Goal: Task Accomplishment & Management: Manage account settings

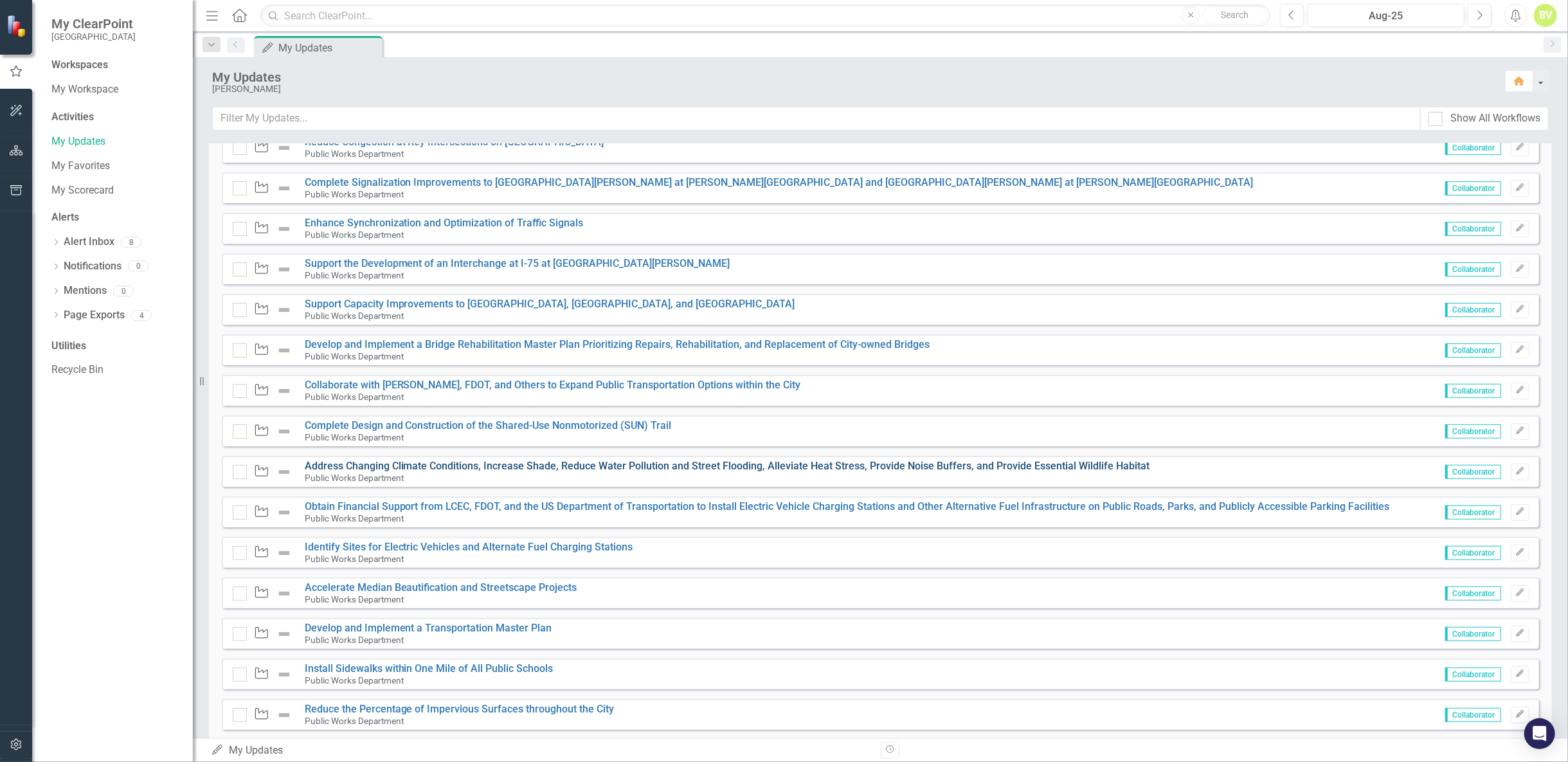
scroll to position [343, 0]
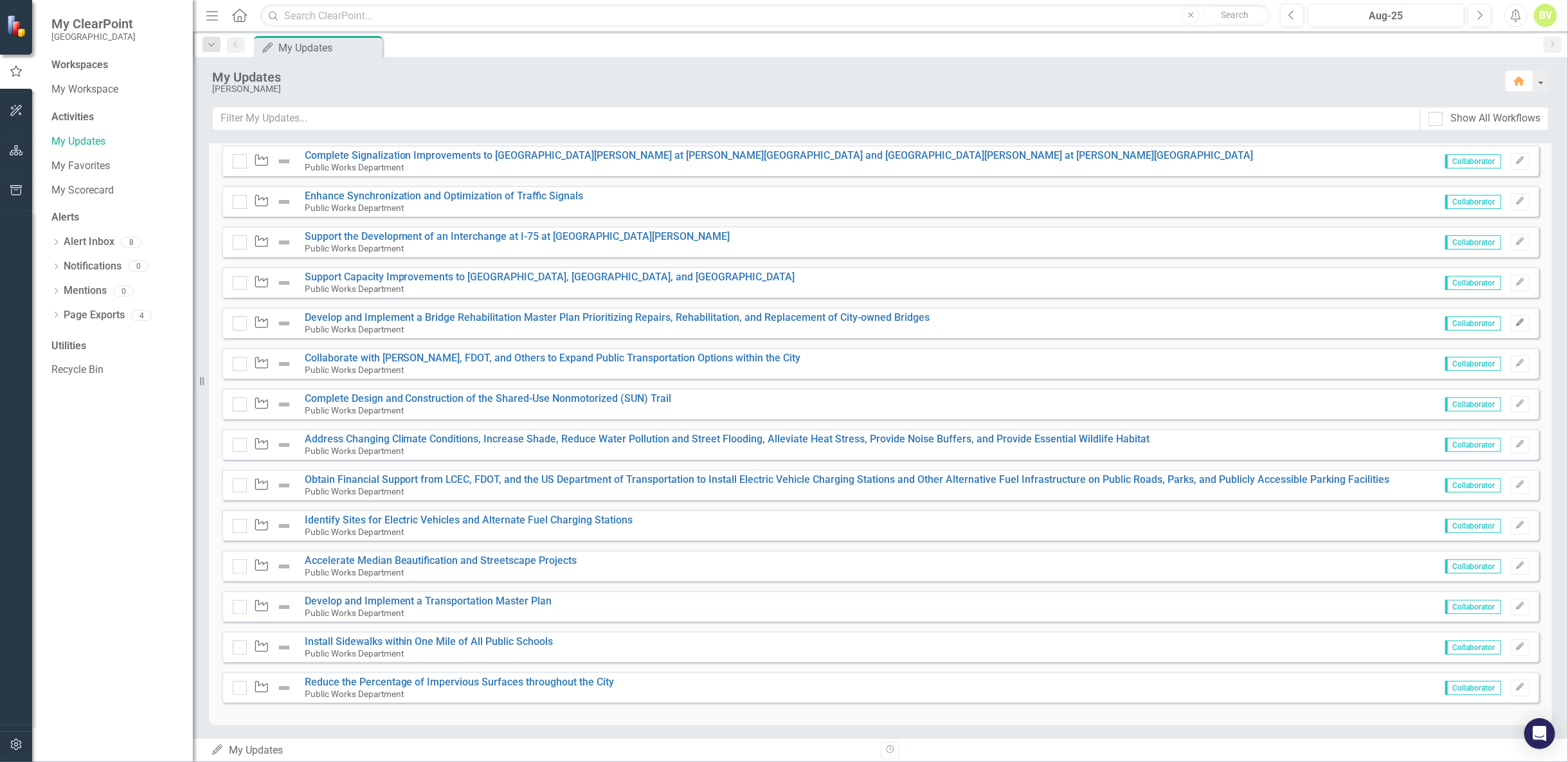
click at [1515, 322] on icon "Edit" at bounding box center [1520, 322] width 10 height 8
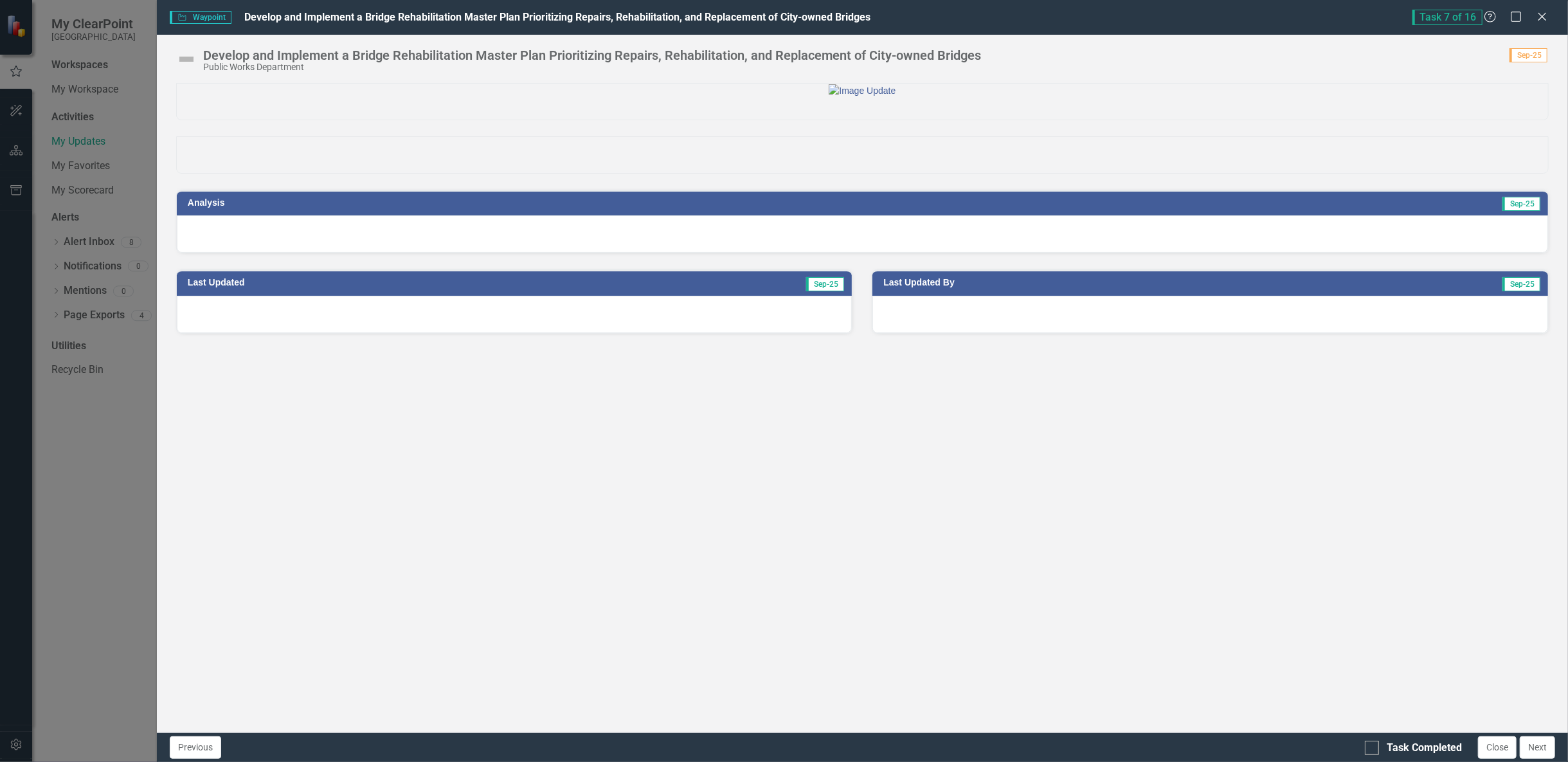
click at [309, 253] on div at bounding box center [863, 234] width 1371 height 38
click at [290, 253] on div at bounding box center [863, 234] width 1371 height 38
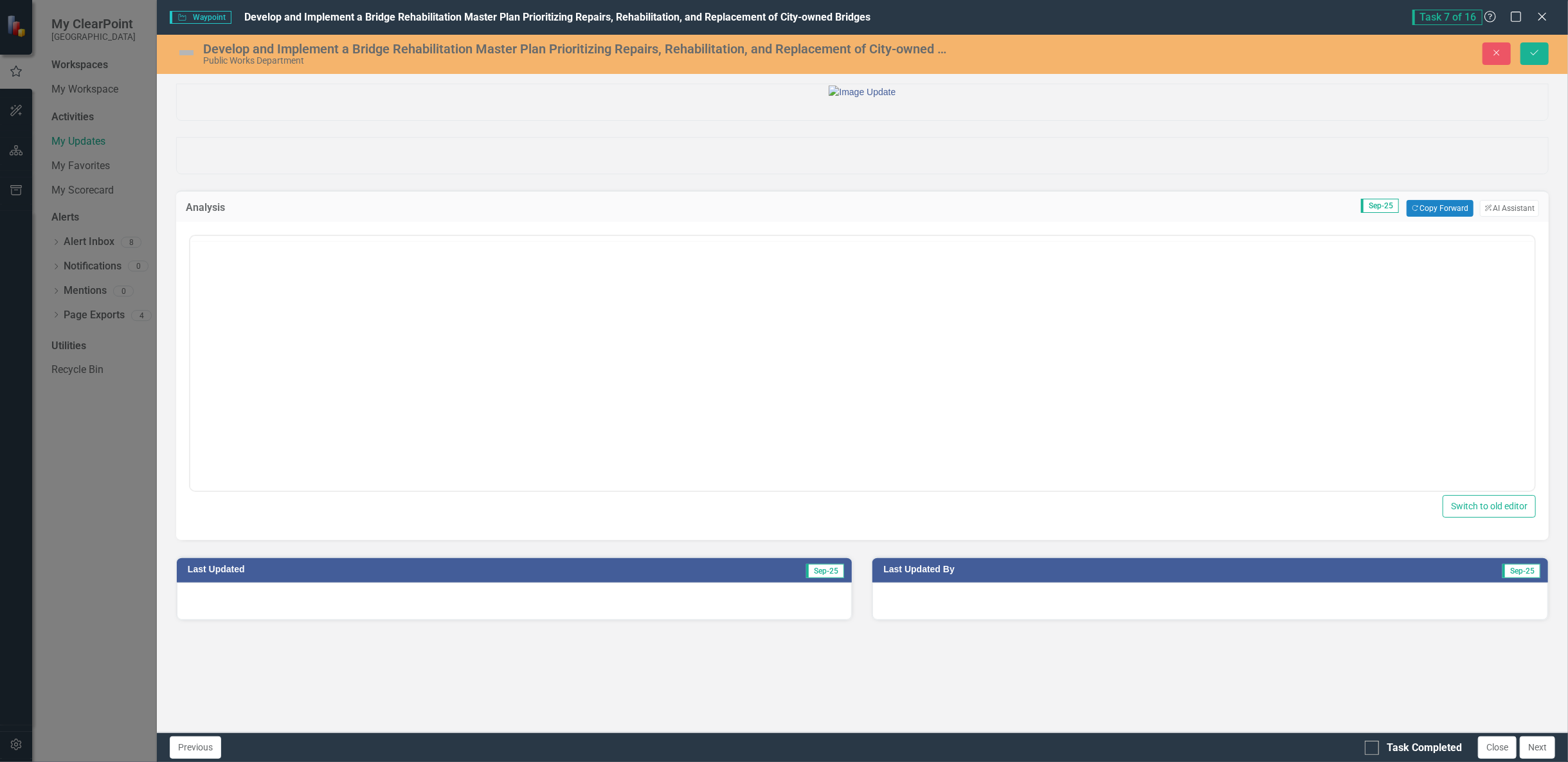
scroll to position [0, 0]
click at [365, 311] on body "Rich Text Area. Press ALT-0 for help." at bounding box center [862, 363] width 1344 height 193
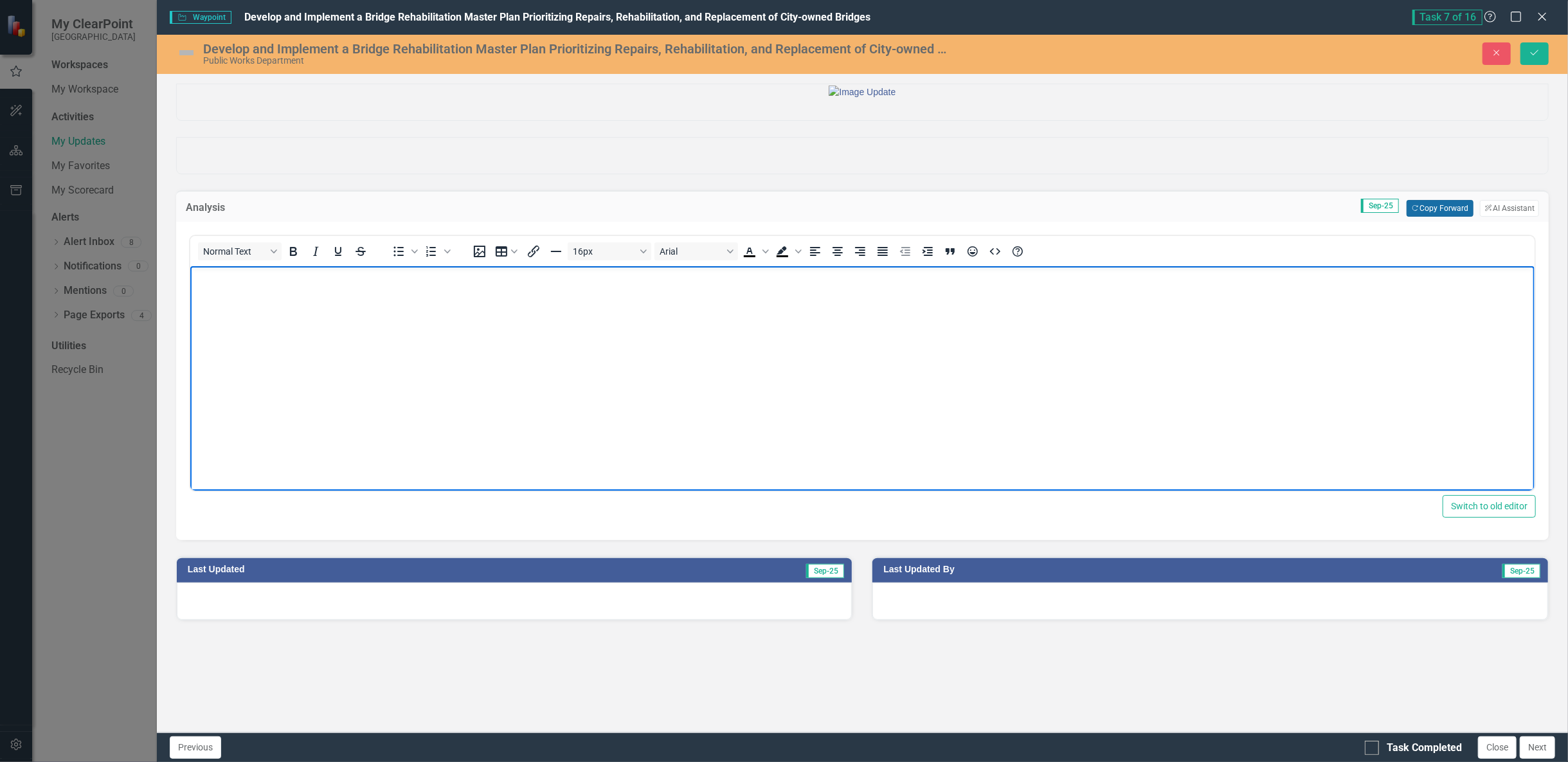
click at [1427, 216] on button "Copy Forward Copy Forward" at bounding box center [1440, 208] width 66 height 16
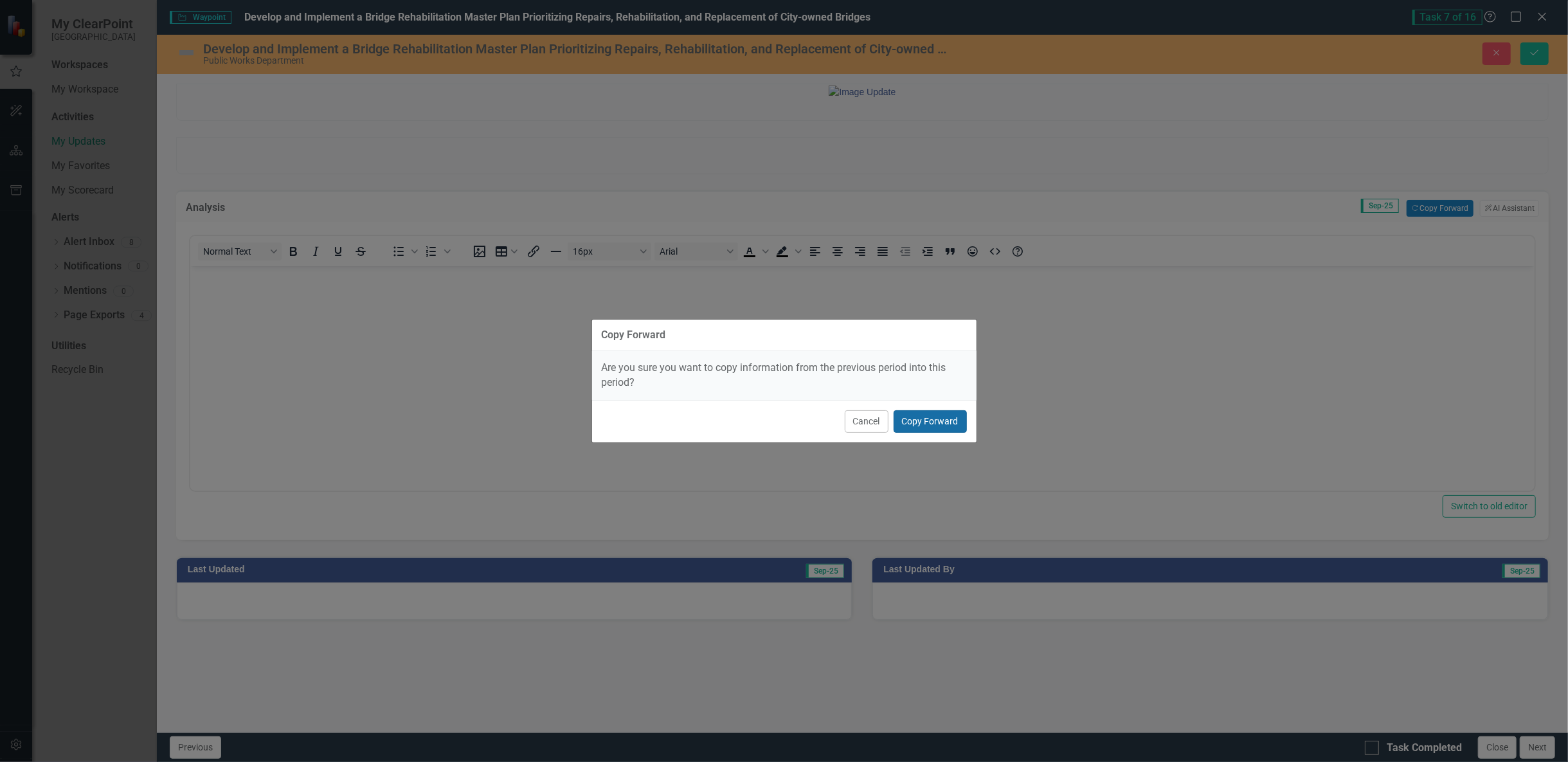
click at [922, 422] on button "Copy Forward" at bounding box center [930, 421] width 73 height 23
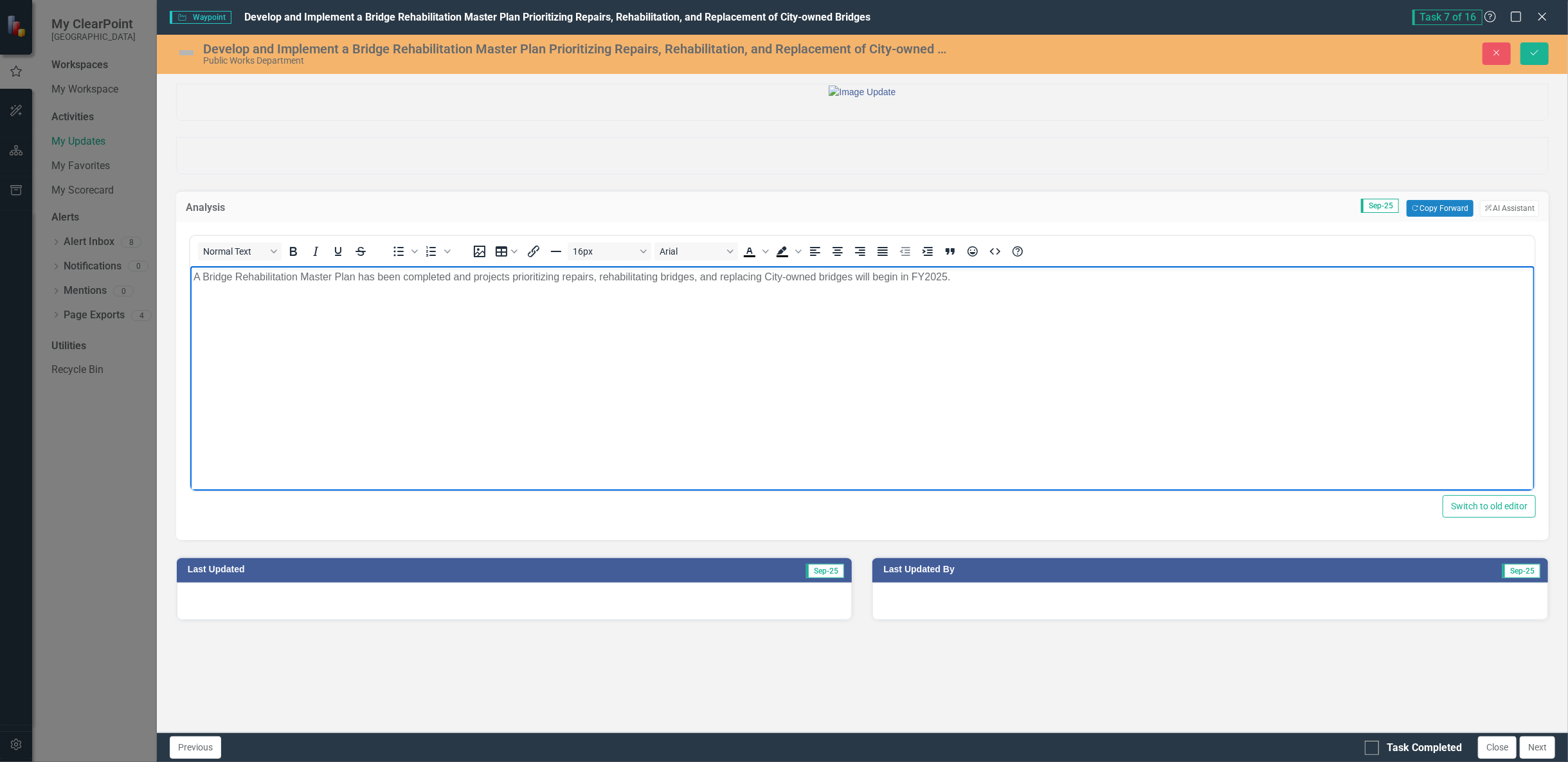
click at [1019, 277] on p "A Bridge Rehabilitation Master Plan has been completed and projects prioritizin…" at bounding box center [861, 277] width 1338 height 16
click at [195, 277] on p "A Bridge Rehabilitation Master Plan has been completed and projects prioritizin…" at bounding box center [861, 277] width 1338 height 16
click at [461, 279] on p "The Bridge Rehabilitation Master Plan has been completed and projects prioritiz…" at bounding box center [861, 277] width 1338 height 16
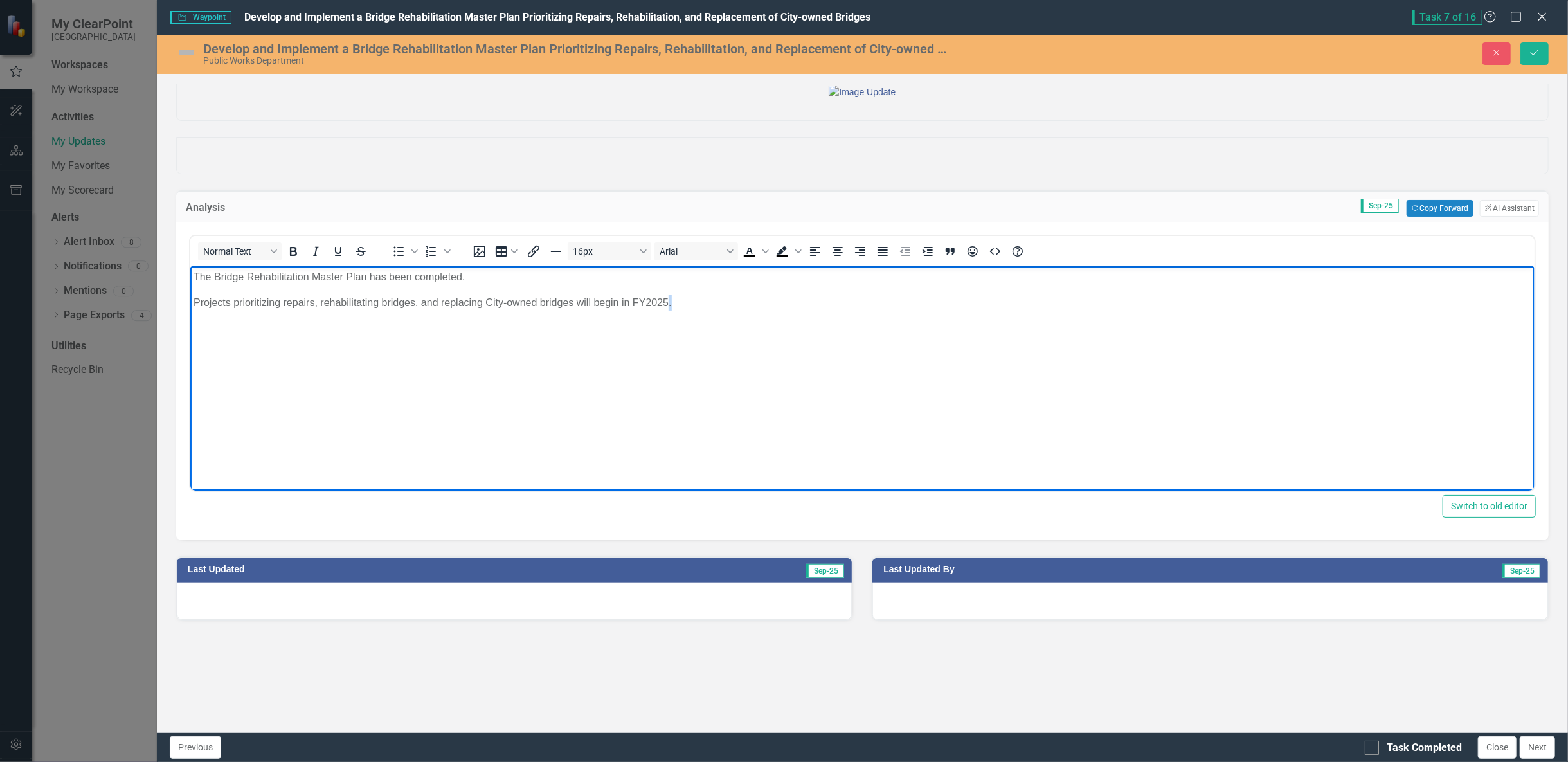
click at [671, 302] on p "Projects prioritizing repairs, rehabilitating bridges, and replacing City-owned…" at bounding box center [861, 302] width 1338 height 16
drag, startPoint x: 577, startPoint y: 302, endPoint x: 618, endPoint y: 306, distance: 41.2
click at [618, 306] on p "Projects prioritizing repairs, rehabilitating bridges, and replacing City-owned…" at bounding box center [861, 302] width 1338 height 16
click at [677, 302] on p "Projects prioritizing repairs, rehabilitating bridges, and replacing City-owned…" at bounding box center [861, 302] width 1338 height 16
drag, startPoint x: 657, startPoint y: 304, endPoint x: 188, endPoint y: 291, distance: 469.2
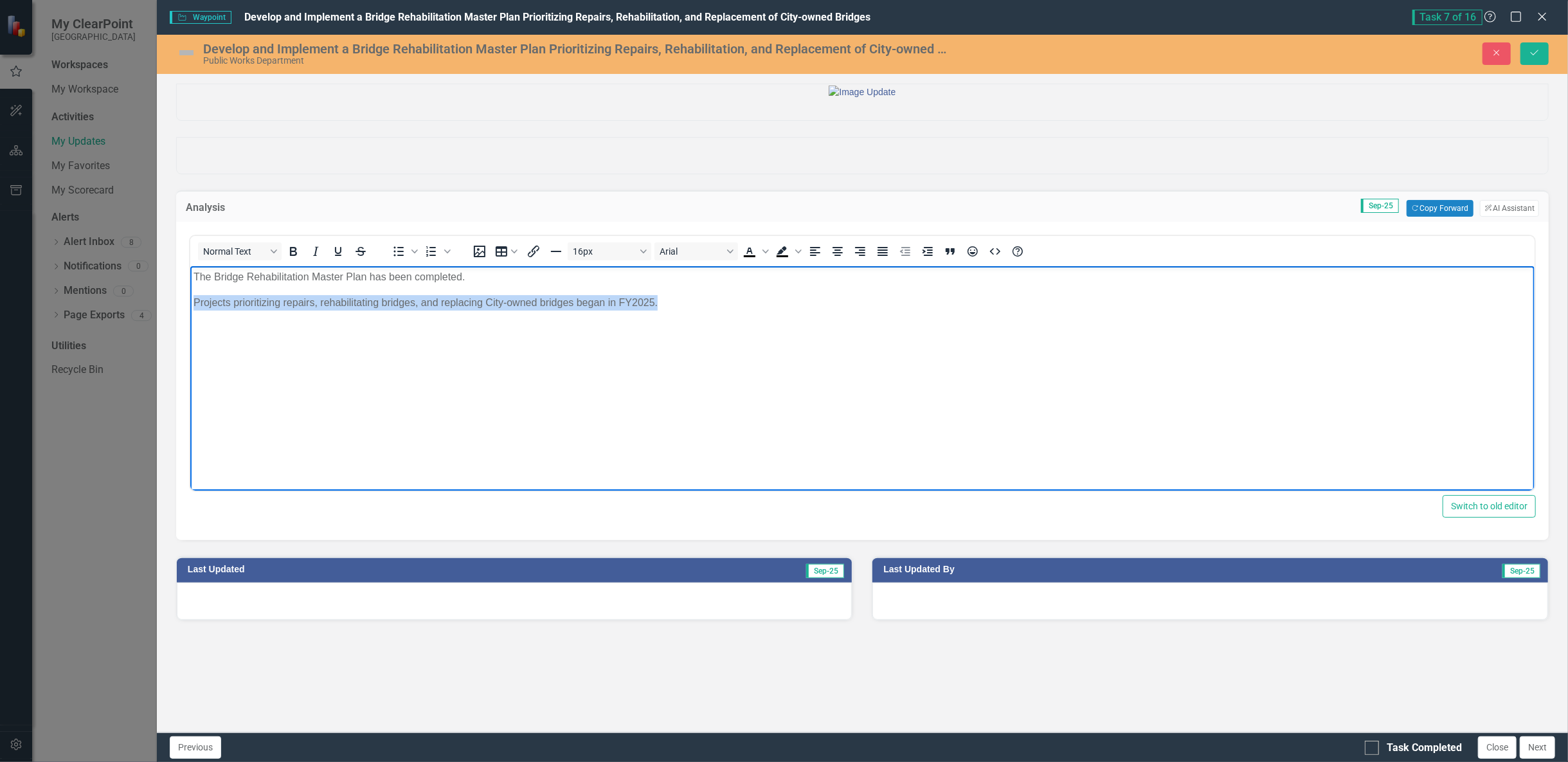
click at [190, 291] on html "The Bridge Rehabilitation Master Plan has been completed. Projects prioritizing…" at bounding box center [862, 363] width 1344 height 193
click at [309, 308] on p "Implementation" at bounding box center [861, 302] width 1338 height 16
drag, startPoint x: 306, startPoint y: 275, endPoint x: 247, endPoint y: 279, distance: 59.1
click at [247, 279] on p "The Bridge Rehabilitation Master Plan has been completed." at bounding box center [861, 277] width 1338 height 16
click at [455, 304] on p "Implementation of the repairs identified in the Bridge" at bounding box center [861, 302] width 1338 height 16
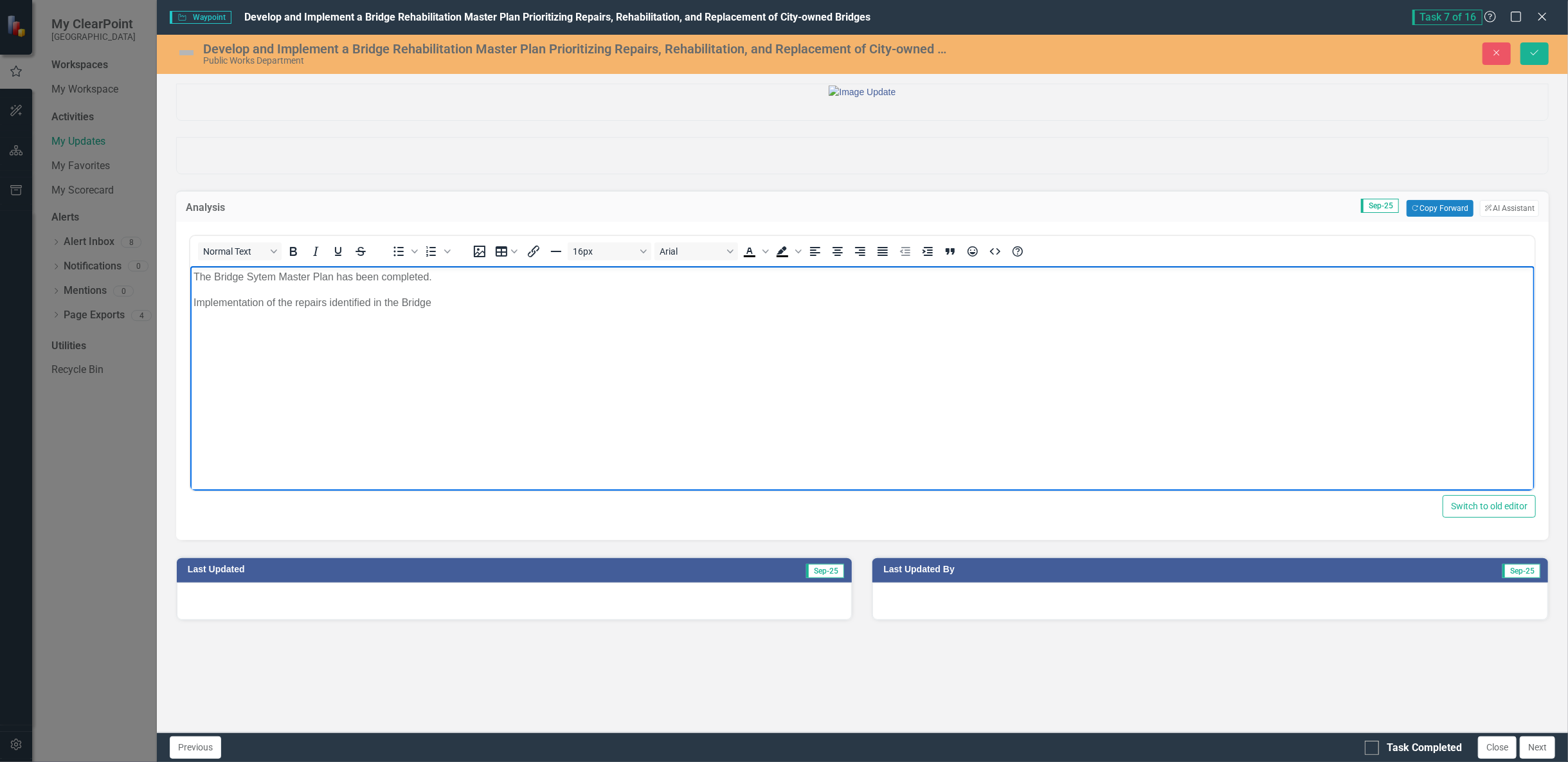
click at [253, 276] on p "The Bridge Sytem Master Plan has been completed." at bounding box center [861, 277] width 1338 height 16
drag, startPoint x: 464, startPoint y: 274, endPoint x: 186, endPoint y: 276, distance: 278.0
click at [190, 276] on html "The Bridge System Master Plan has been completed. Implementation of the repairs…" at bounding box center [862, 363] width 1344 height 193
click at [294, 256] on icon "Bold" at bounding box center [294, 251] width 7 height 9
click at [296, 323] on body "The Bridge System Master Plan has been completed. Implementation of the repairs…" at bounding box center [862, 363] width 1344 height 193
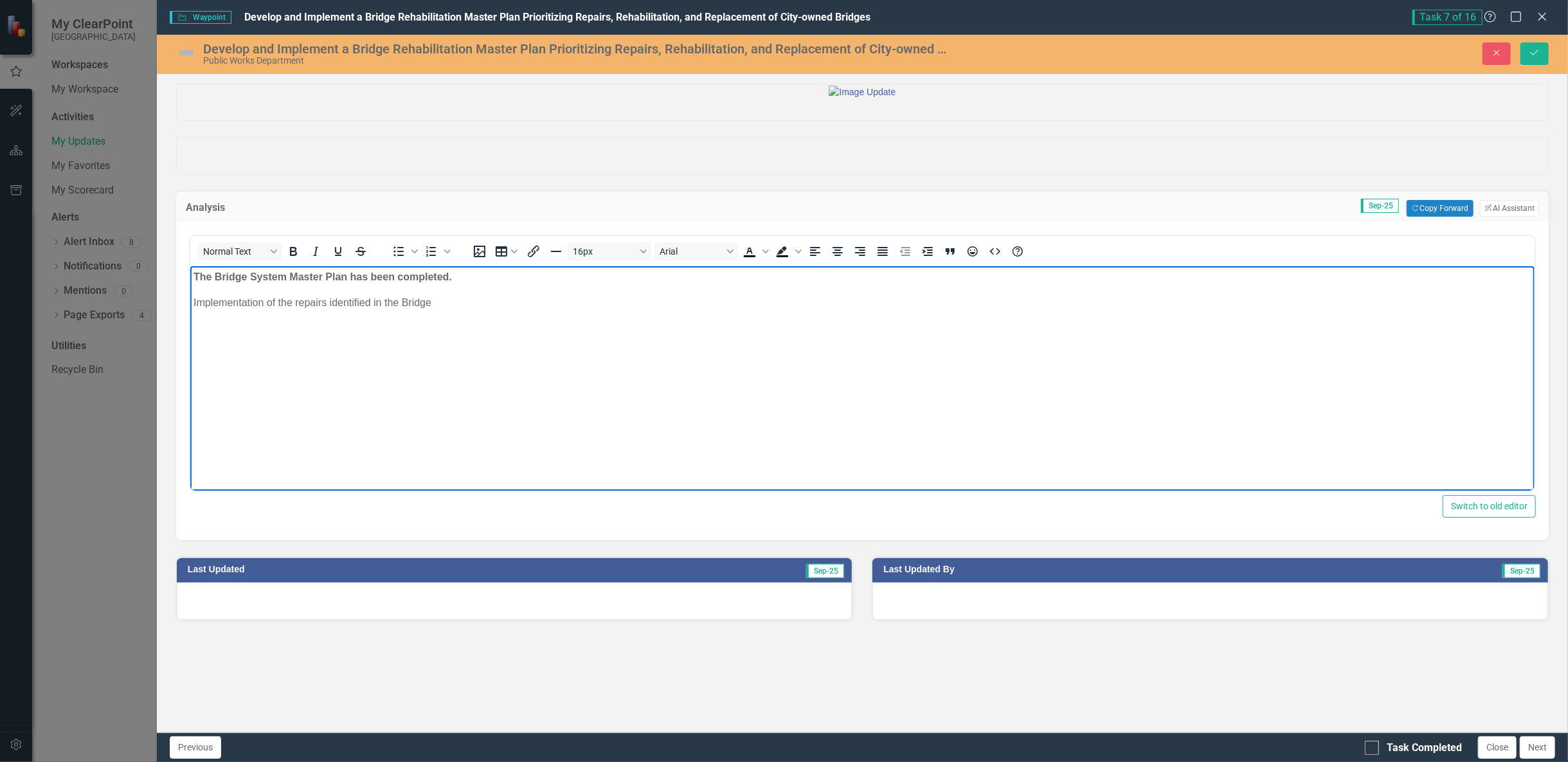
click at [456, 301] on p "Implementation of the repairs identified in the Bridge" at bounding box center [861, 302] width 1338 height 16
click at [346, 279] on strong "The Bridge System Master Plan has been completed." at bounding box center [322, 277] width 258 height 11
click at [455, 306] on p "Implementation of the repairs identified in the Bridge" at bounding box center [861, 302] width 1338 height 16
drag, startPoint x: 296, startPoint y: 302, endPoint x: 185, endPoint y: 300, distance: 111.0
click at [190, 300] on html "The Bridge System Master Plan (BSMP) has been completed. Implementation of the …" at bounding box center [862, 363] width 1344 height 193
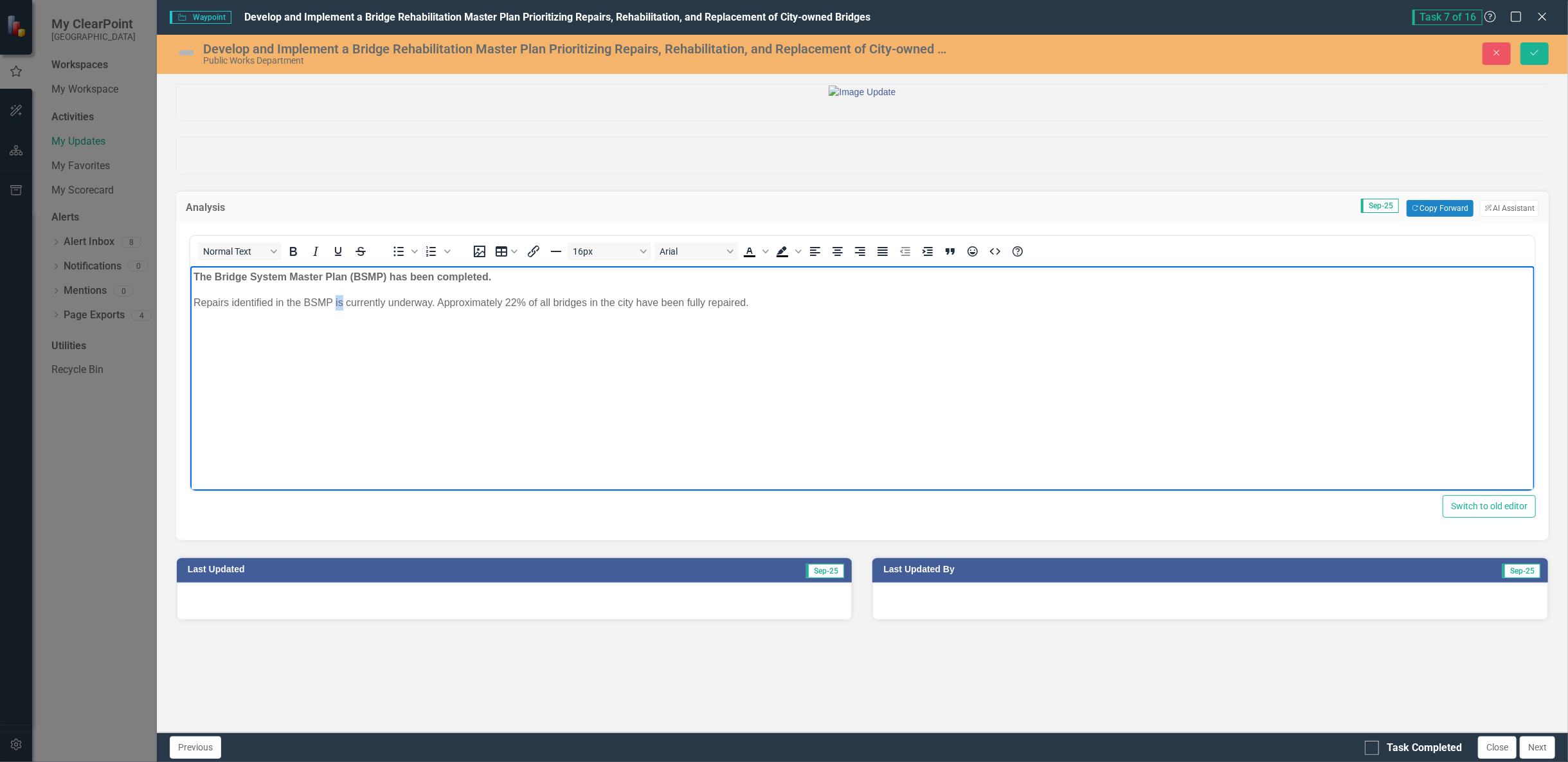
drag, startPoint x: 341, startPoint y: 305, endPoint x: 335, endPoint y: 306, distance: 6.1
click at [335, 306] on p "Repairs identified in the BSMP is currently underway. Approximately 22% of all …" at bounding box center [861, 302] width 1338 height 16
click at [682, 334] on body "The Bridge System Master Plan (BSMP) has been completed. Repairs identified in …" at bounding box center [862, 363] width 1344 height 193
click at [180, 51] on img at bounding box center [186, 53] width 20 height 20
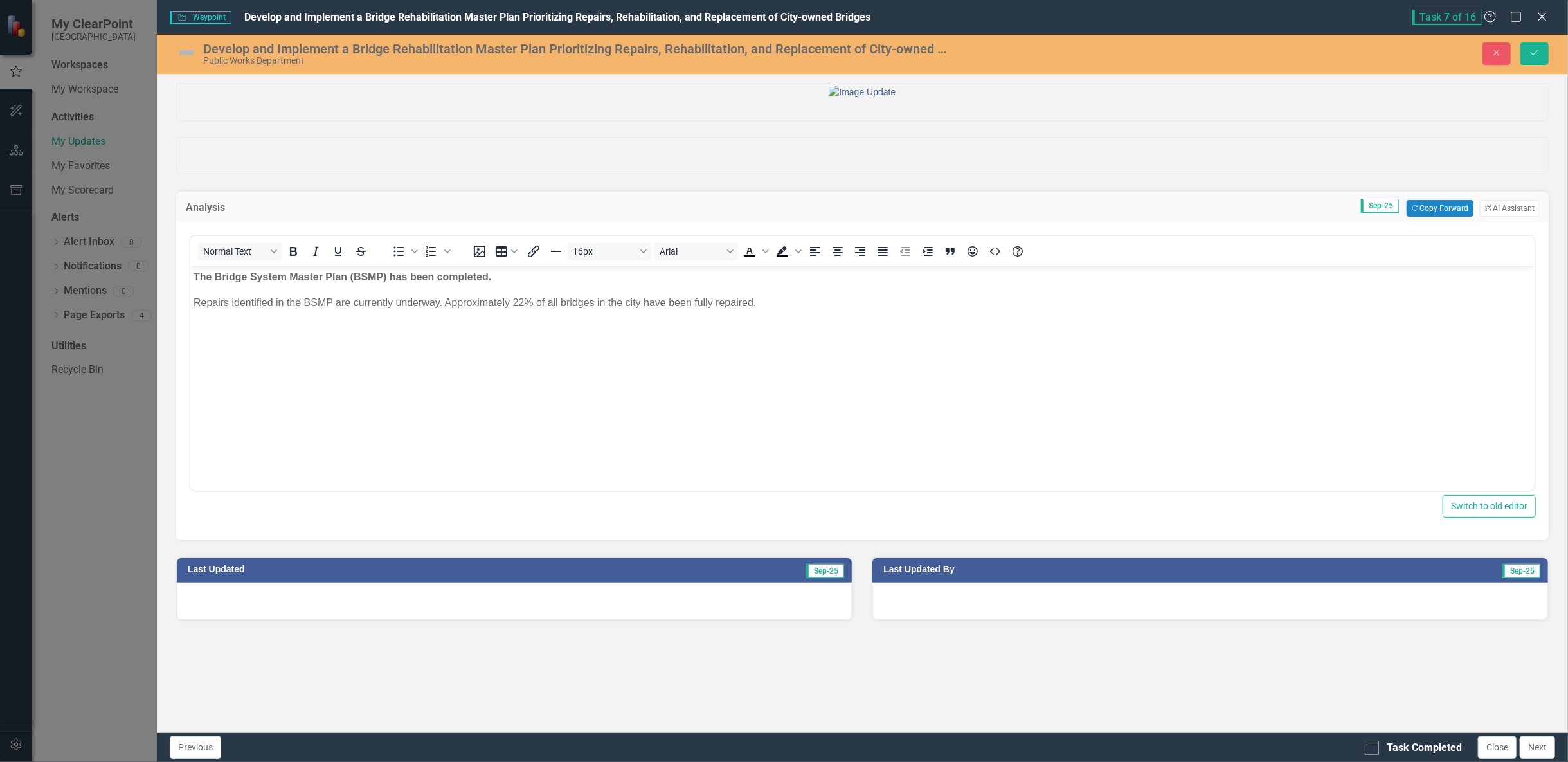
click at [180, 51] on img at bounding box center [186, 53] width 20 height 20
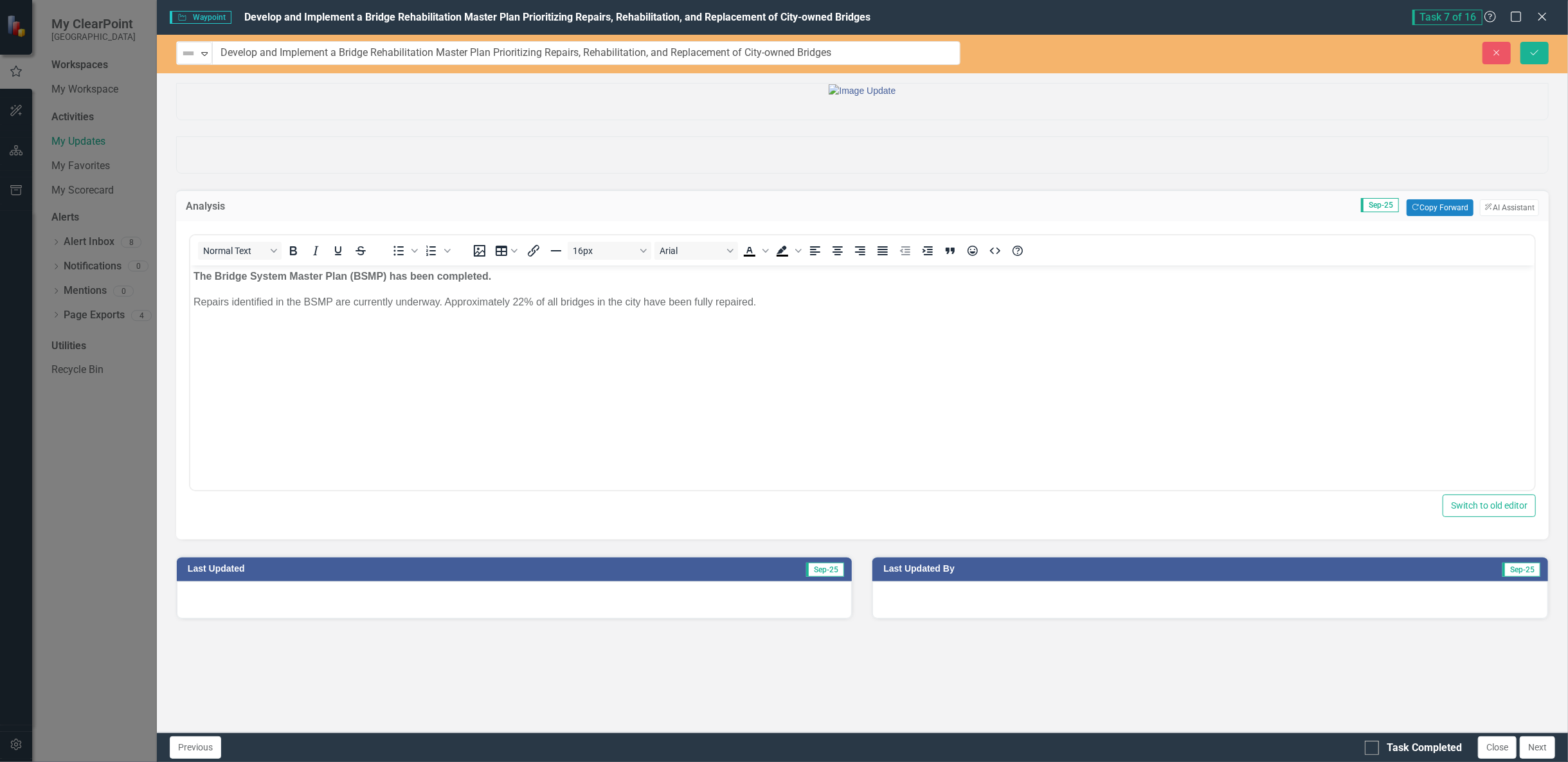
click at [181, 51] on img at bounding box center [188, 53] width 16 height 16
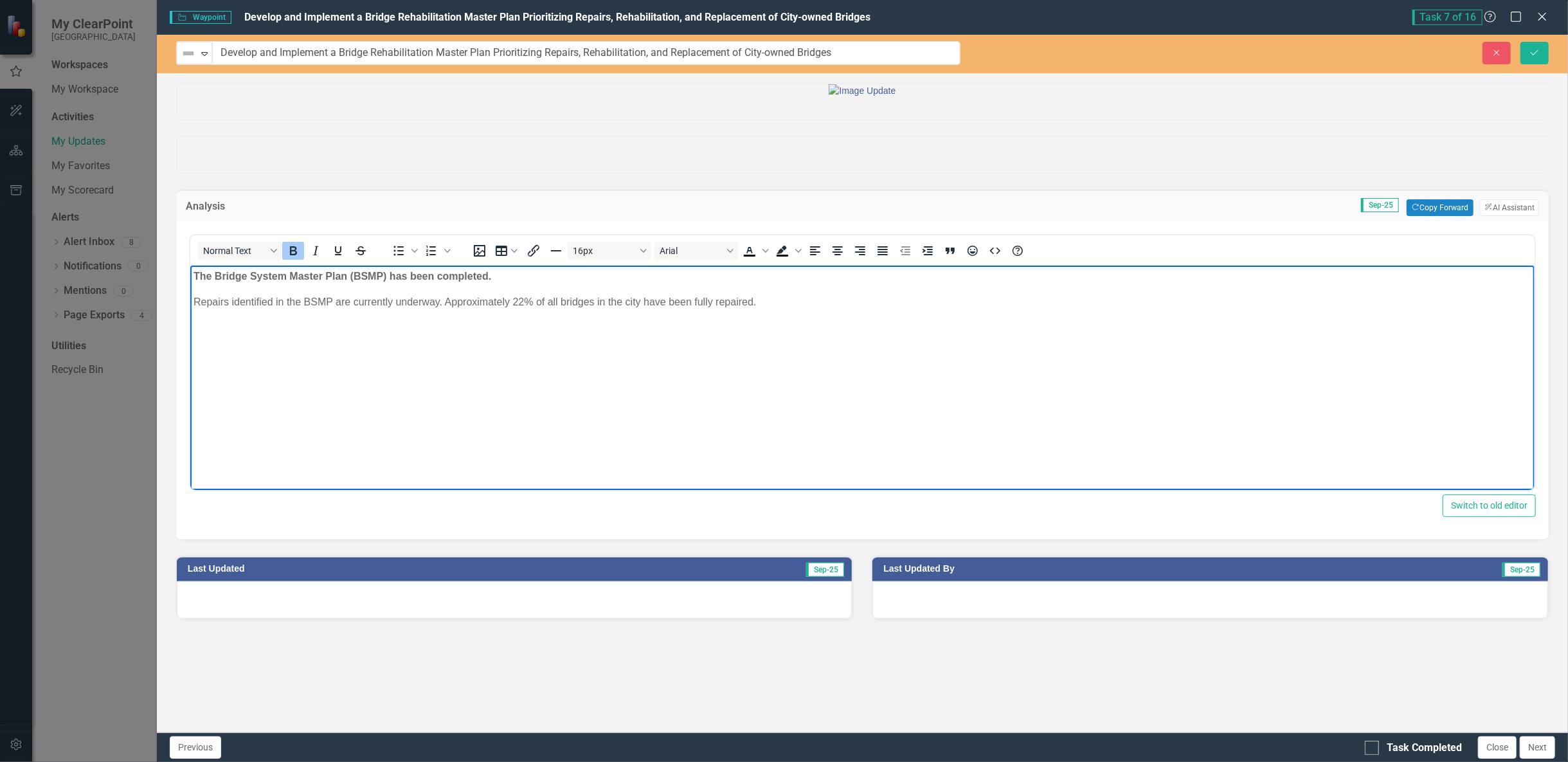
click at [208, 279] on strong "The Bridge System Master Plan (BSMP) has been completed." at bounding box center [341, 275] width 298 height 11
click at [202, 49] on icon "Expand" at bounding box center [204, 53] width 13 height 10
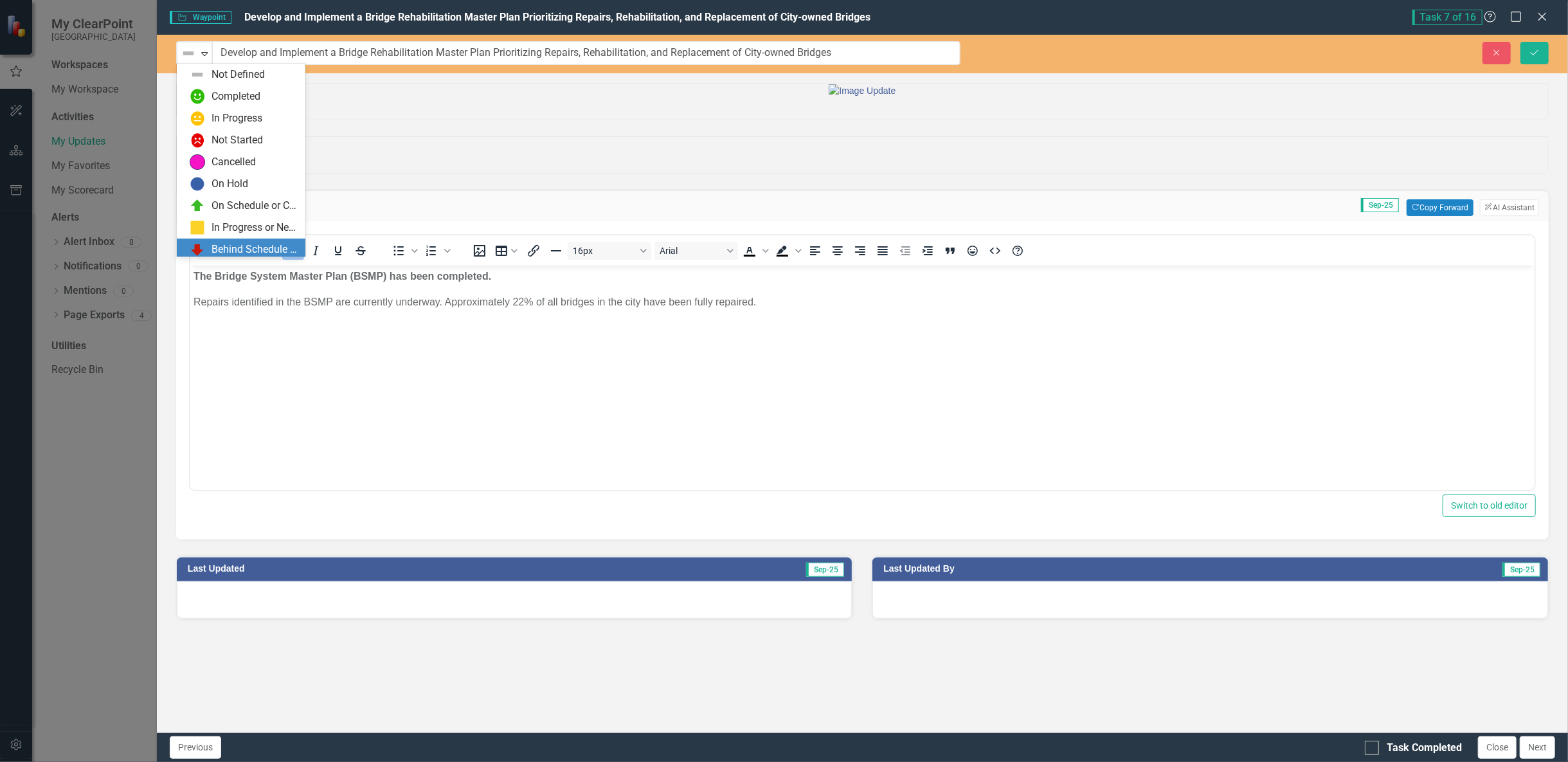
click at [414, 421] on body "The Bridge System Master Plan (BSMP) has been completed. Repairs identified in …" at bounding box center [862, 361] width 1344 height 193
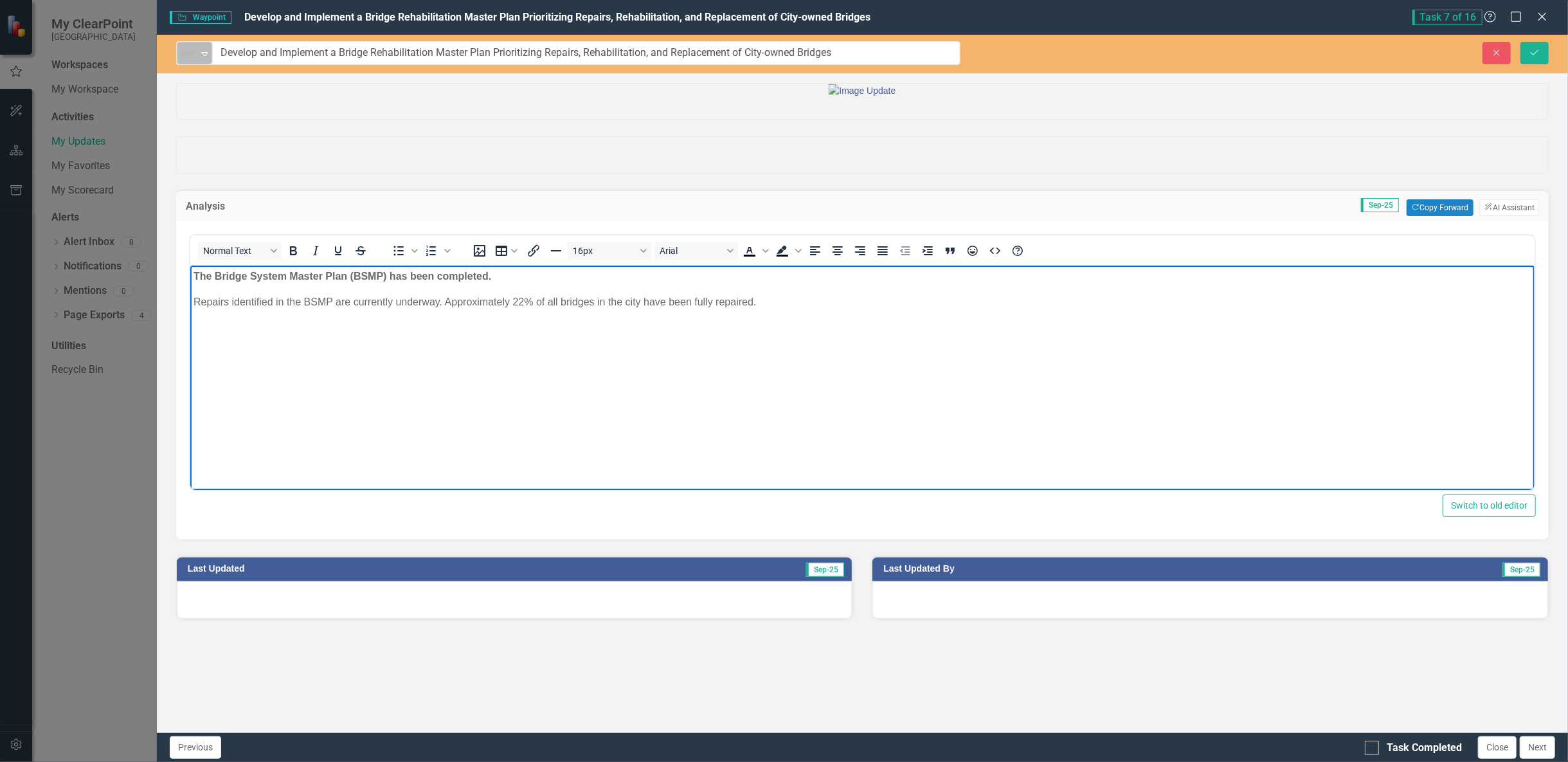
click at [198, 48] on icon "Expand" at bounding box center [204, 53] width 13 height 10
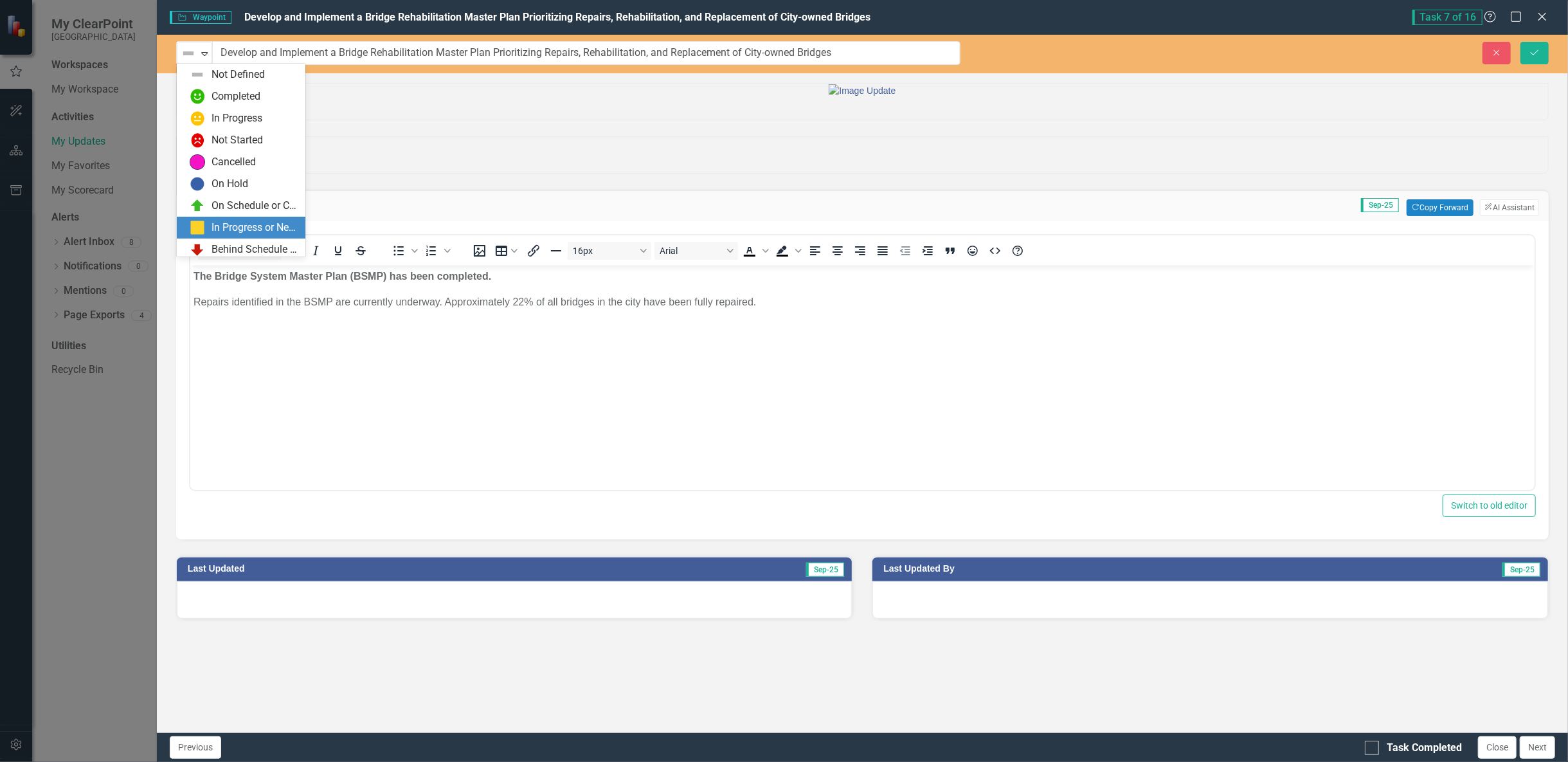
click at [236, 231] on div "In Progress or Needs Work" at bounding box center [255, 228] width 86 height 15
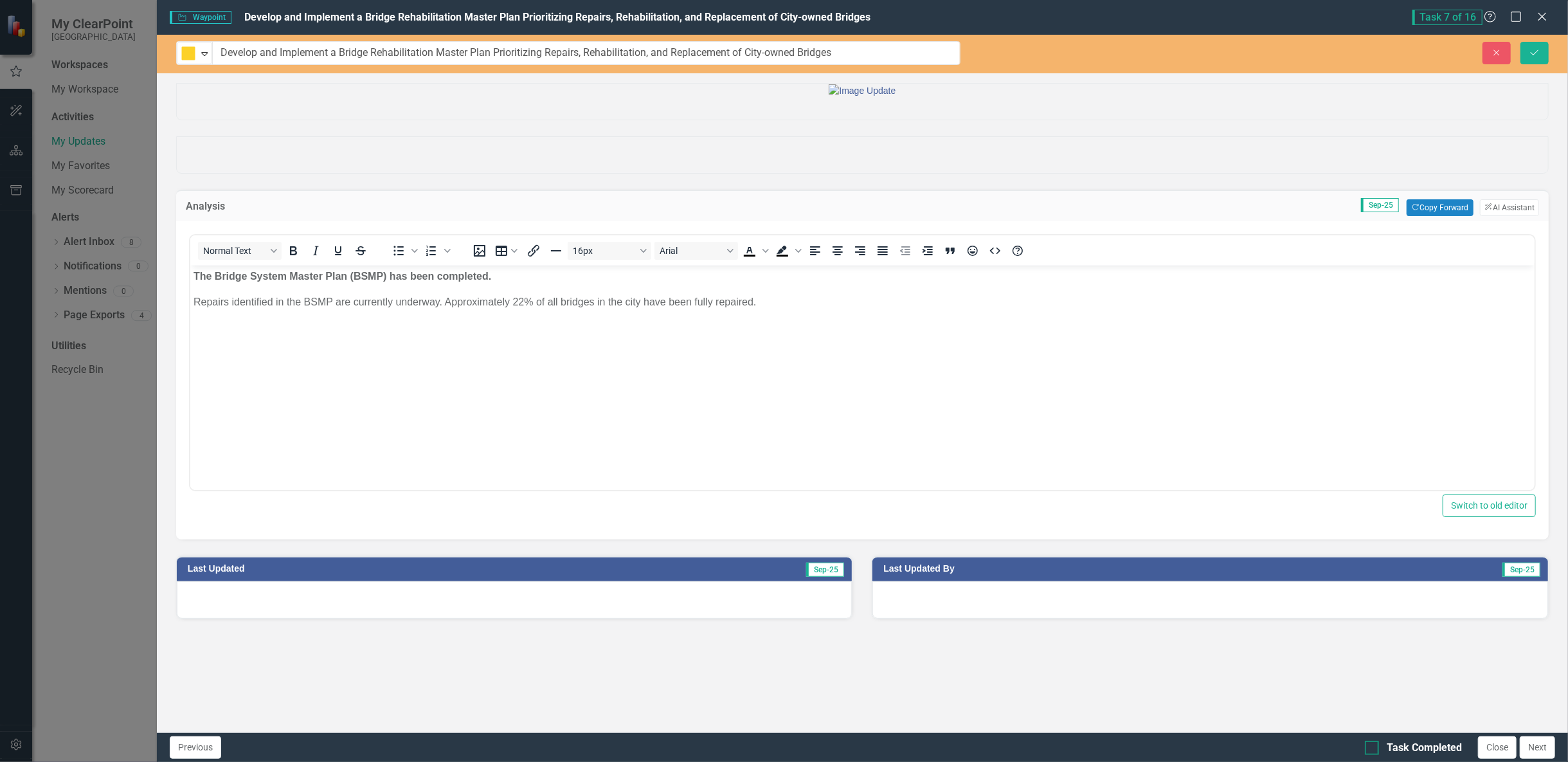
click at [1382, 748] on div "Task Completed" at bounding box center [1414, 748] width 97 height 15
click at [1373, 748] on input "Task Completed" at bounding box center [1369, 744] width 8 height 8
checkbox input "true"
click at [1545, 51] on button "Save" at bounding box center [1534, 53] width 28 height 23
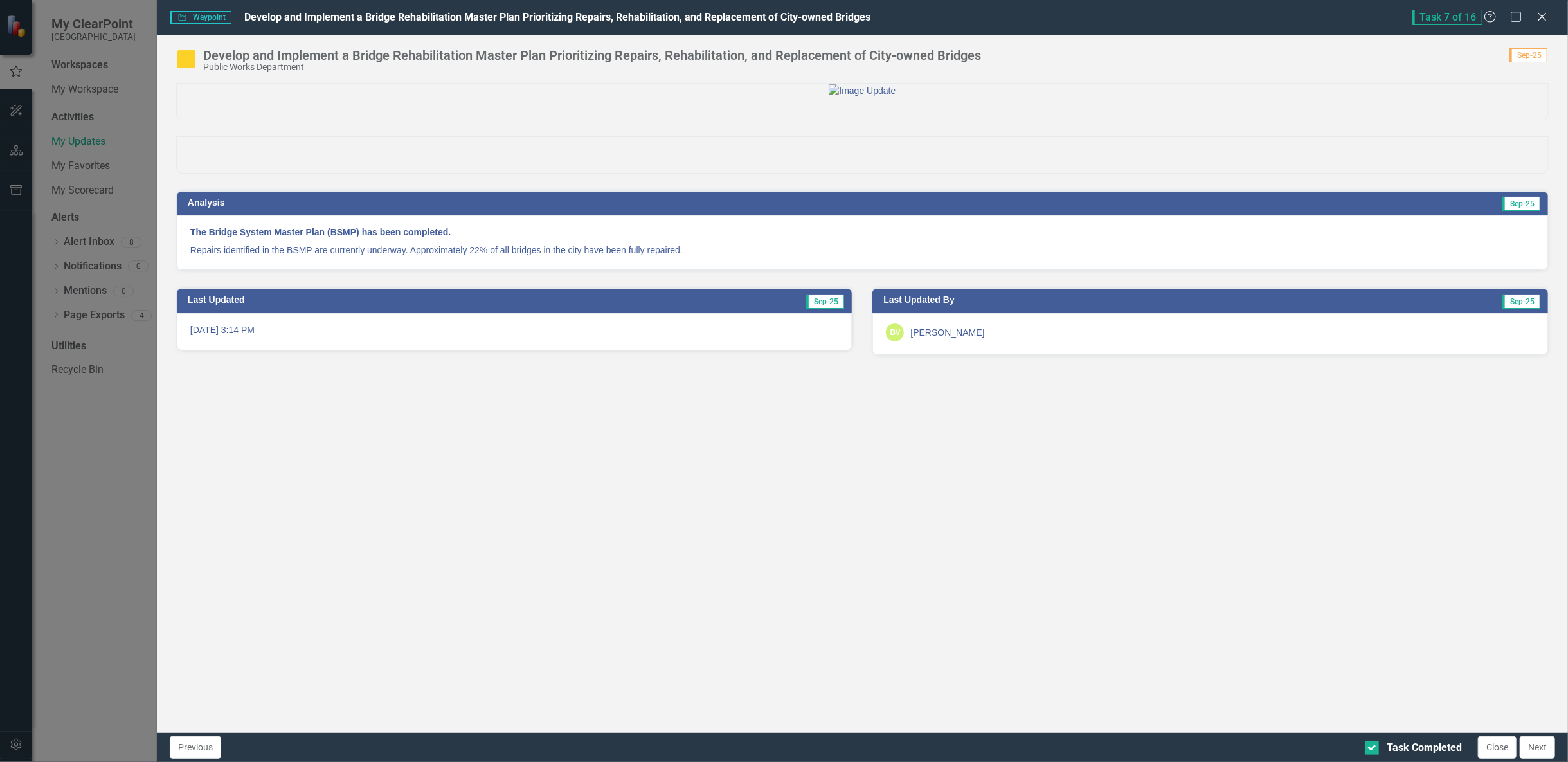
drag, startPoint x: 1541, startPoint y: 18, endPoint x: 1431, endPoint y: 97, distance: 135.4
click at [1541, 18] on icon at bounding box center [1542, 16] width 8 height 8
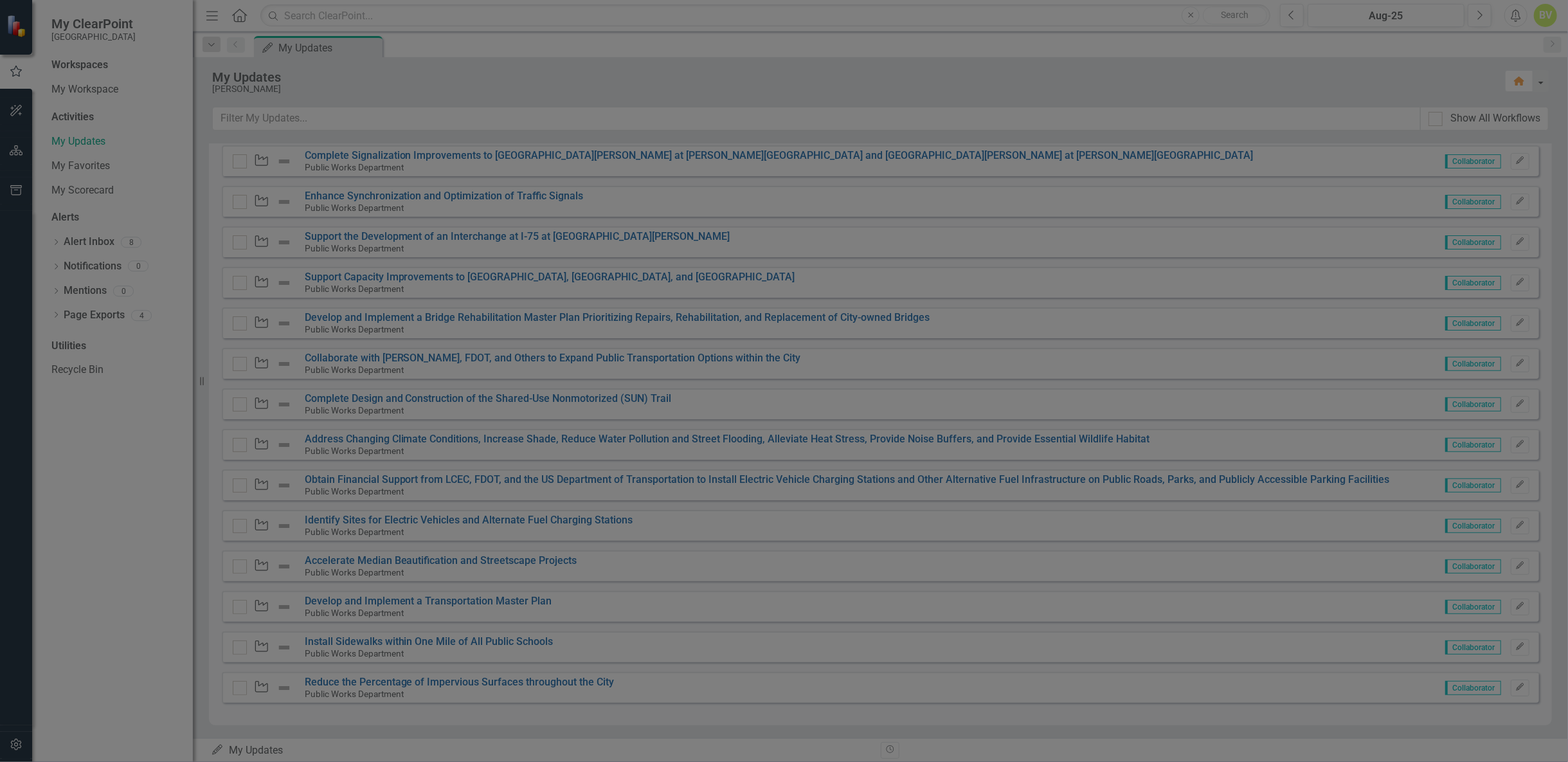
checkbox input "true"
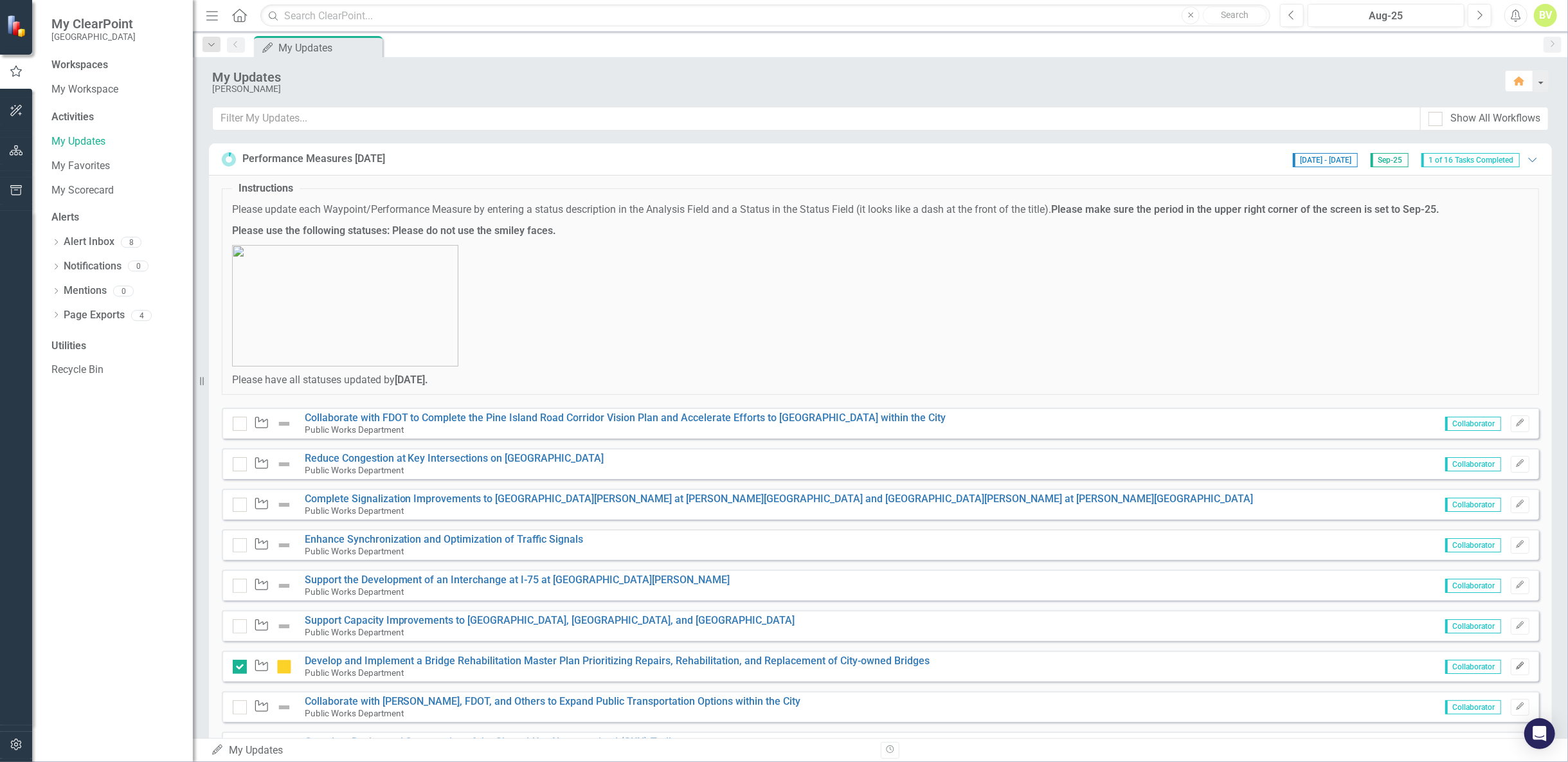
click at [1515, 662] on icon "Edit" at bounding box center [1520, 666] width 10 height 8
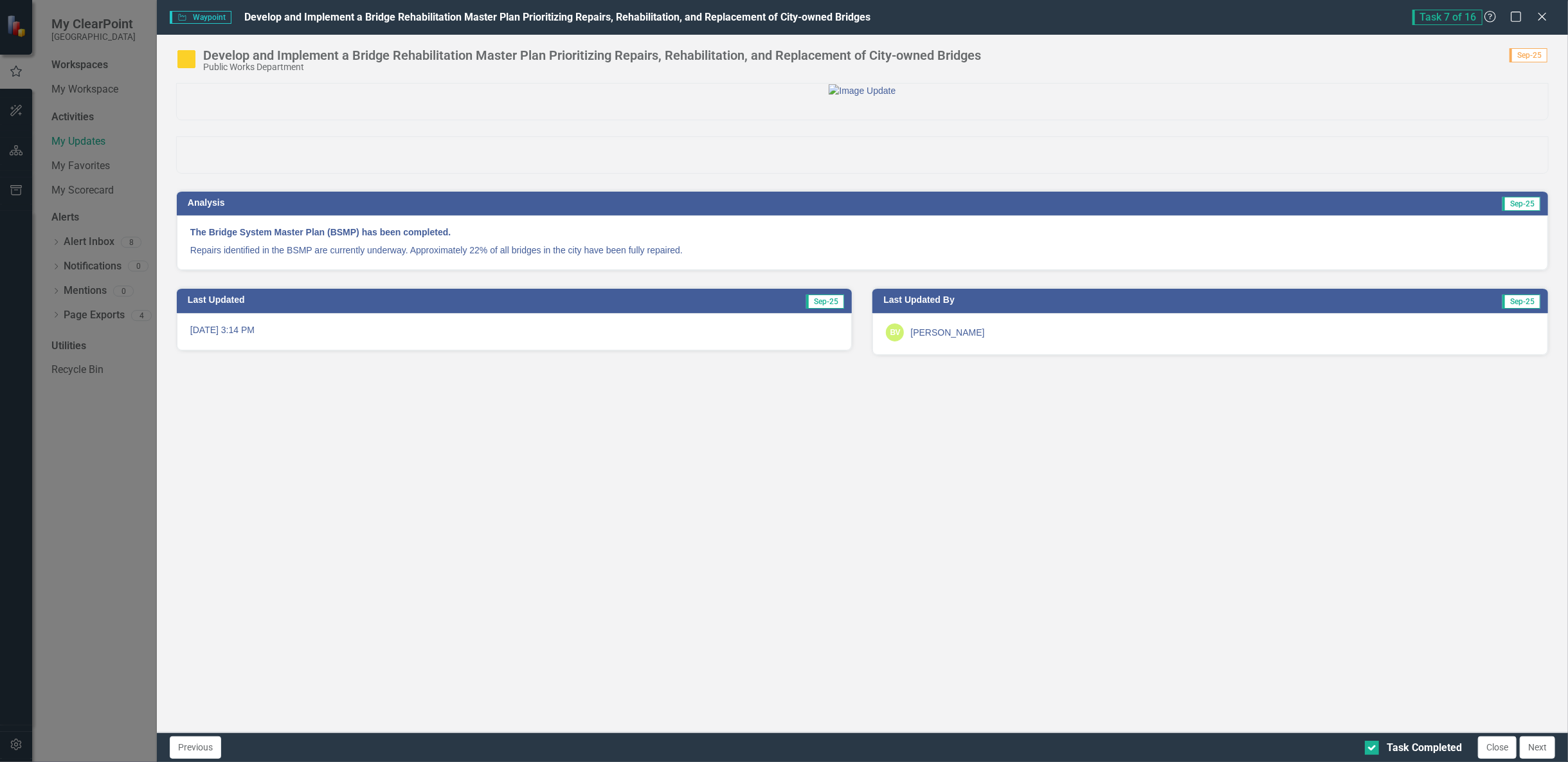
click at [188, 57] on img at bounding box center [186, 59] width 20 height 20
click at [188, 56] on img at bounding box center [186, 59] width 20 height 20
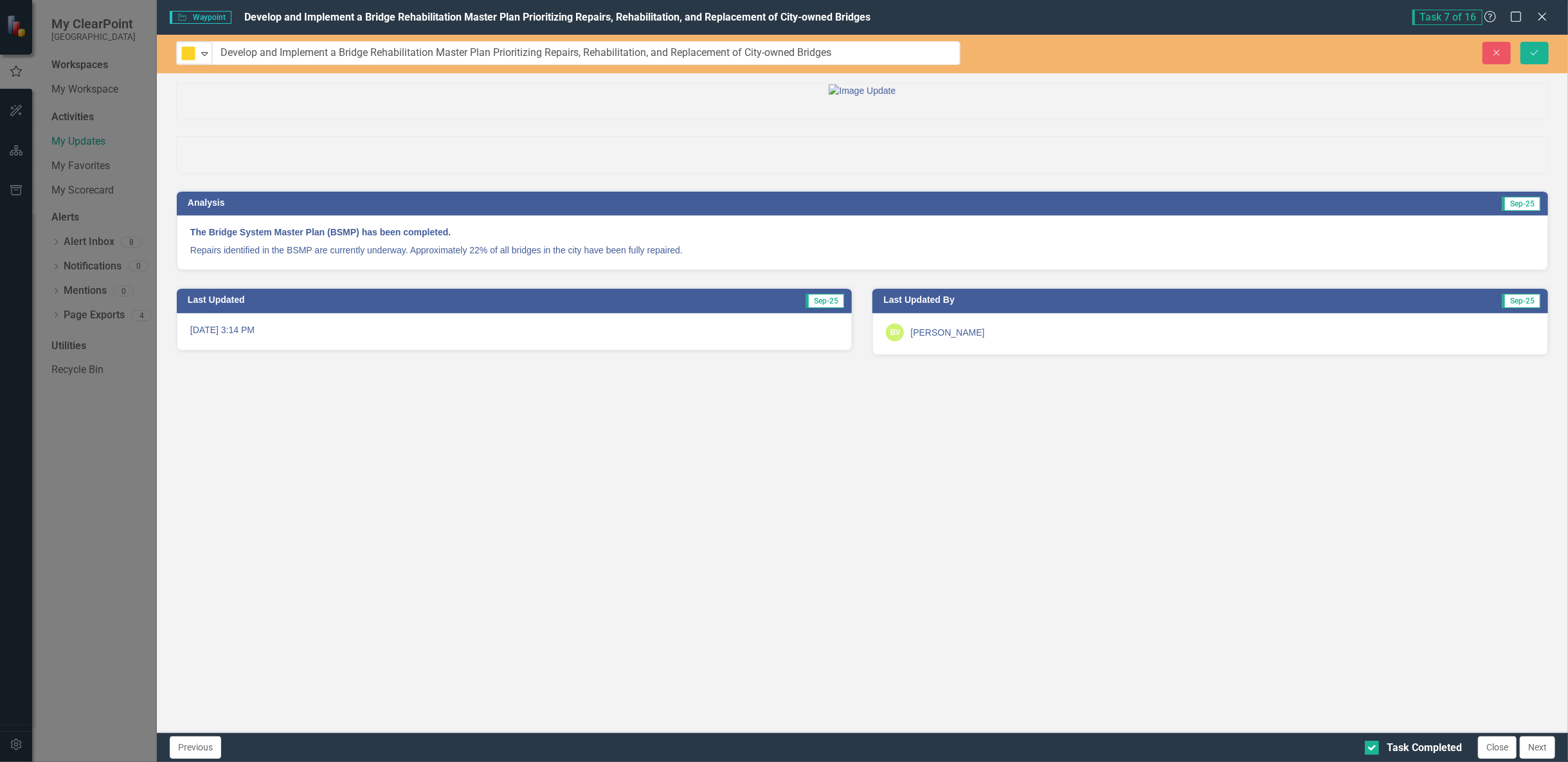
click at [188, 56] on img at bounding box center [188, 53] width 16 height 16
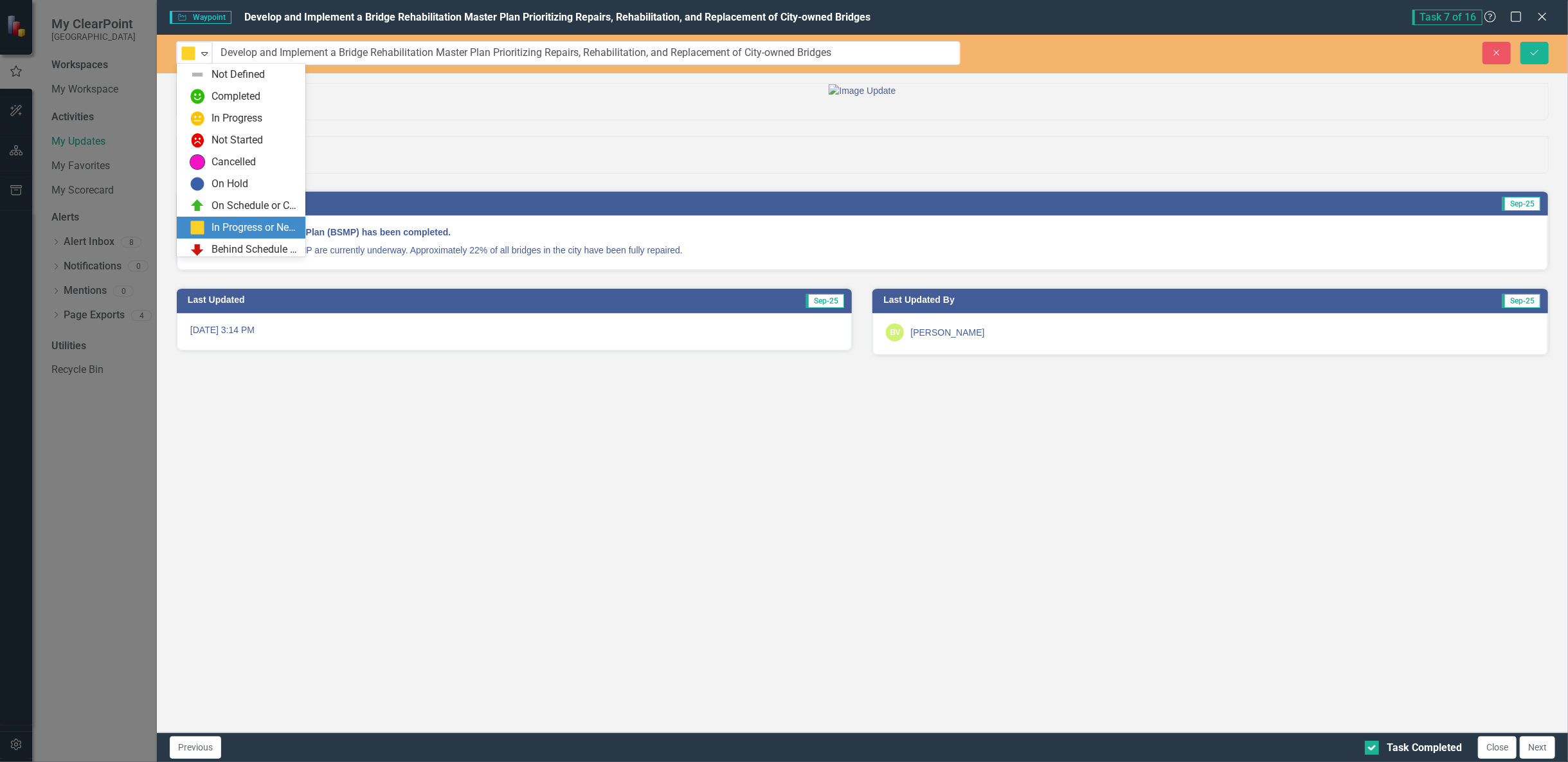
scroll to position [26, 0]
click at [223, 180] on div "On Schedule or Complete" at bounding box center [255, 180] width 86 height 15
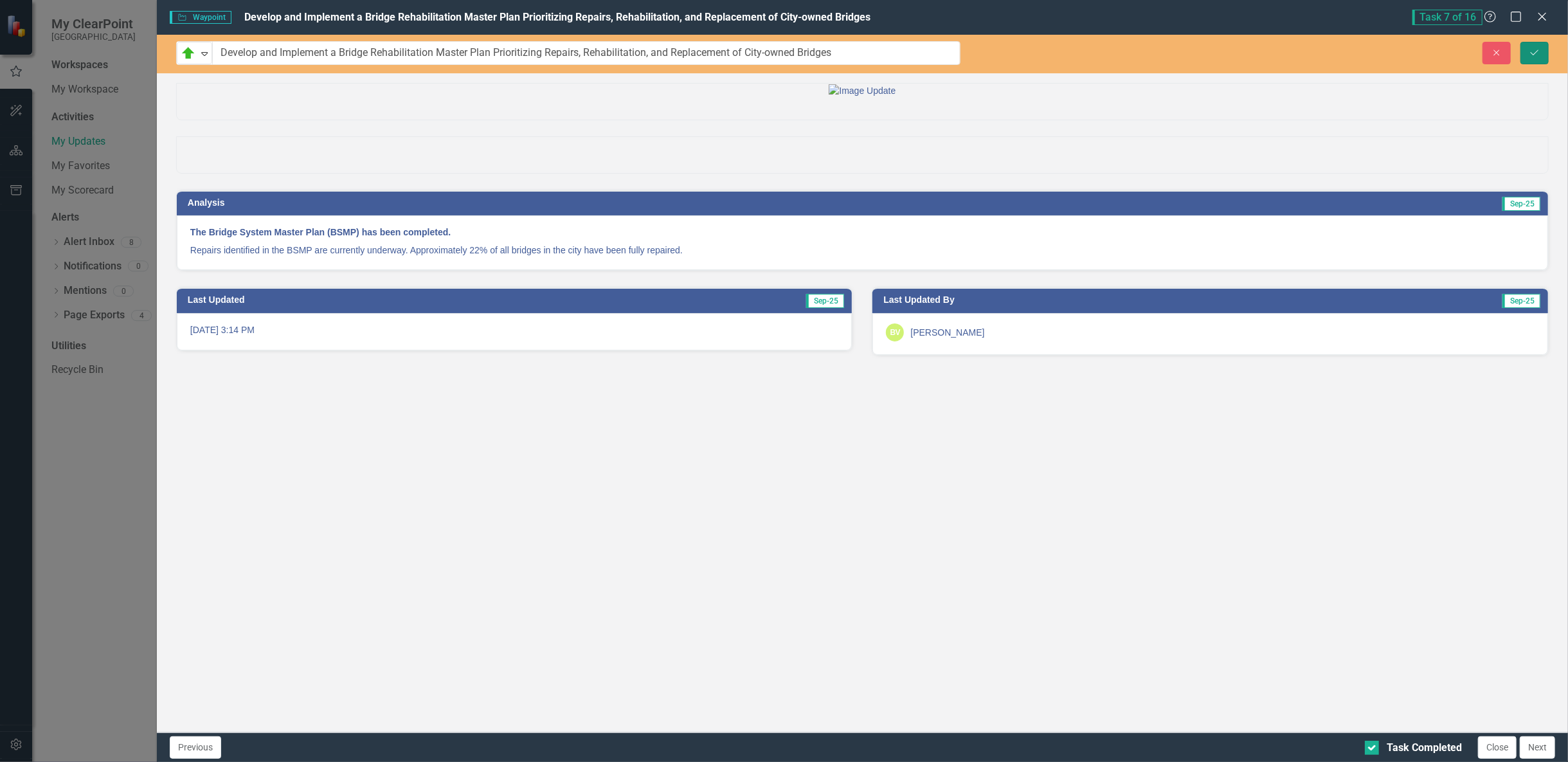
click at [1534, 48] on icon "Save" at bounding box center [1535, 53] width 12 height 9
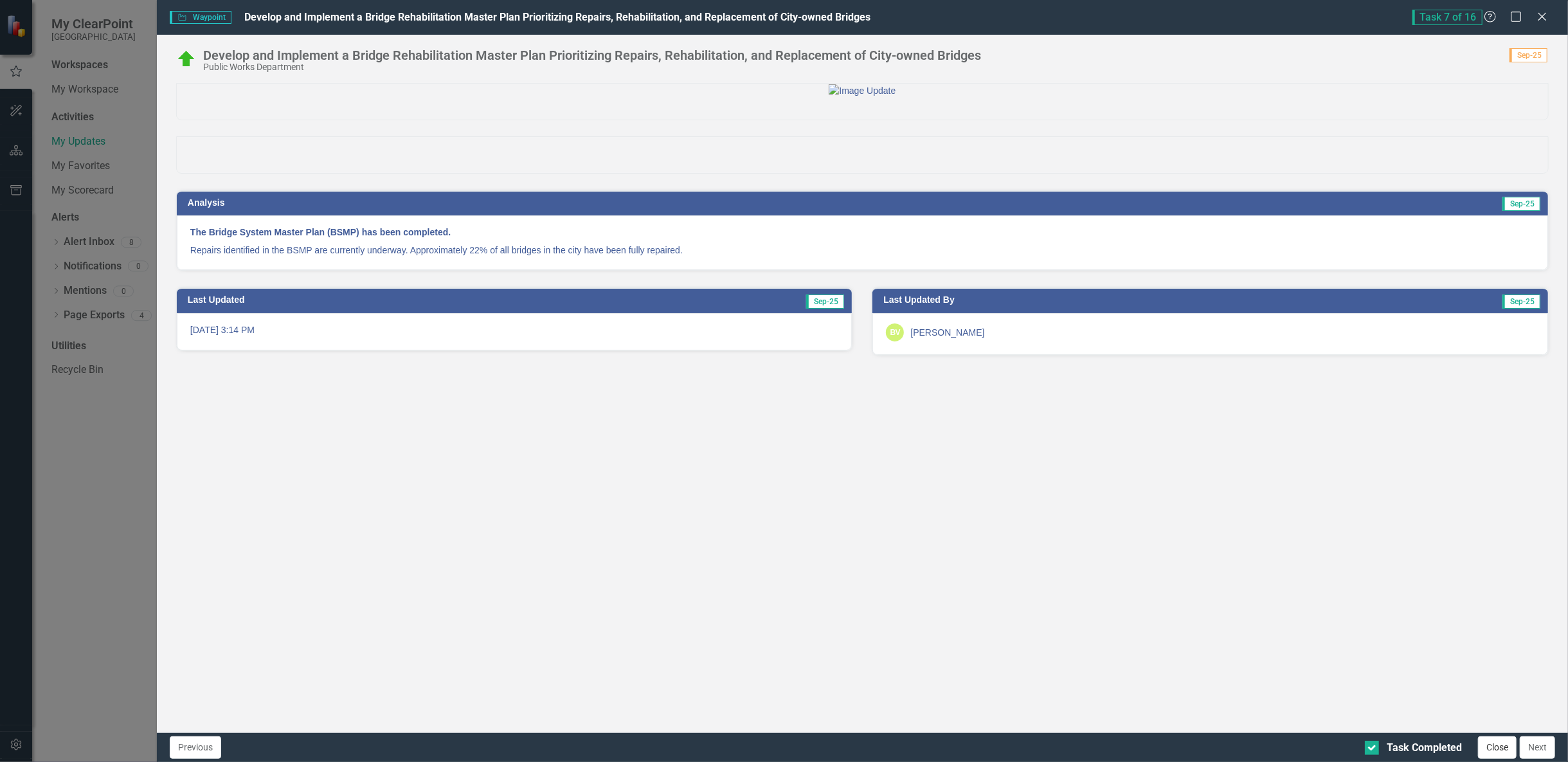
click at [1498, 748] on button "Close" at bounding box center [1497, 747] width 38 height 23
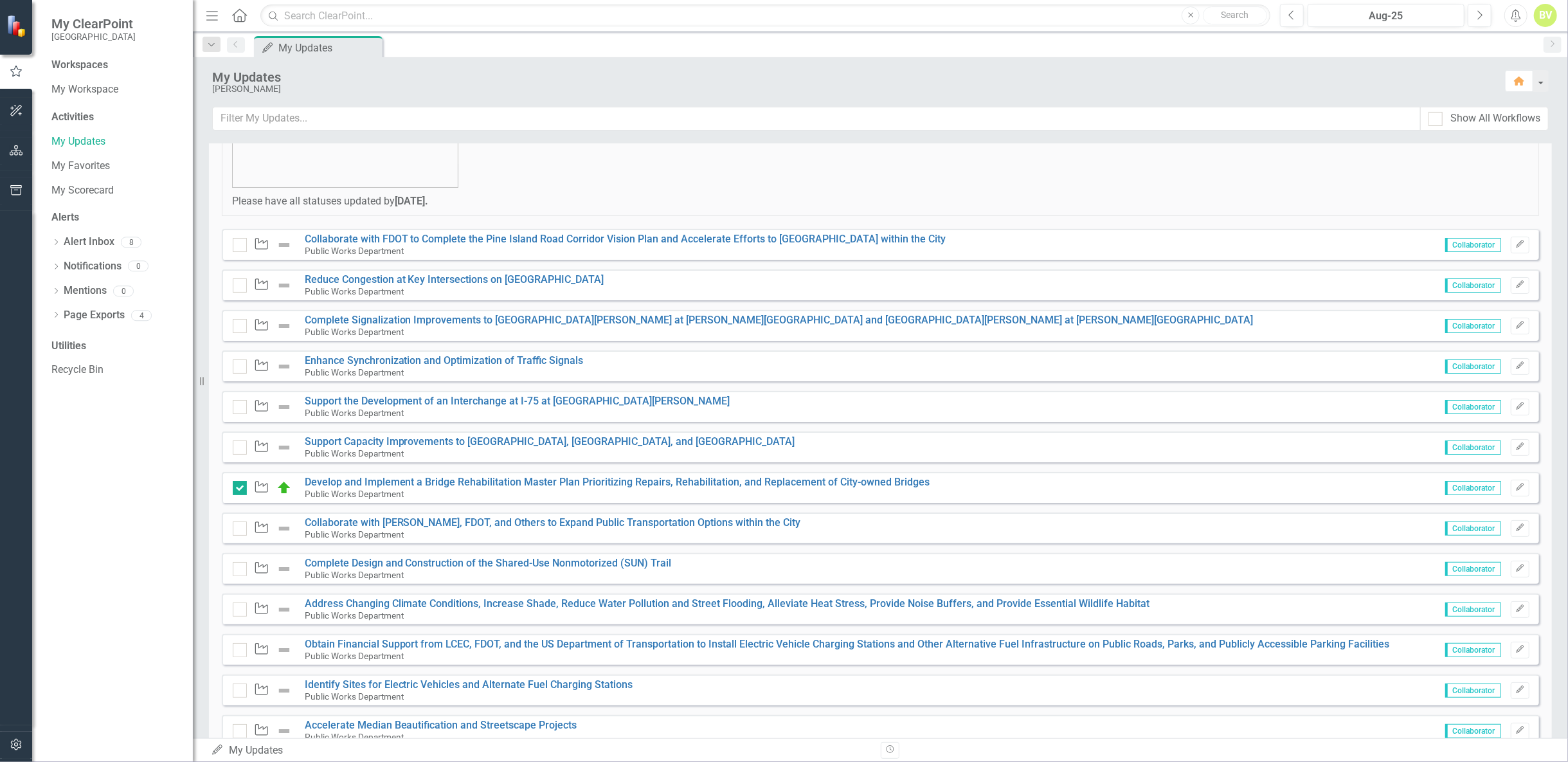
scroll to position [285, 0]
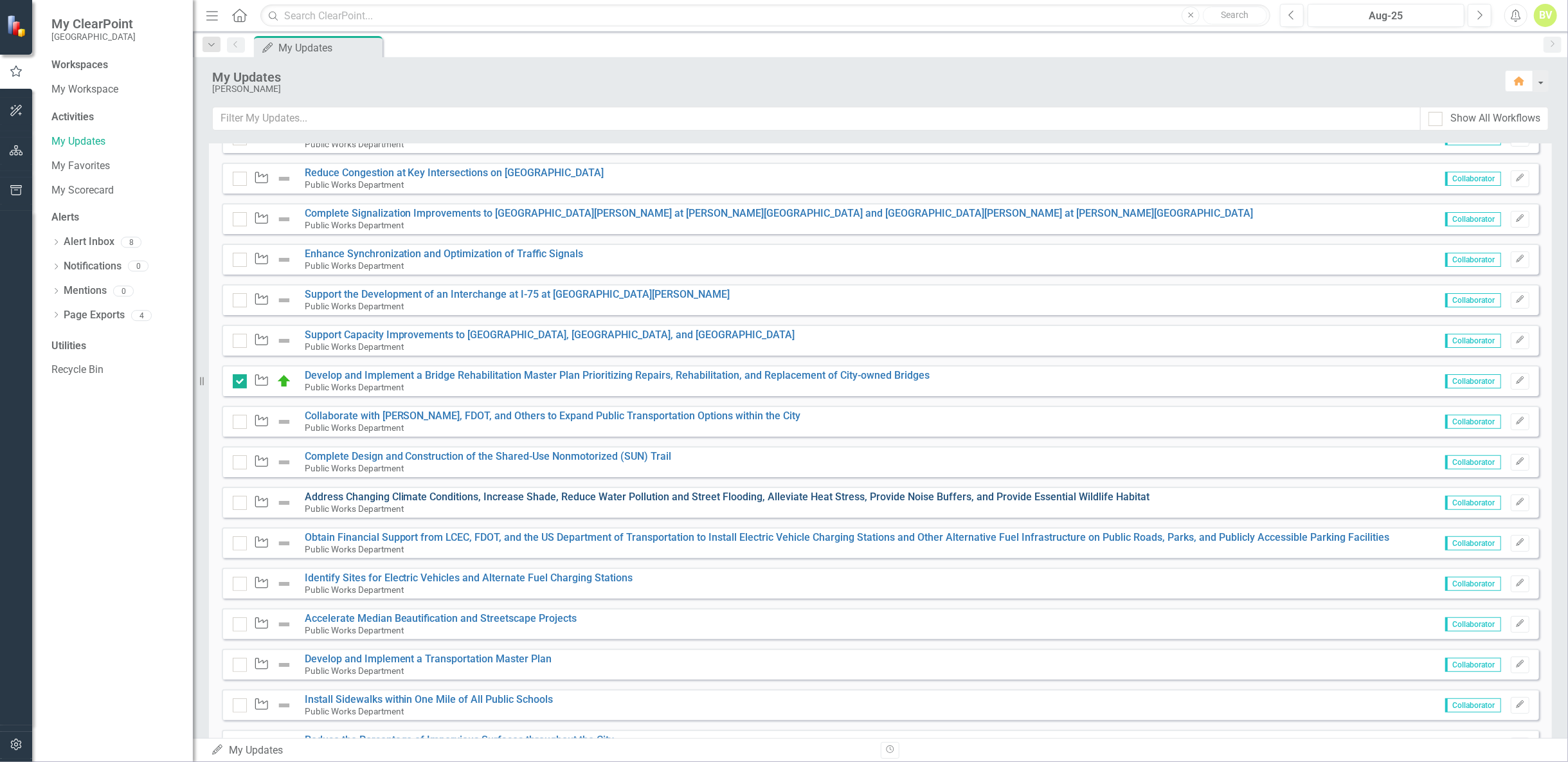
click at [1007, 495] on link "Address Changing Climate Conditions, Increase Shade, Reduce Water Pollution and…" at bounding box center [727, 496] width 845 height 12
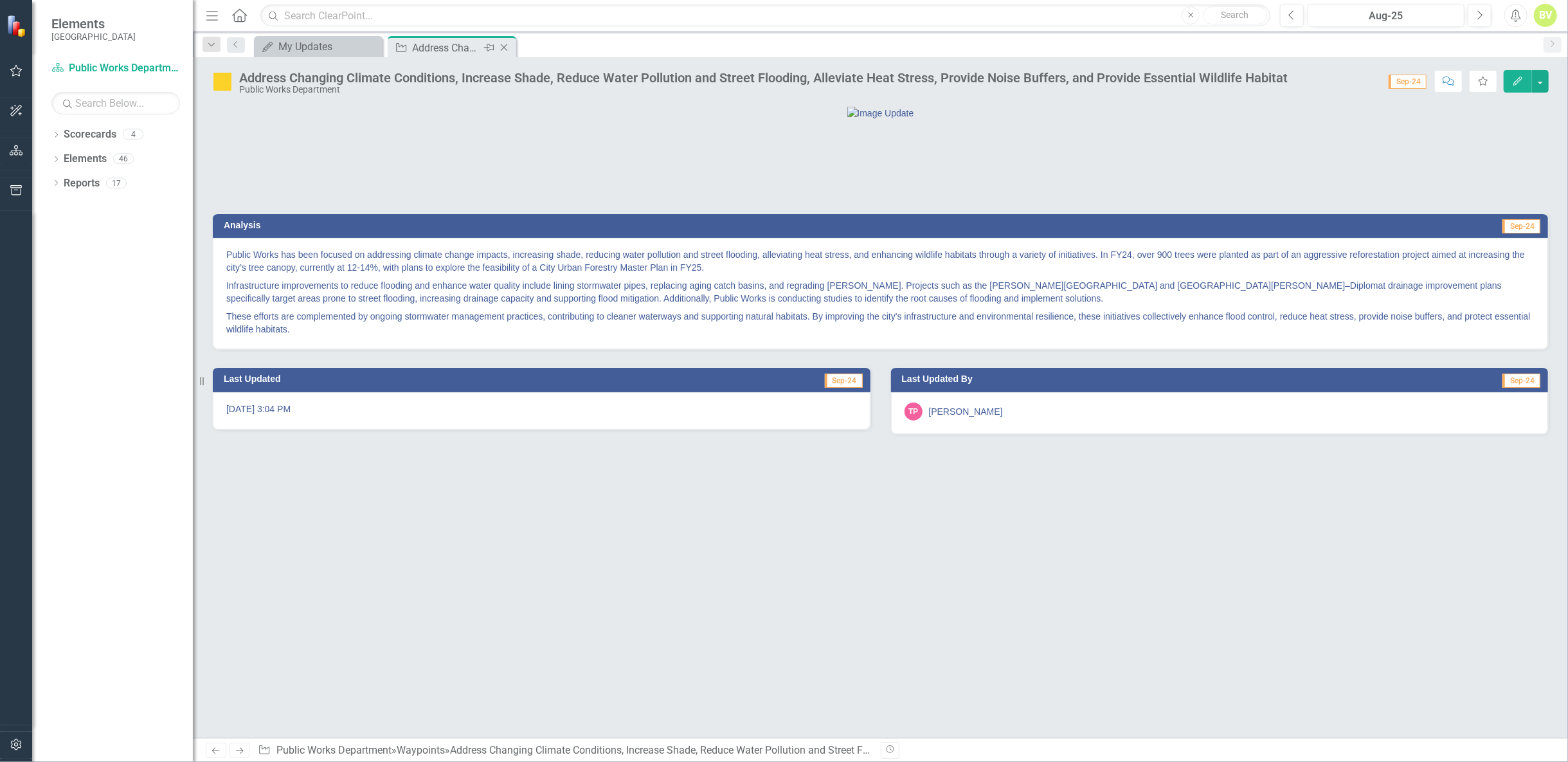
click at [503, 48] on icon "Close" at bounding box center [504, 47] width 13 height 10
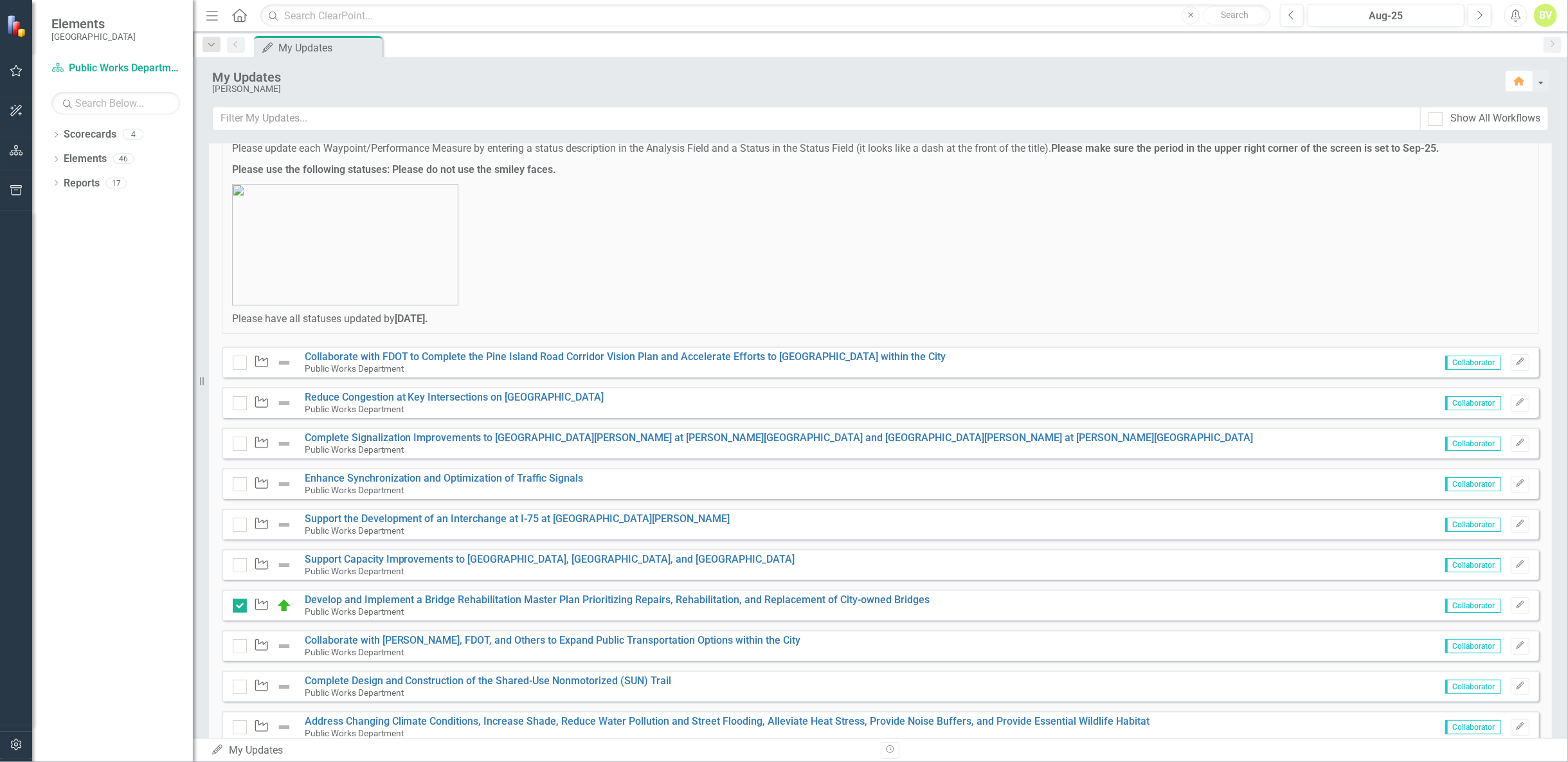
scroll to position [214, 0]
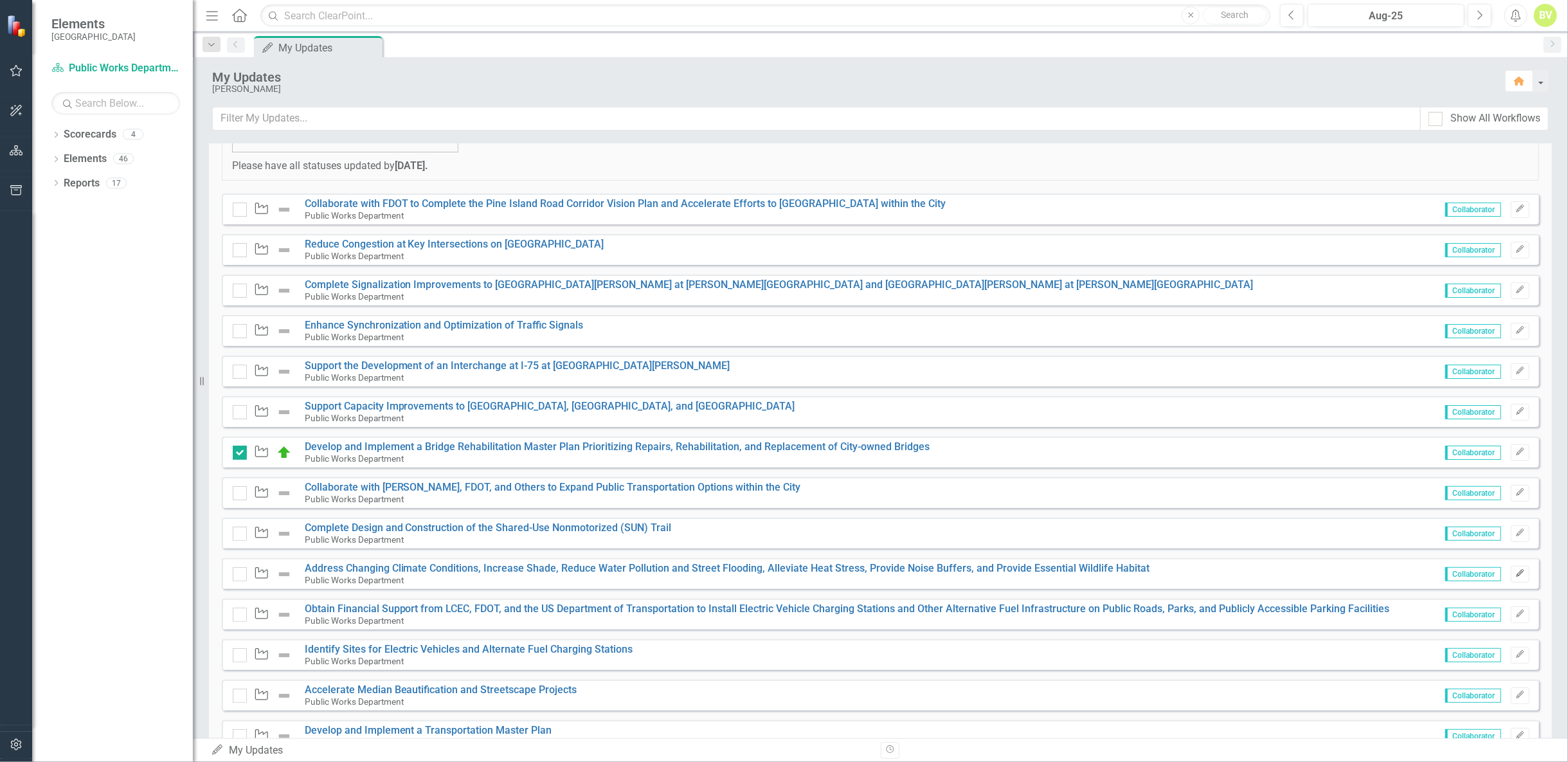
click at [1515, 574] on icon "Edit" at bounding box center [1520, 573] width 10 height 8
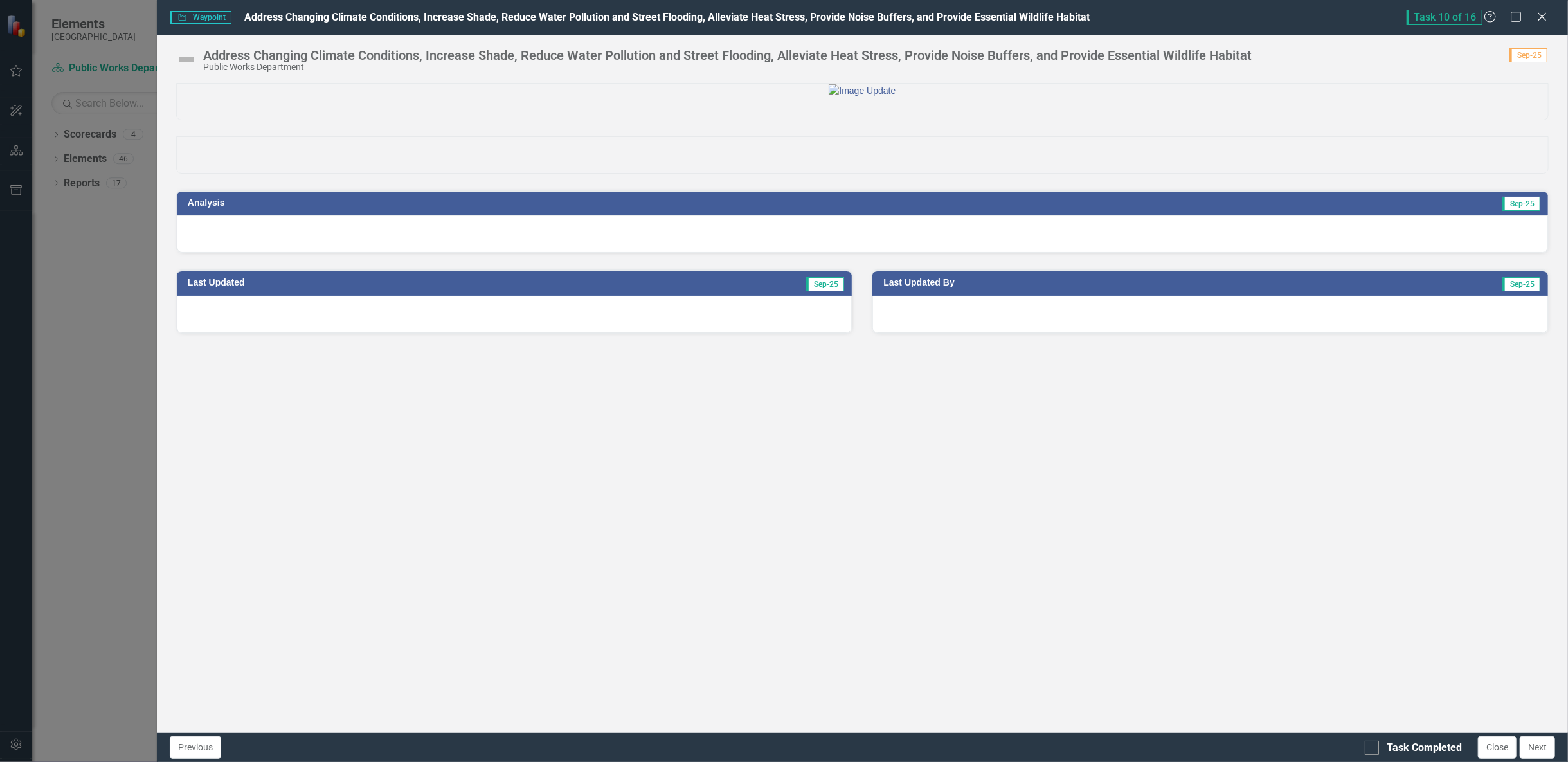
click at [308, 253] on div at bounding box center [863, 234] width 1371 height 38
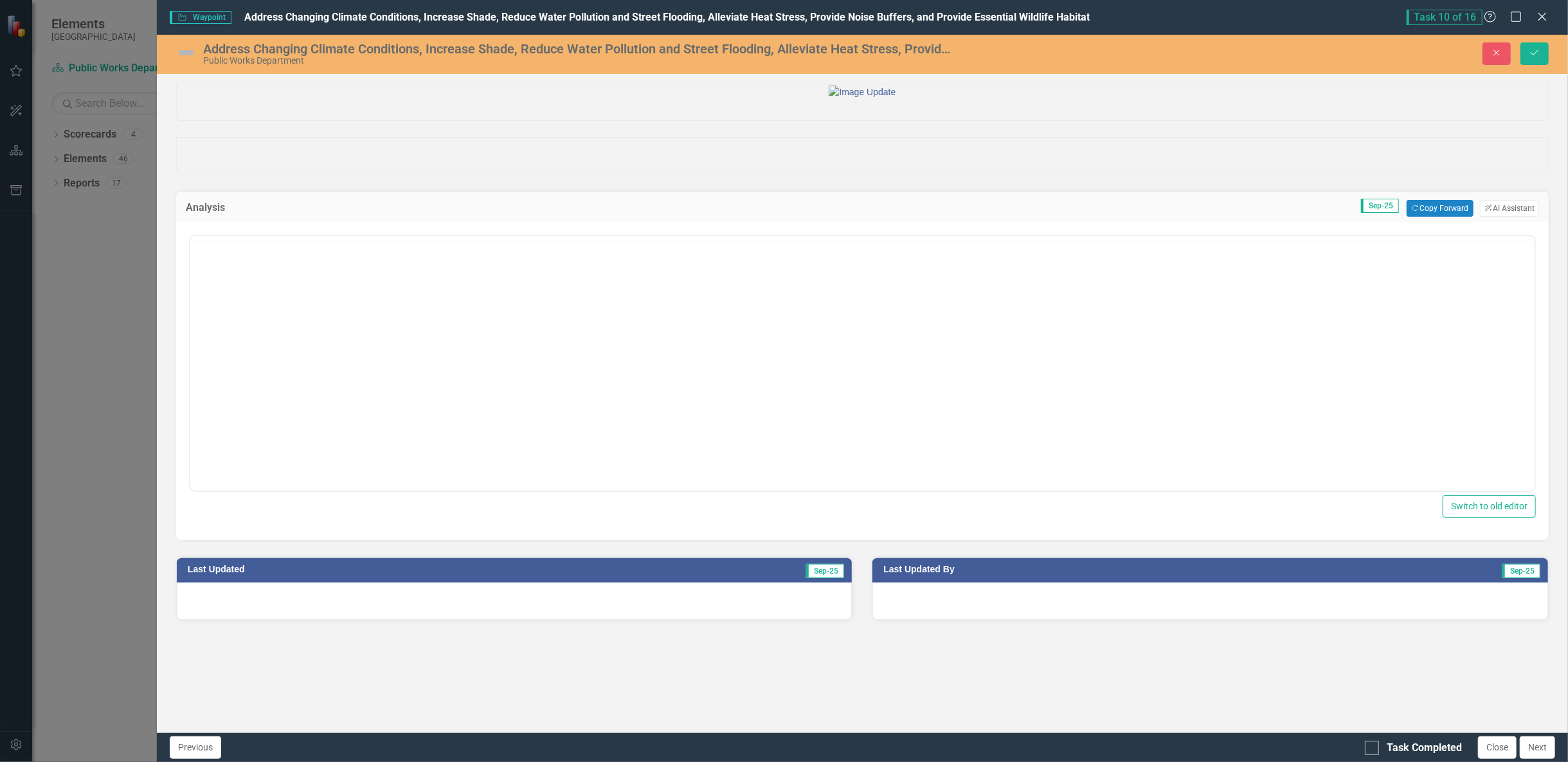
scroll to position [0, 0]
click at [934, 51] on div "Address Changing Climate Conditions, Increase Shade, Reduce Water Pollution and…" at bounding box center [578, 48] width 751 height 14
click at [1502, 53] on icon "Close" at bounding box center [1496, 53] width 12 height 9
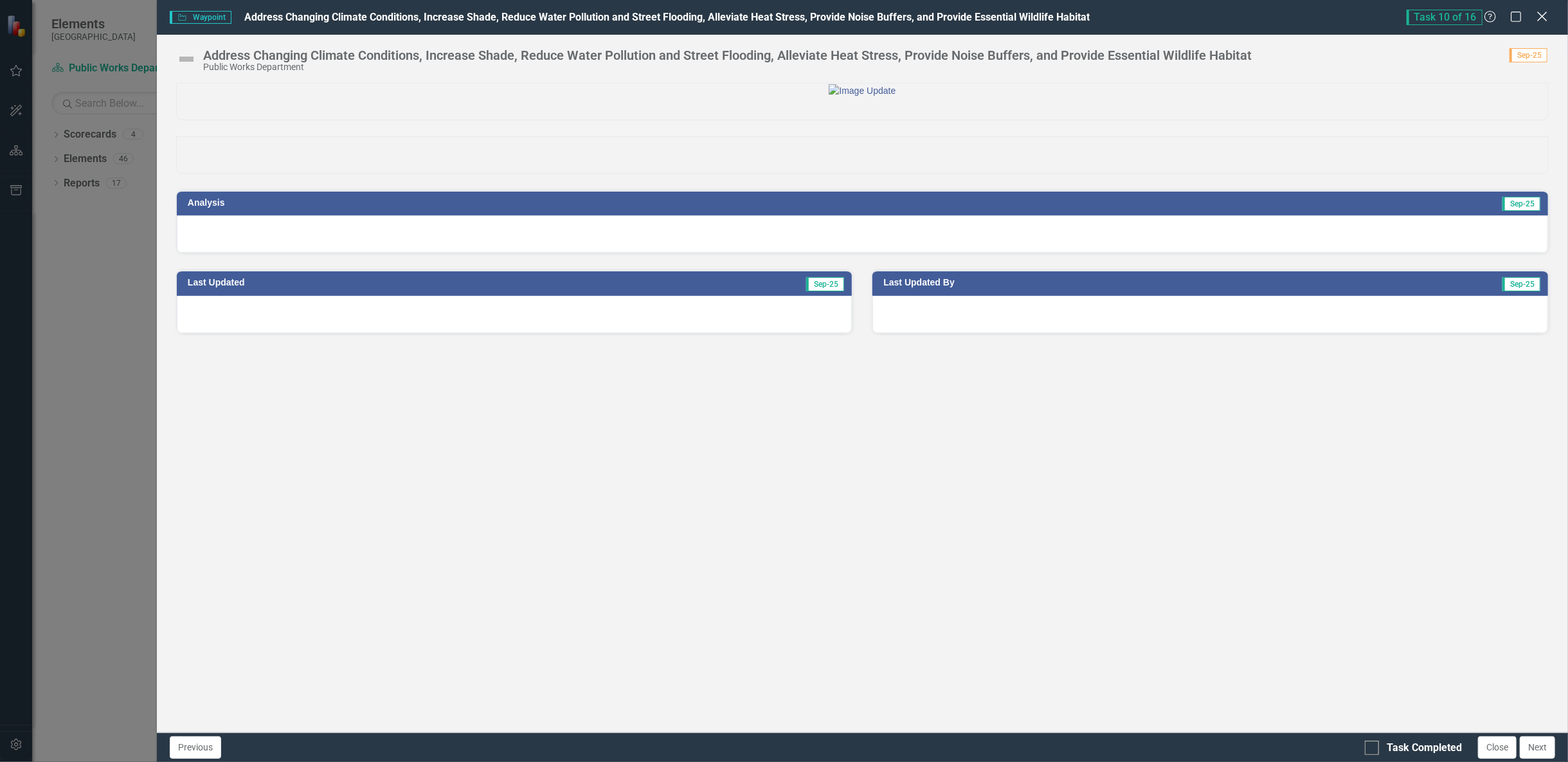
drag, startPoint x: 1545, startPoint y: 16, endPoint x: 1539, endPoint y: 17, distance: 6.1
click at [1543, 16] on icon "Close" at bounding box center [1542, 16] width 16 height 12
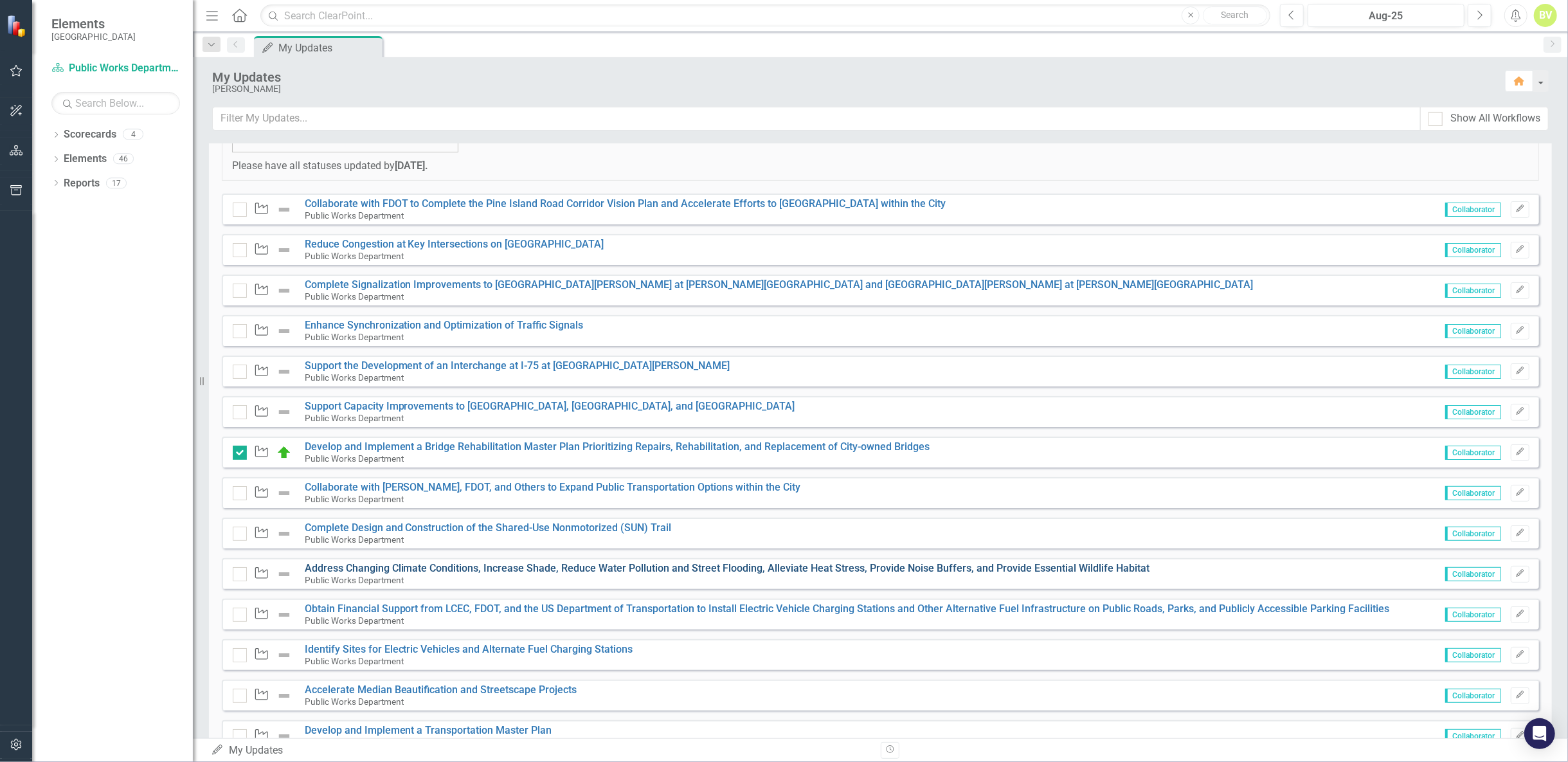
click at [348, 564] on link "Address Changing Climate Conditions, Increase Shade, Reduce Water Pollution and…" at bounding box center [727, 568] width 845 height 12
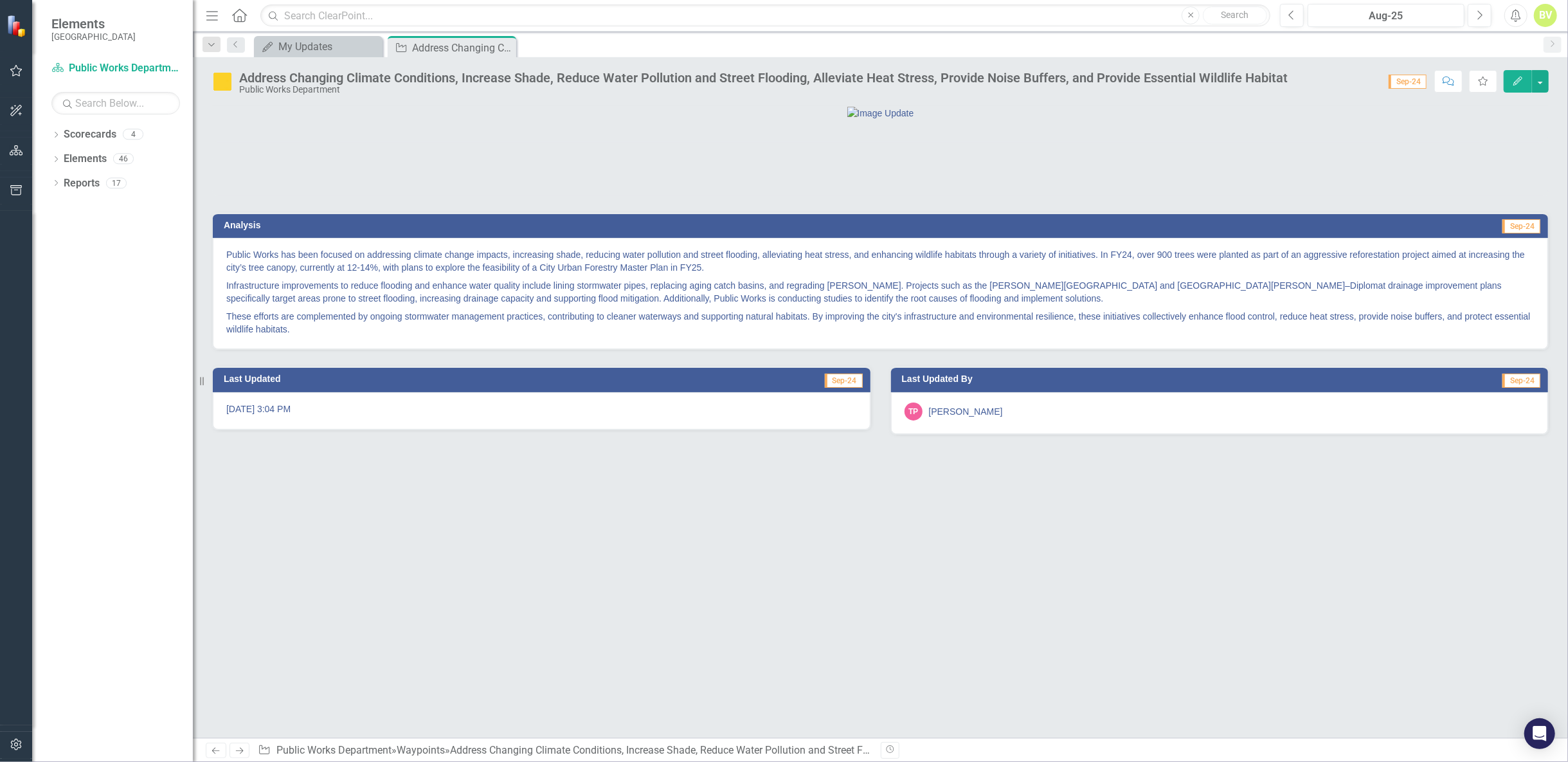
click at [377, 307] on p "Infrastructure improvements to reduce flooding and enhance water quality includ…" at bounding box center [880, 292] width 1308 height 31
click at [332, 44] on div "My Updates" at bounding box center [321, 46] width 85 height 16
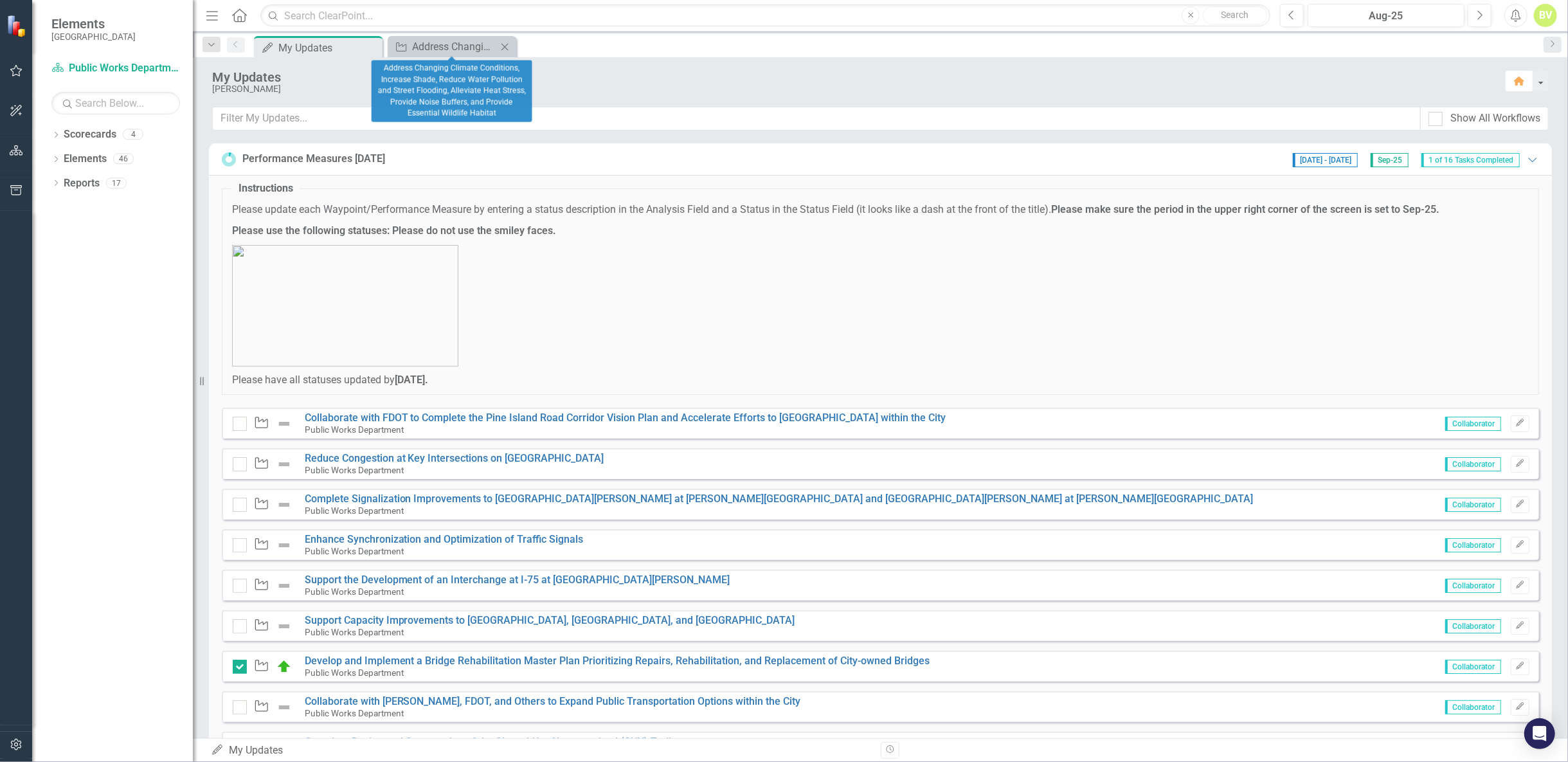
click at [506, 45] on icon at bounding box center [505, 46] width 7 height 7
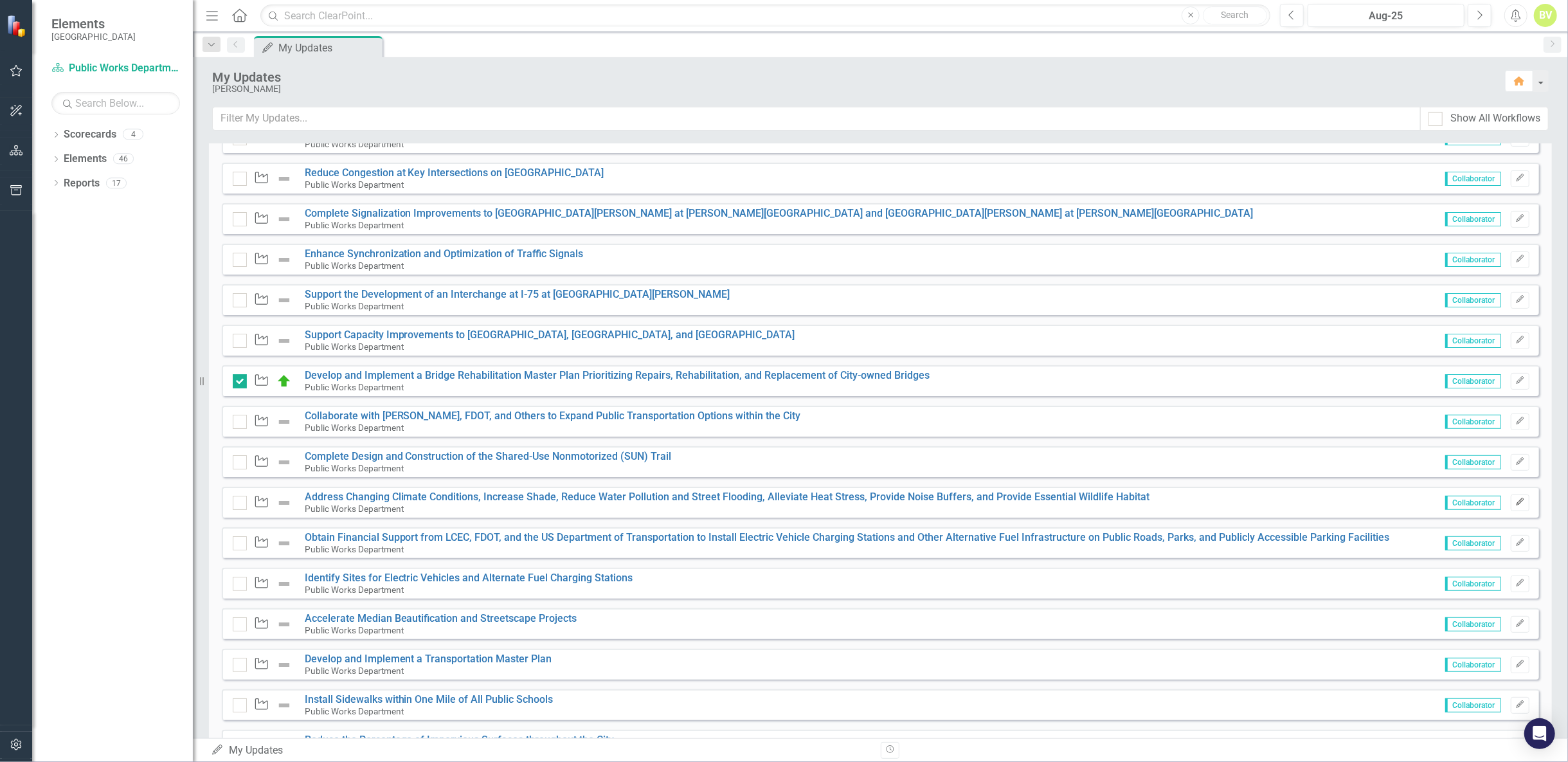
click at [1515, 501] on icon "Edit" at bounding box center [1520, 502] width 10 height 8
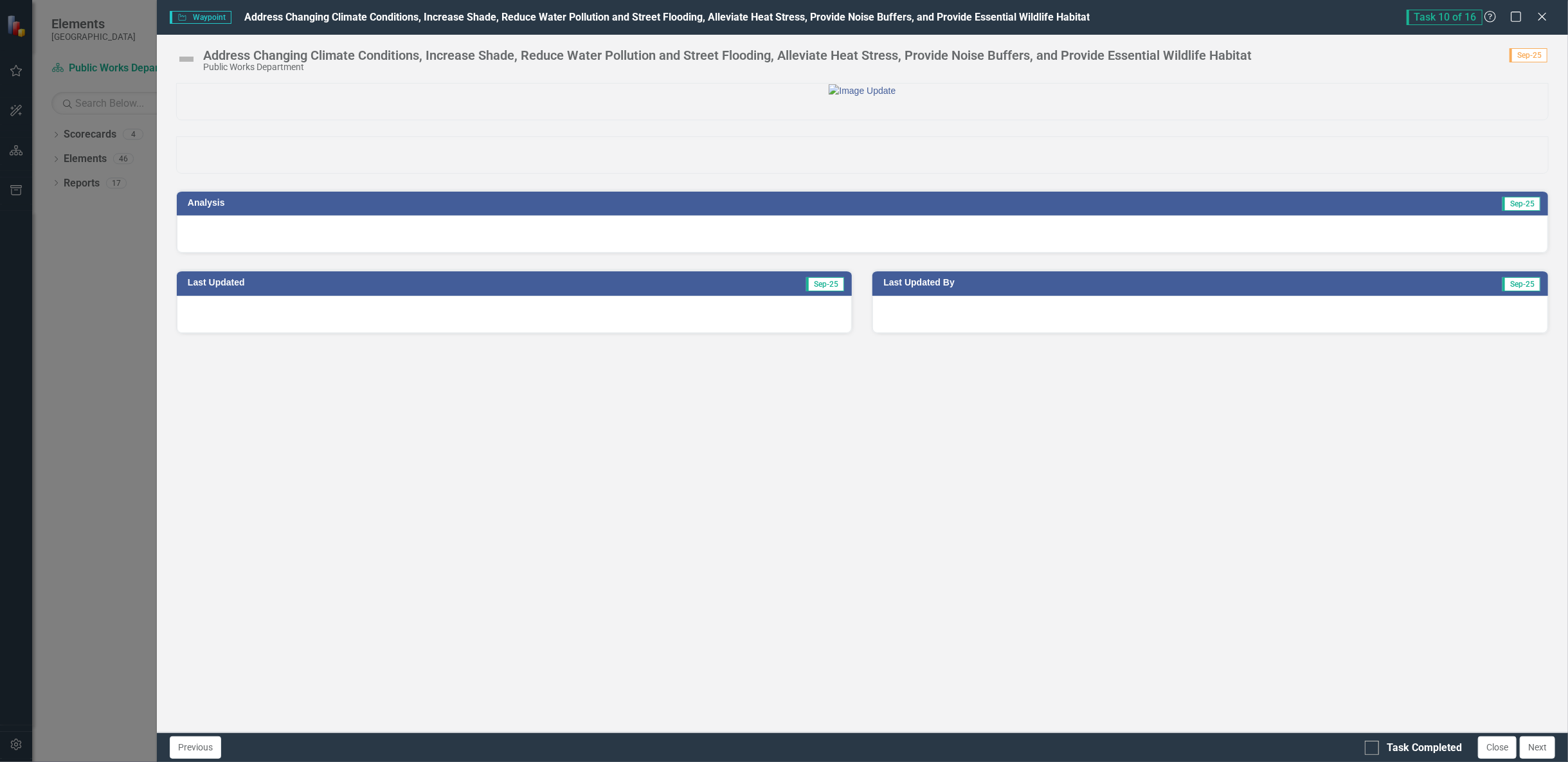
click at [1461, 253] on div at bounding box center [863, 234] width 1371 height 38
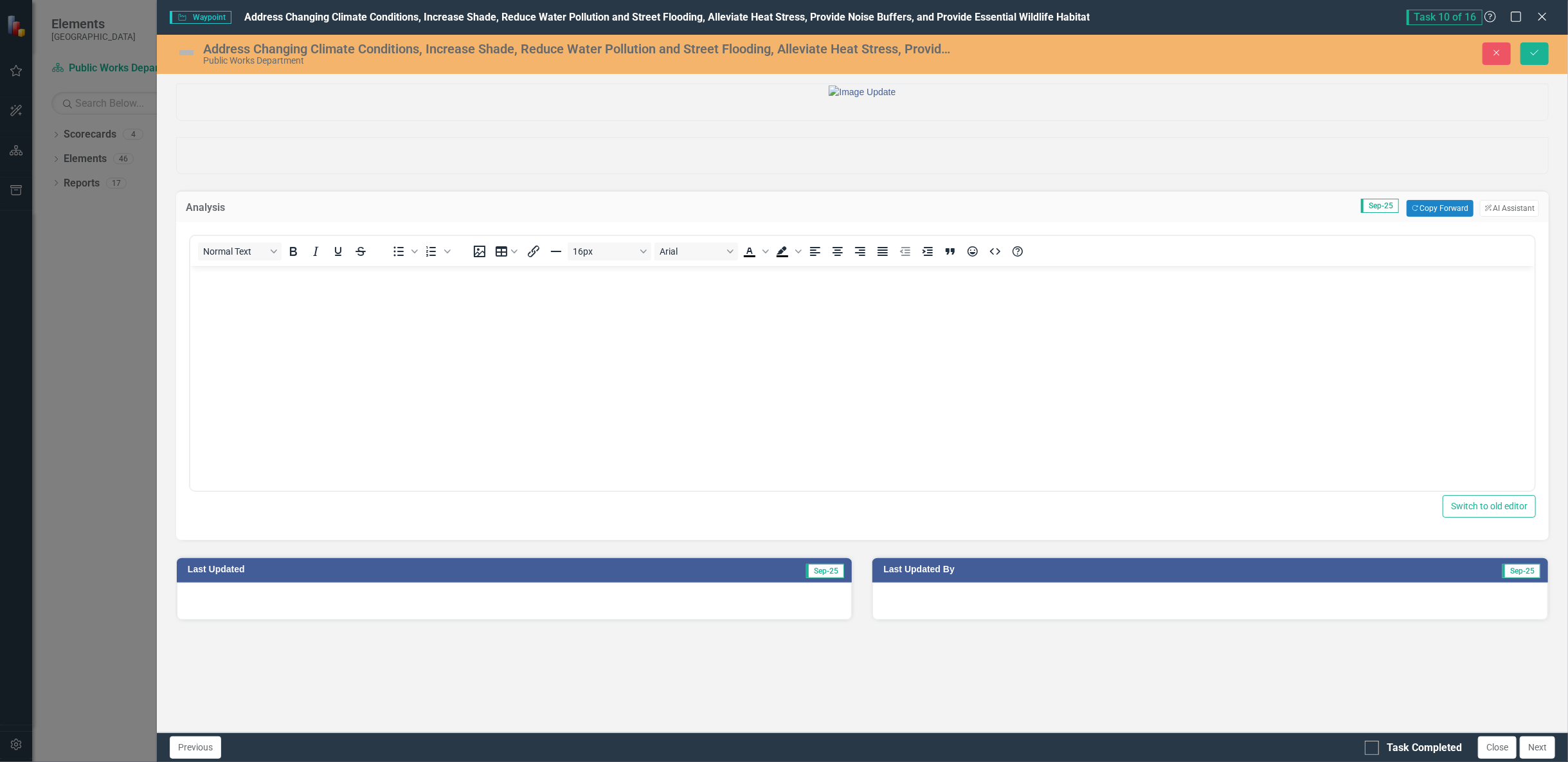
scroll to position [0, 0]
click at [1444, 216] on button "Copy Forward Copy Forward" at bounding box center [1440, 208] width 66 height 16
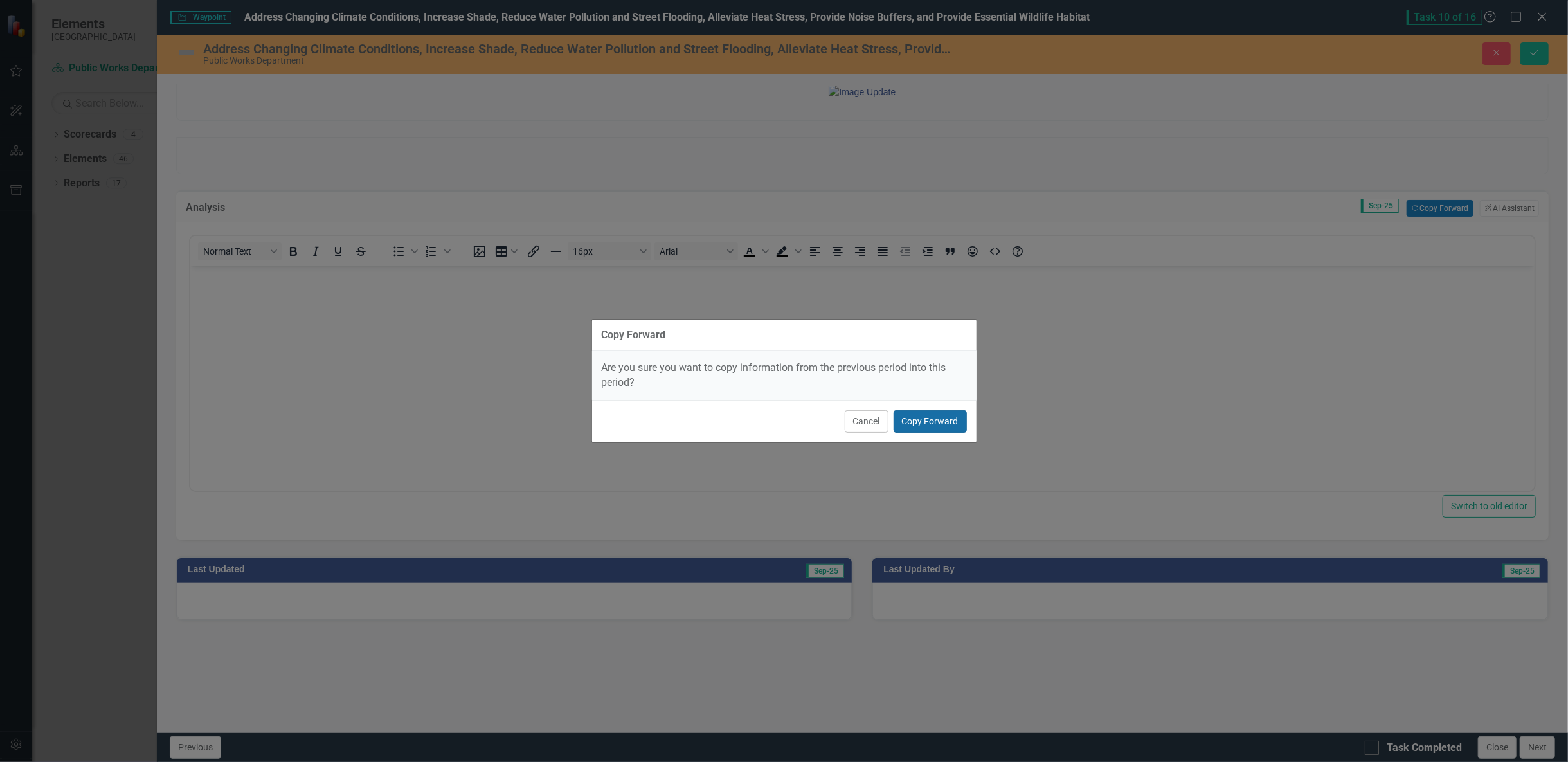
click at [929, 419] on button "Copy Forward" at bounding box center [930, 421] width 73 height 23
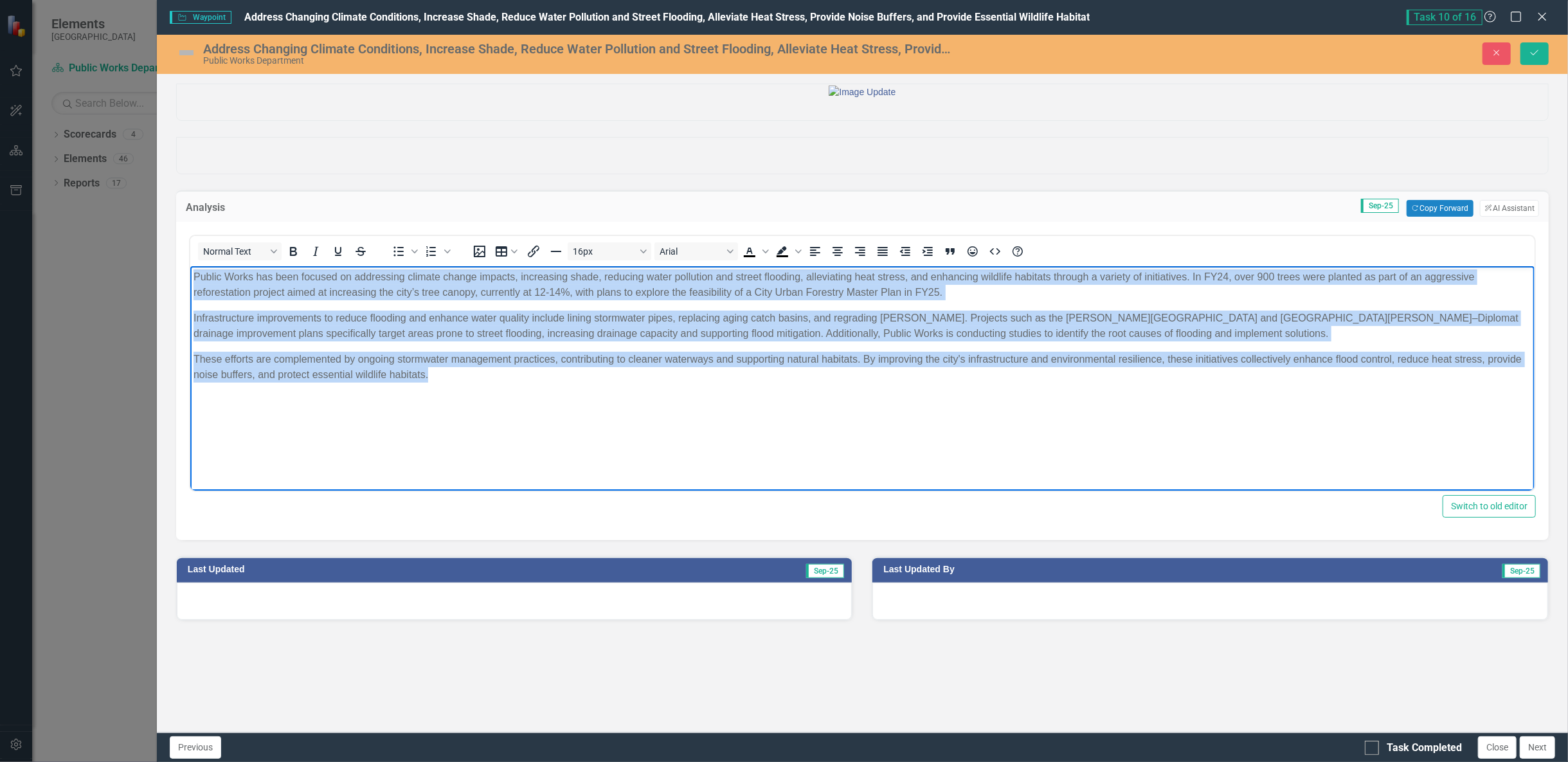
drag, startPoint x: 444, startPoint y: 377, endPoint x: 159, endPoint y: 270, distance: 304.4
click at [190, 270] on html "Public Works has been focused on addressing climate change impacts, increasing …" at bounding box center [862, 363] width 1344 height 193
copy body "Loremi Dolor sit amet consect ad elitseddoe tempori utlabo etdolor, magnaaliqu …"
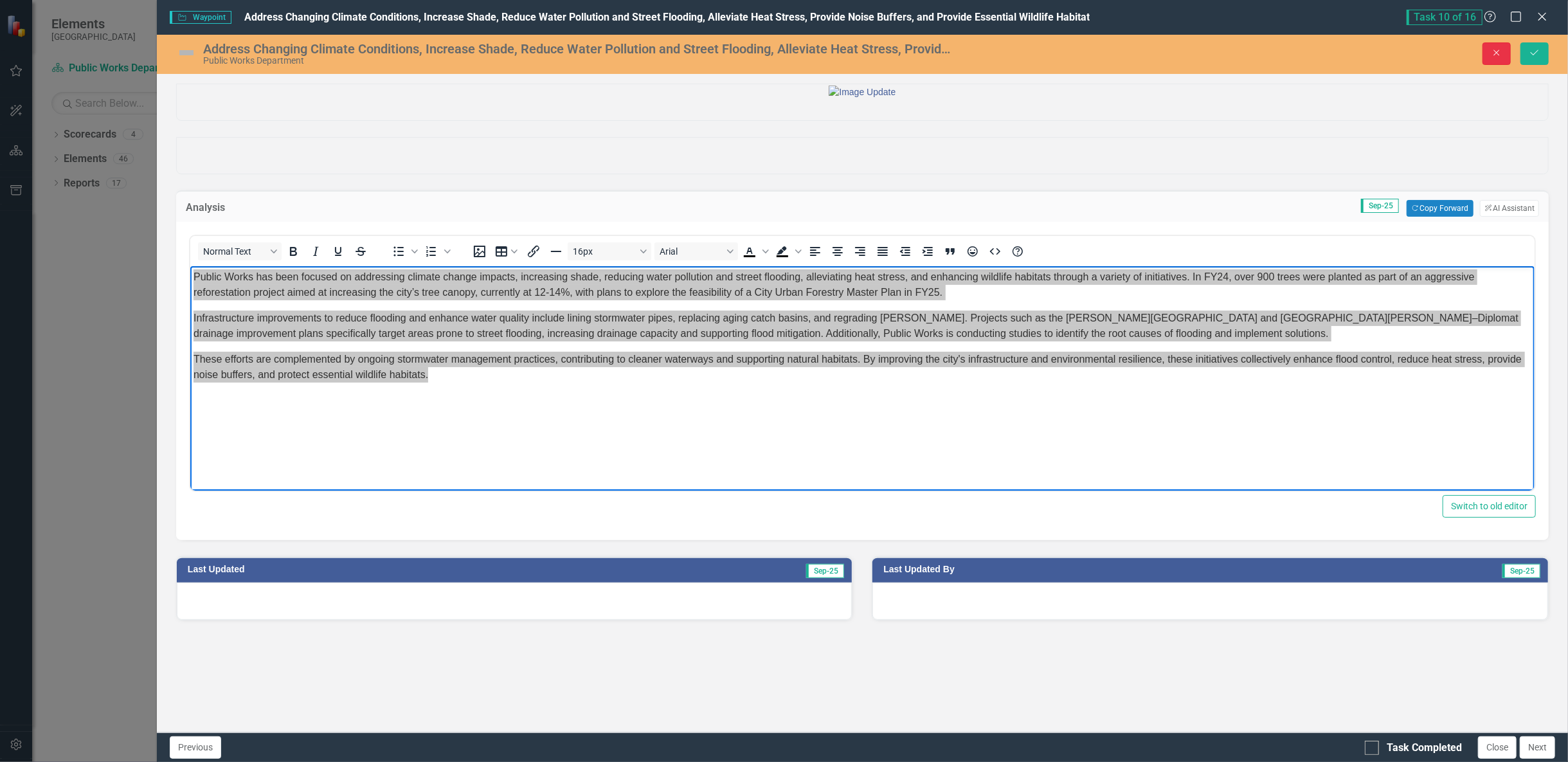
click at [1499, 46] on button "Close" at bounding box center [1496, 53] width 28 height 23
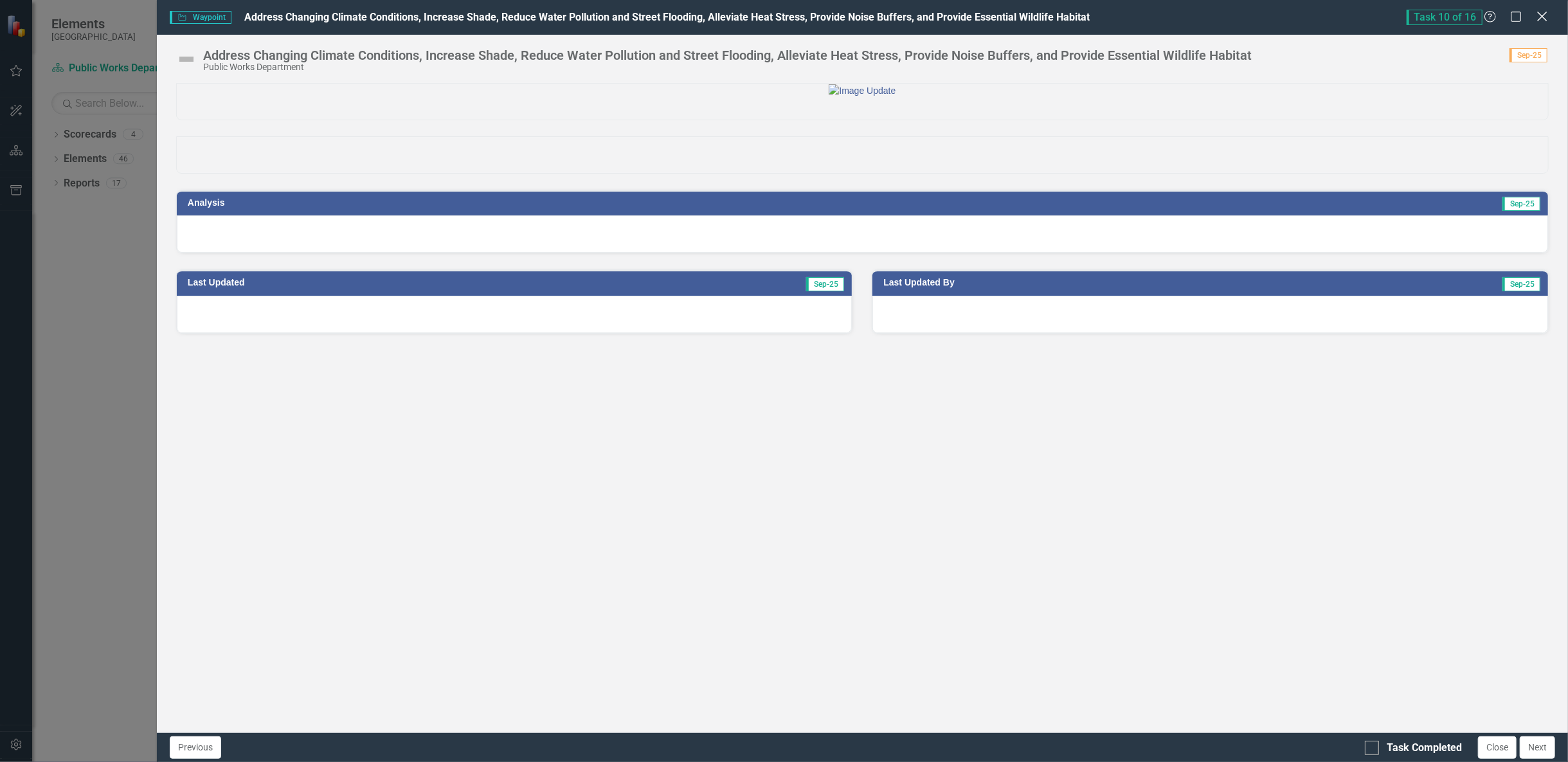
click at [1541, 22] on icon "Close" at bounding box center [1542, 16] width 16 height 12
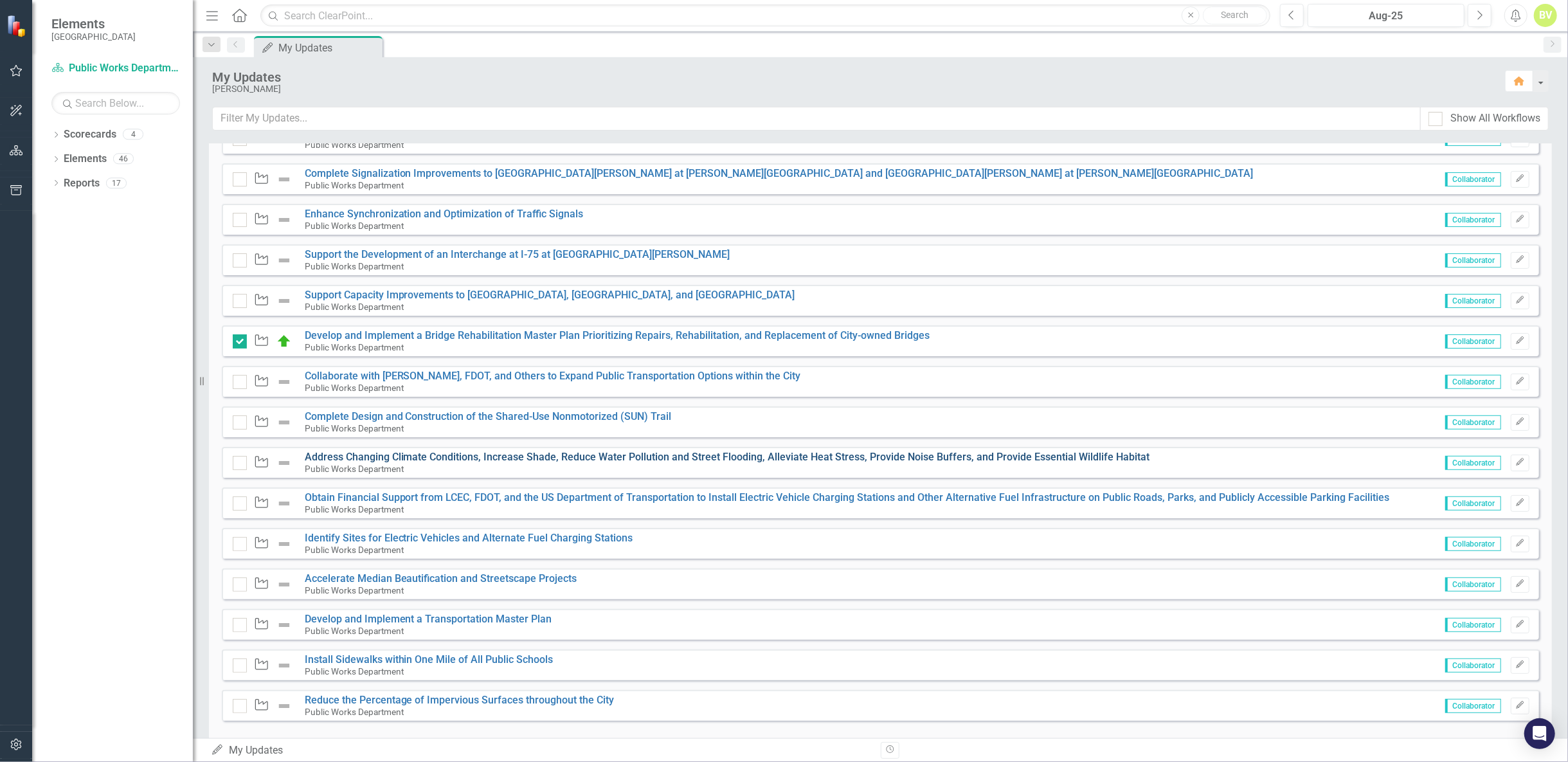
scroll to position [343, 0]
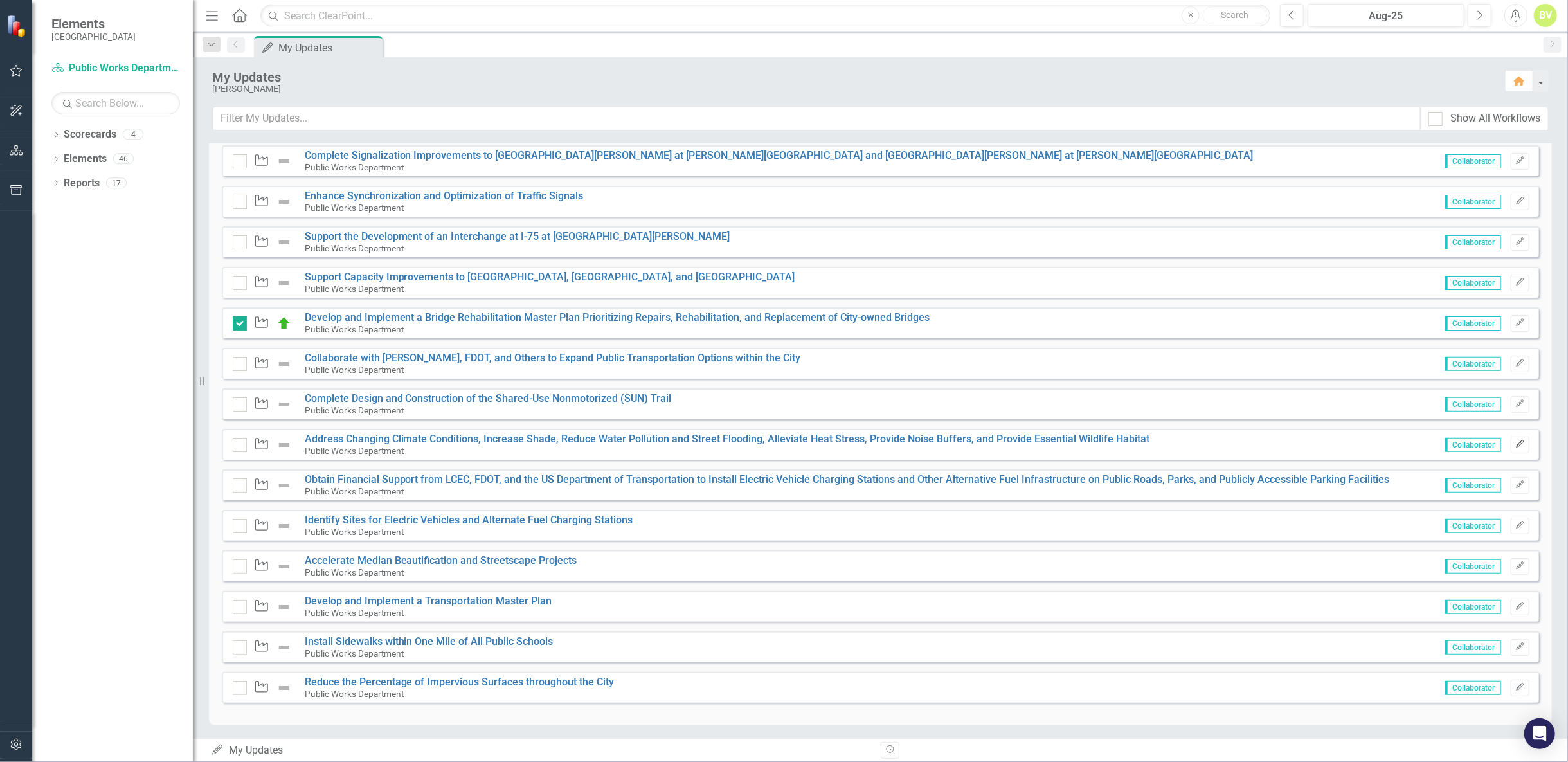
click at [1515, 444] on icon "Edit" at bounding box center [1520, 444] width 10 height 8
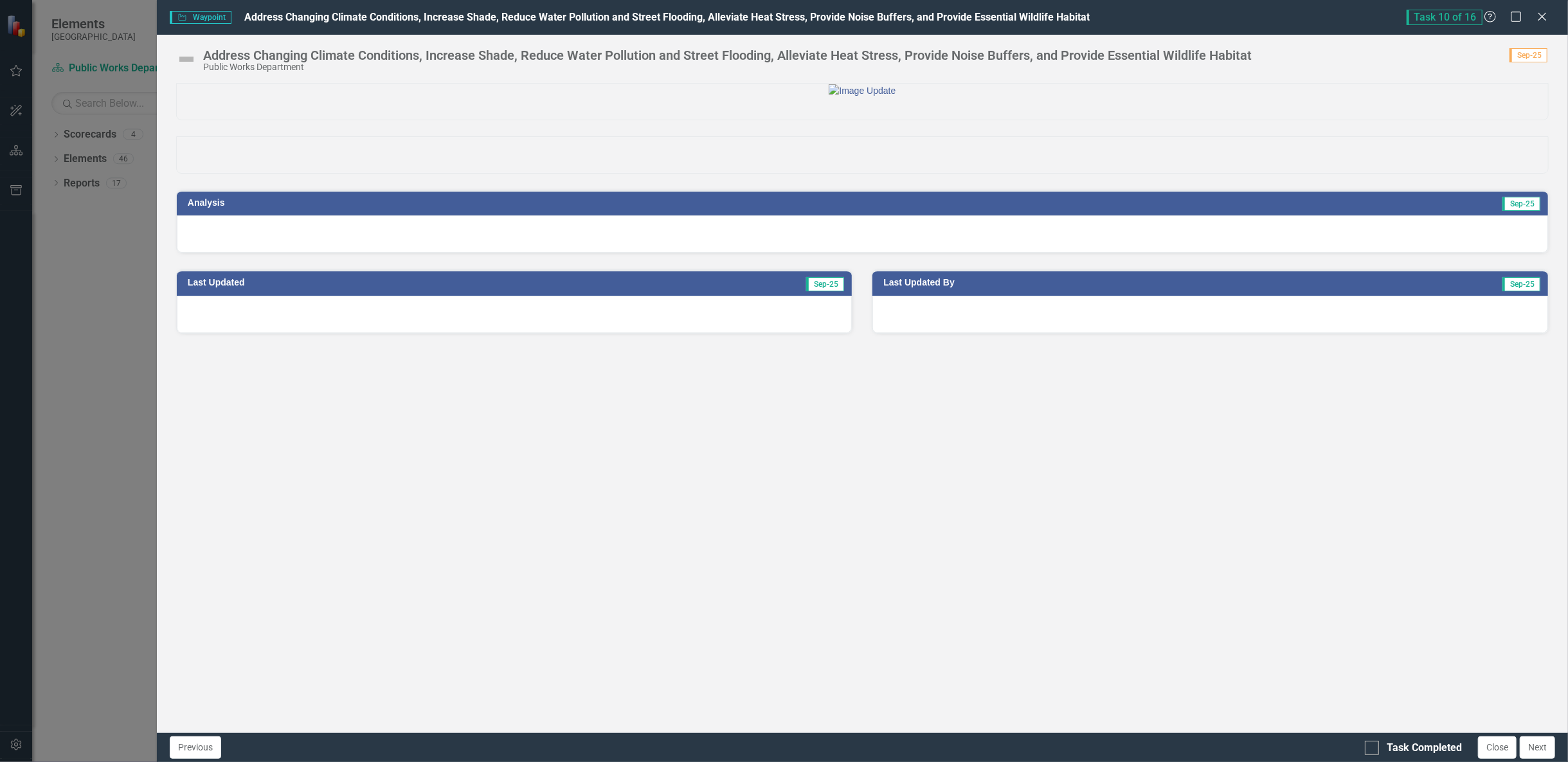
click at [1278, 253] on div at bounding box center [863, 234] width 1371 height 38
click at [1280, 253] on div at bounding box center [863, 234] width 1371 height 38
click at [1351, 253] on div at bounding box center [863, 234] width 1371 height 38
click at [1350, 253] on div at bounding box center [863, 234] width 1371 height 38
click at [360, 253] on div at bounding box center [863, 234] width 1371 height 38
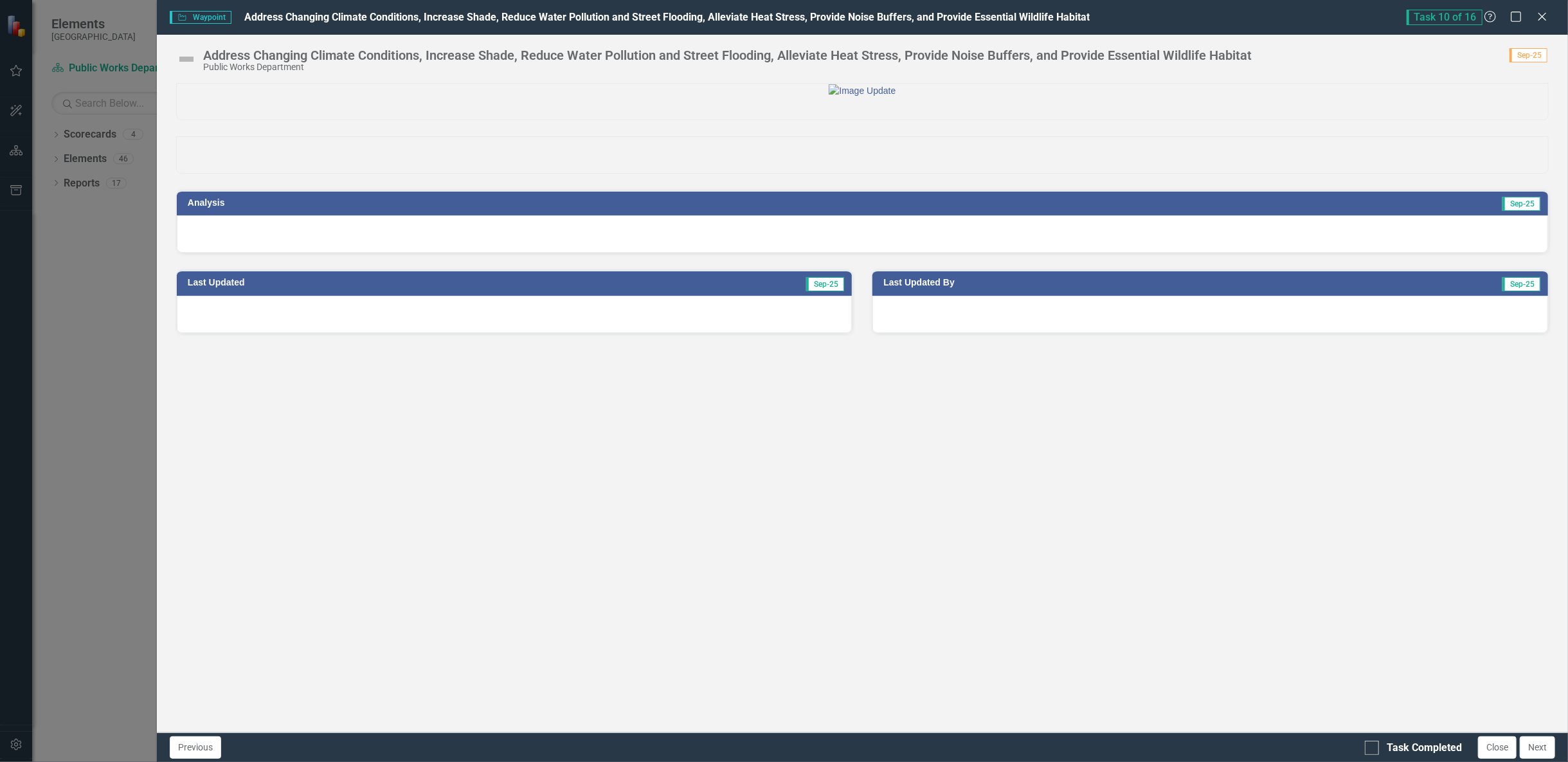
click at [360, 253] on div at bounding box center [863, 234] width 1371 height 38
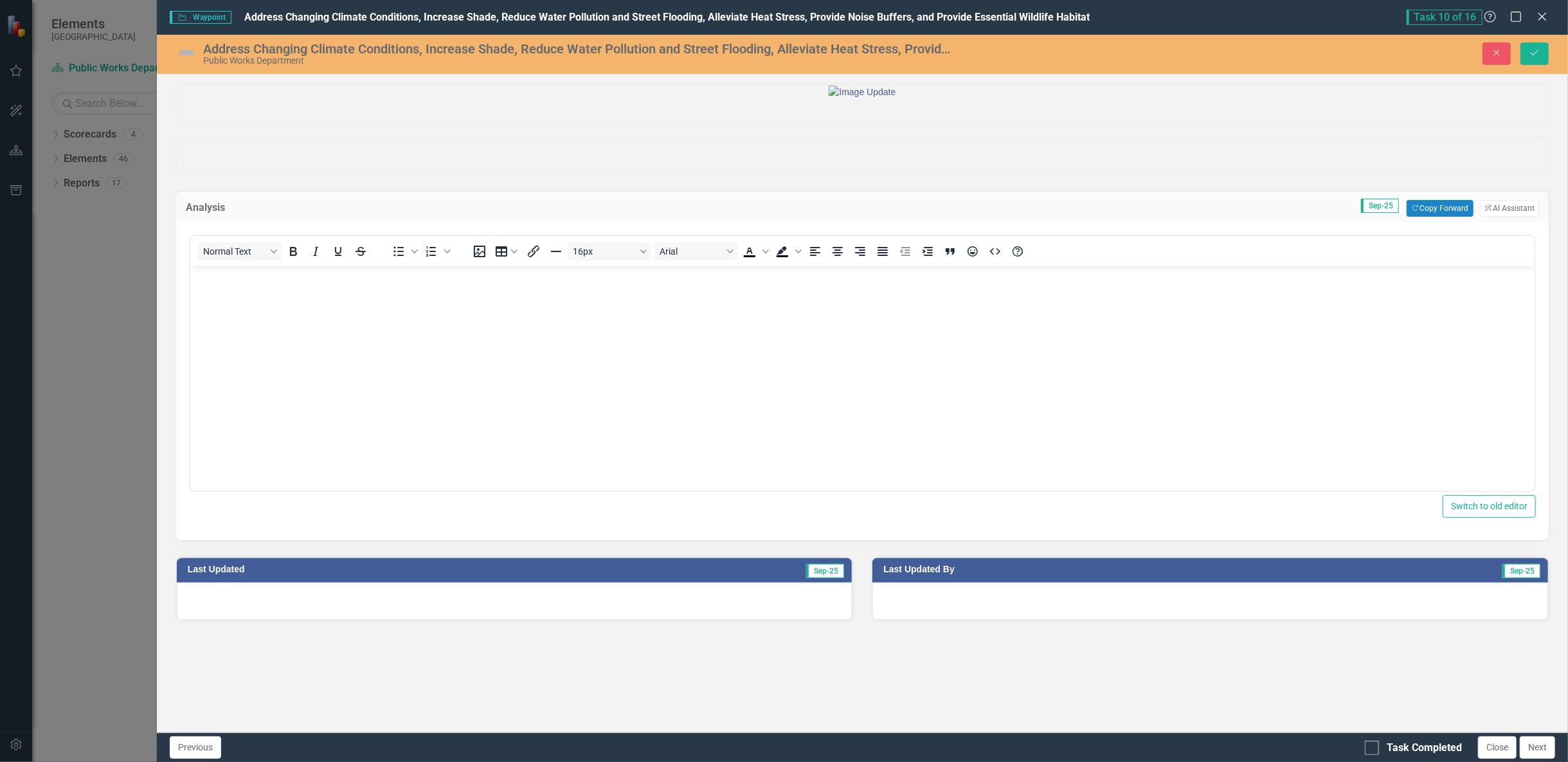
scroll to position [0, 0]
click at [1448, 216] on button "Copy Forward Copy Forward" at bounding box center [1440, 208] width 66 height 16
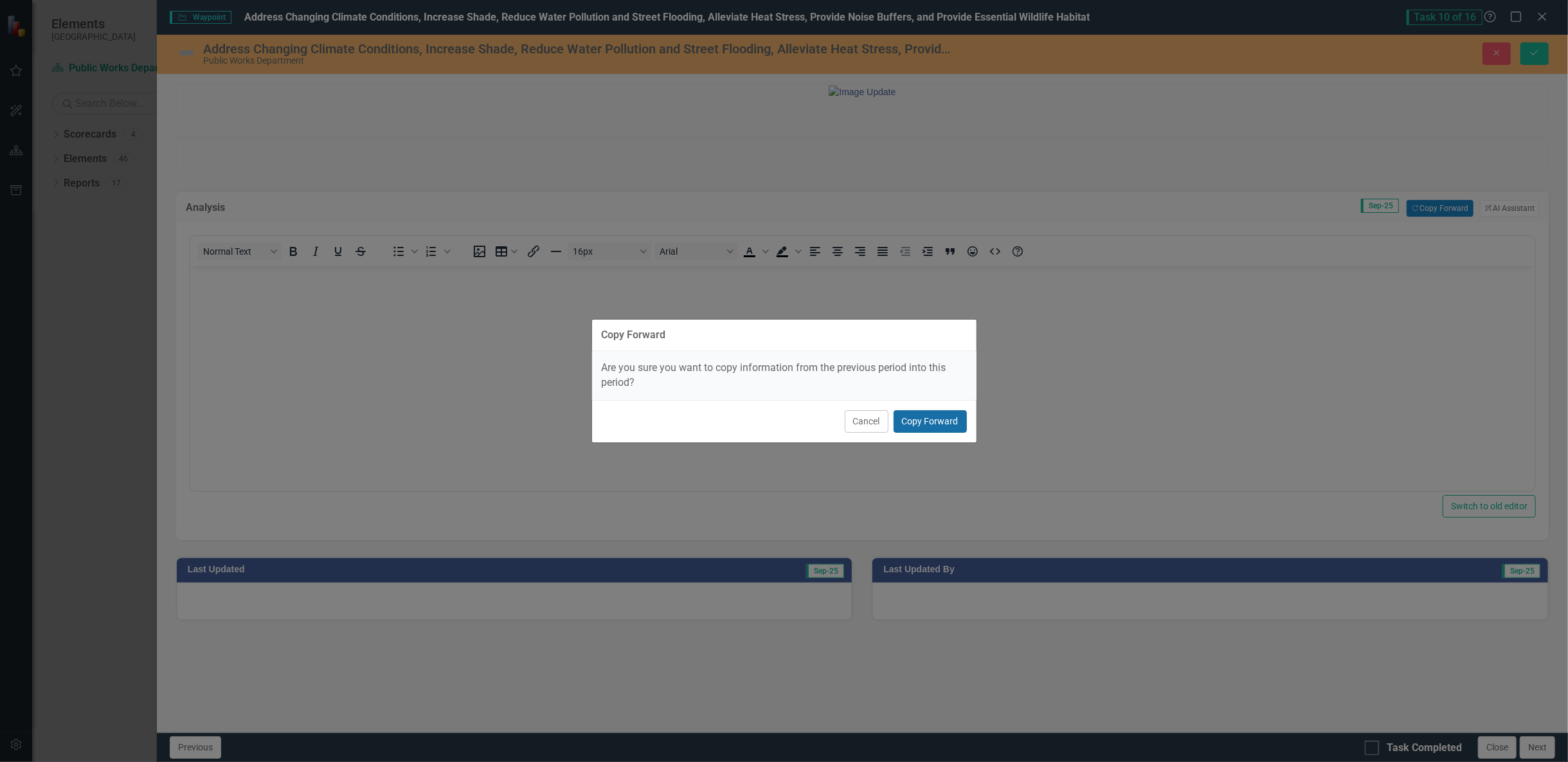
click at [951, 421] on button "Copy Forward" at bounding box center [930, 421] width 73 height 23
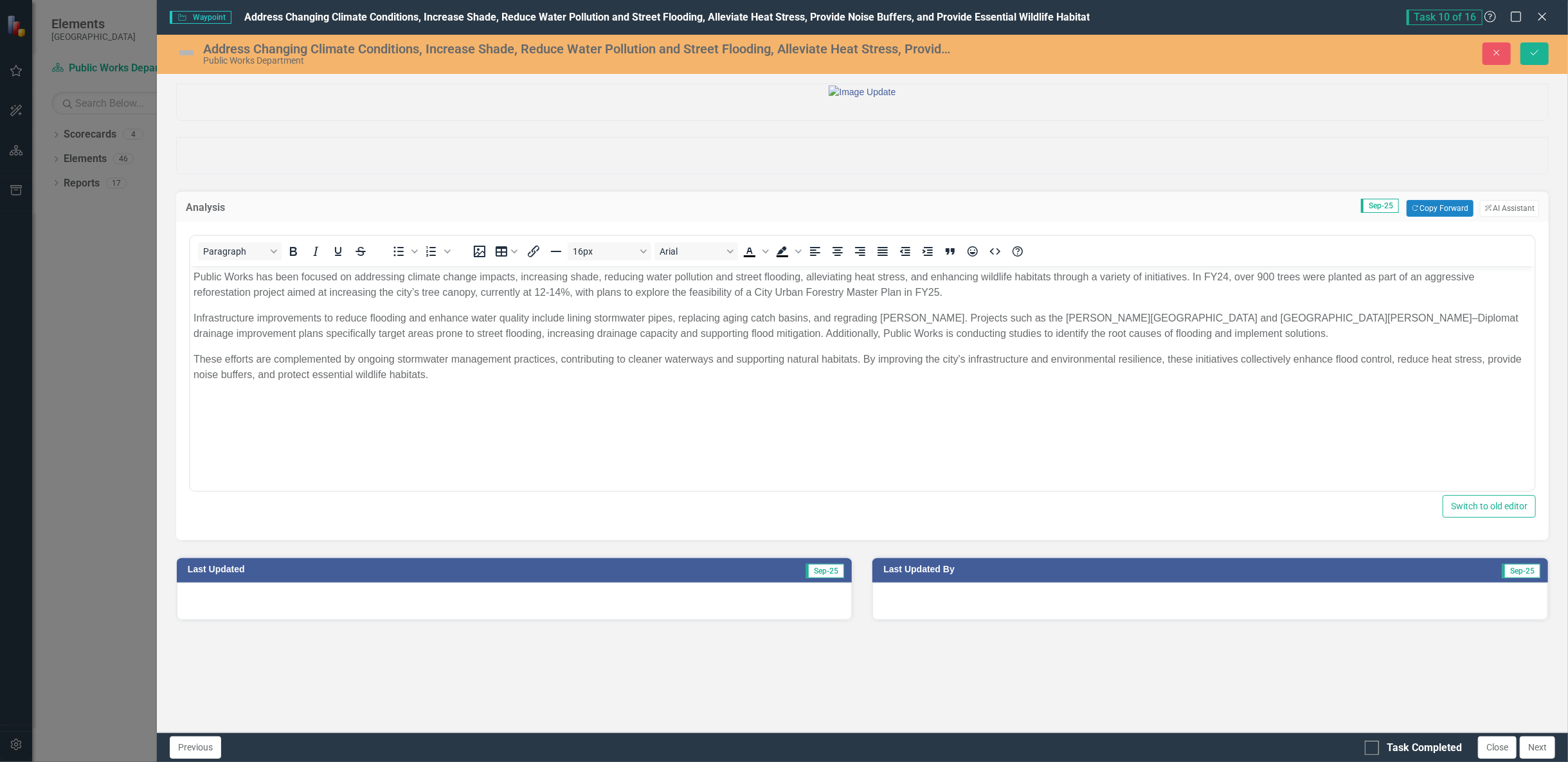
click at [182, 54] on img at bounding box center [186, 53] width 20 height 20
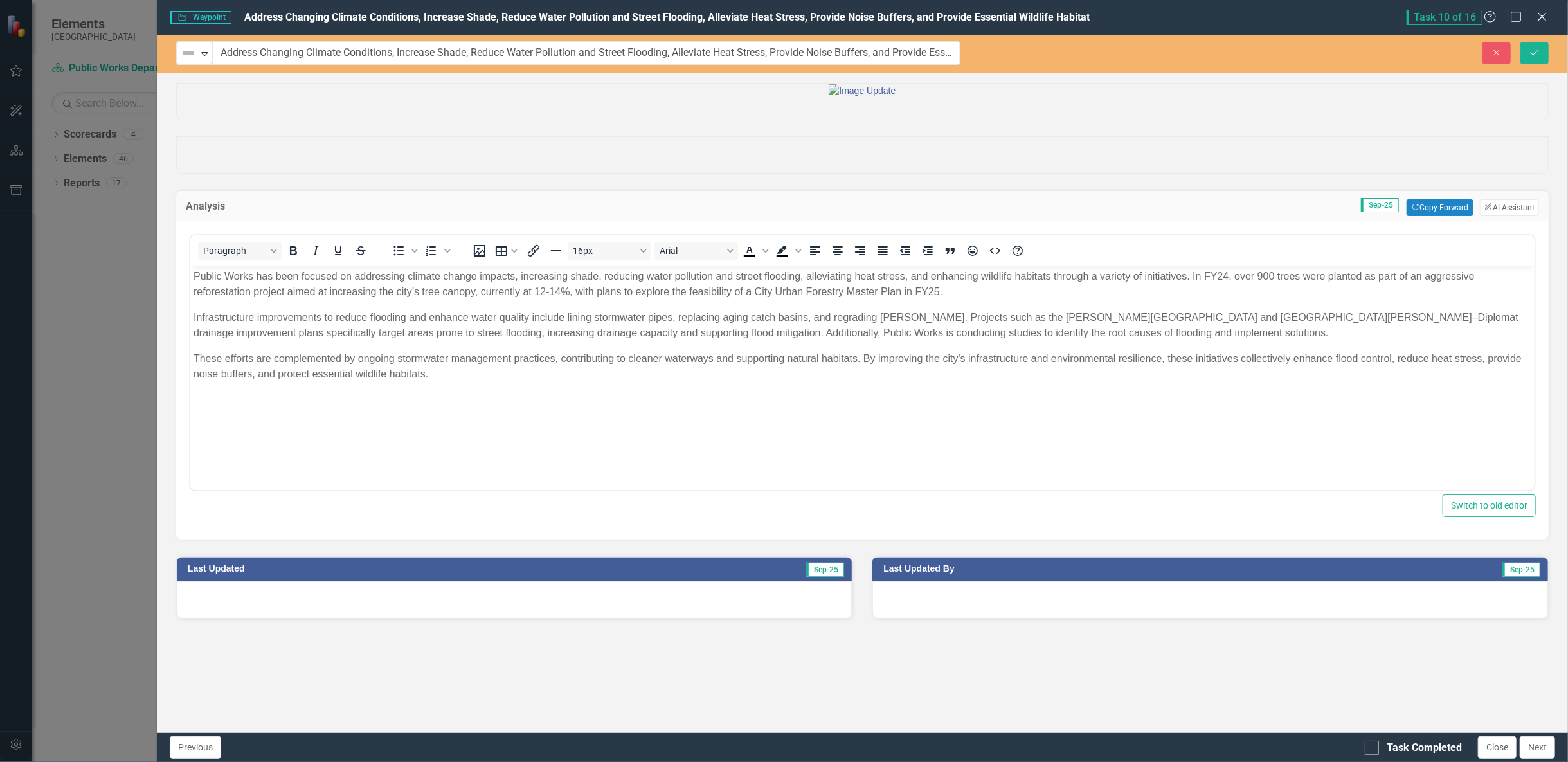
click at [182, 54] on img at bounding box center [188, 53] width 16 height 16
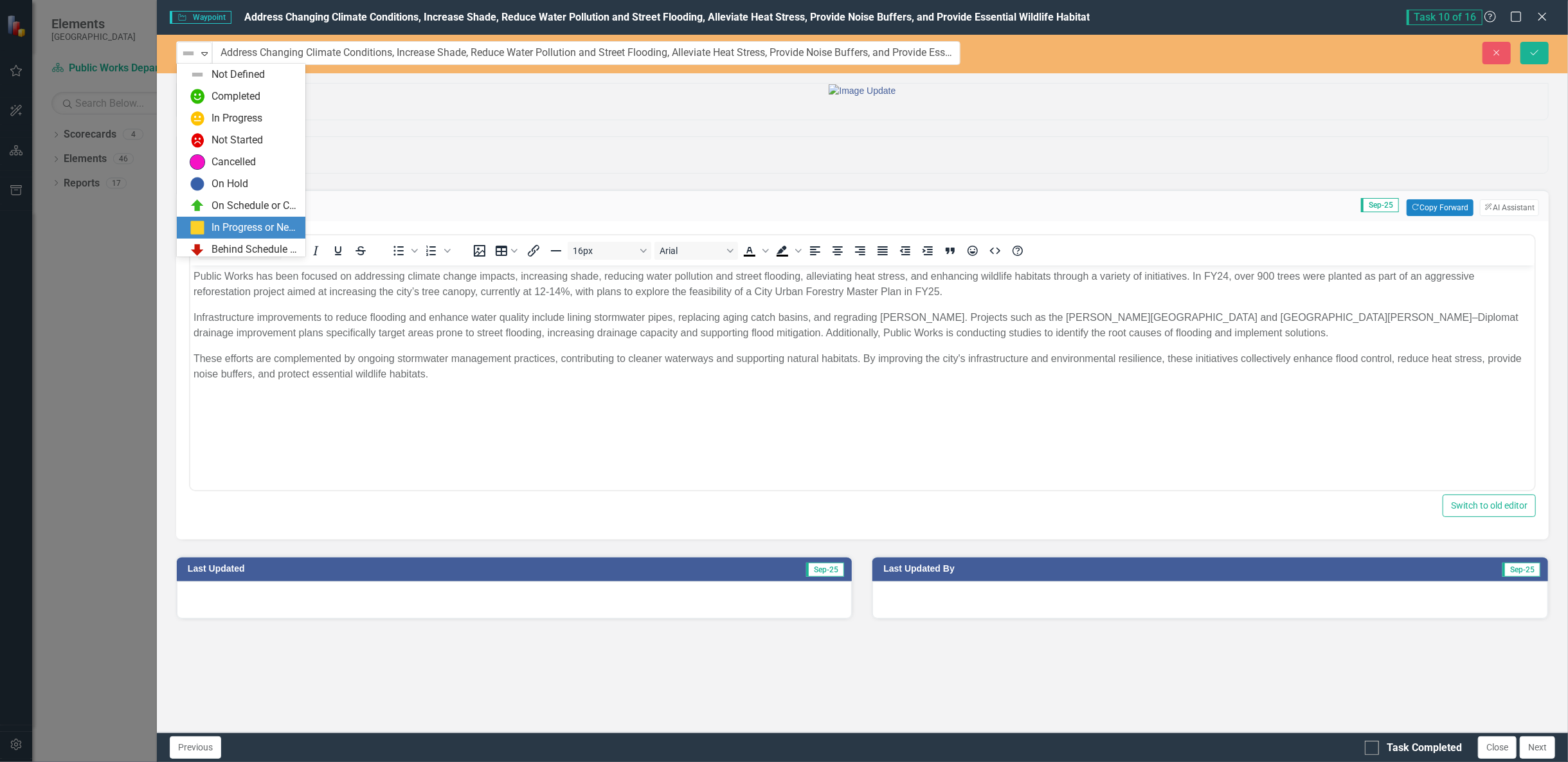
click at [253, 233] on div "In Progress or Needs Work" at bounding box center [255, 228] width 86 height 15
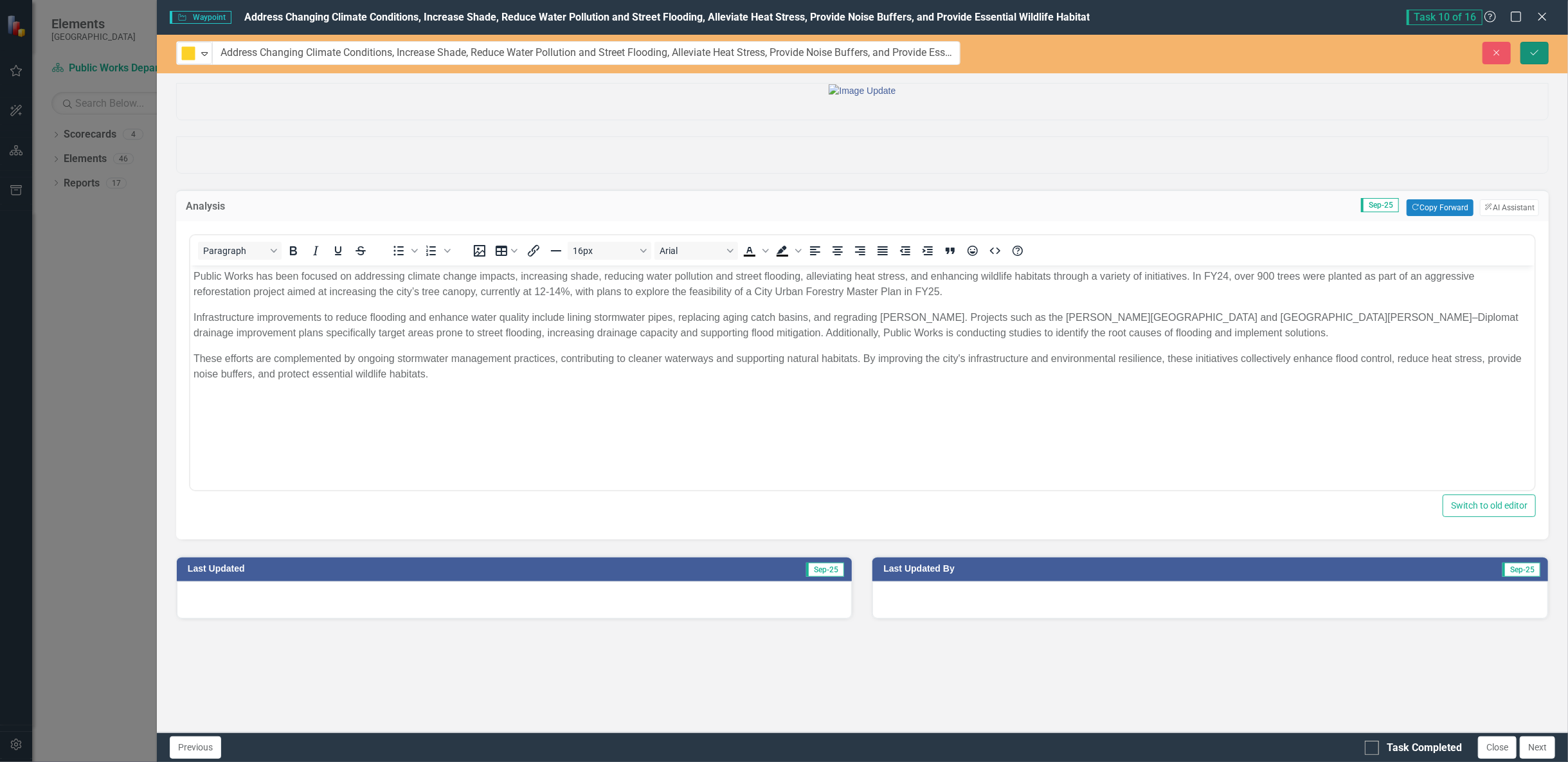
click at [1541, 56] on button "Save" at bounding box center [1534, 53] width 28 height 23
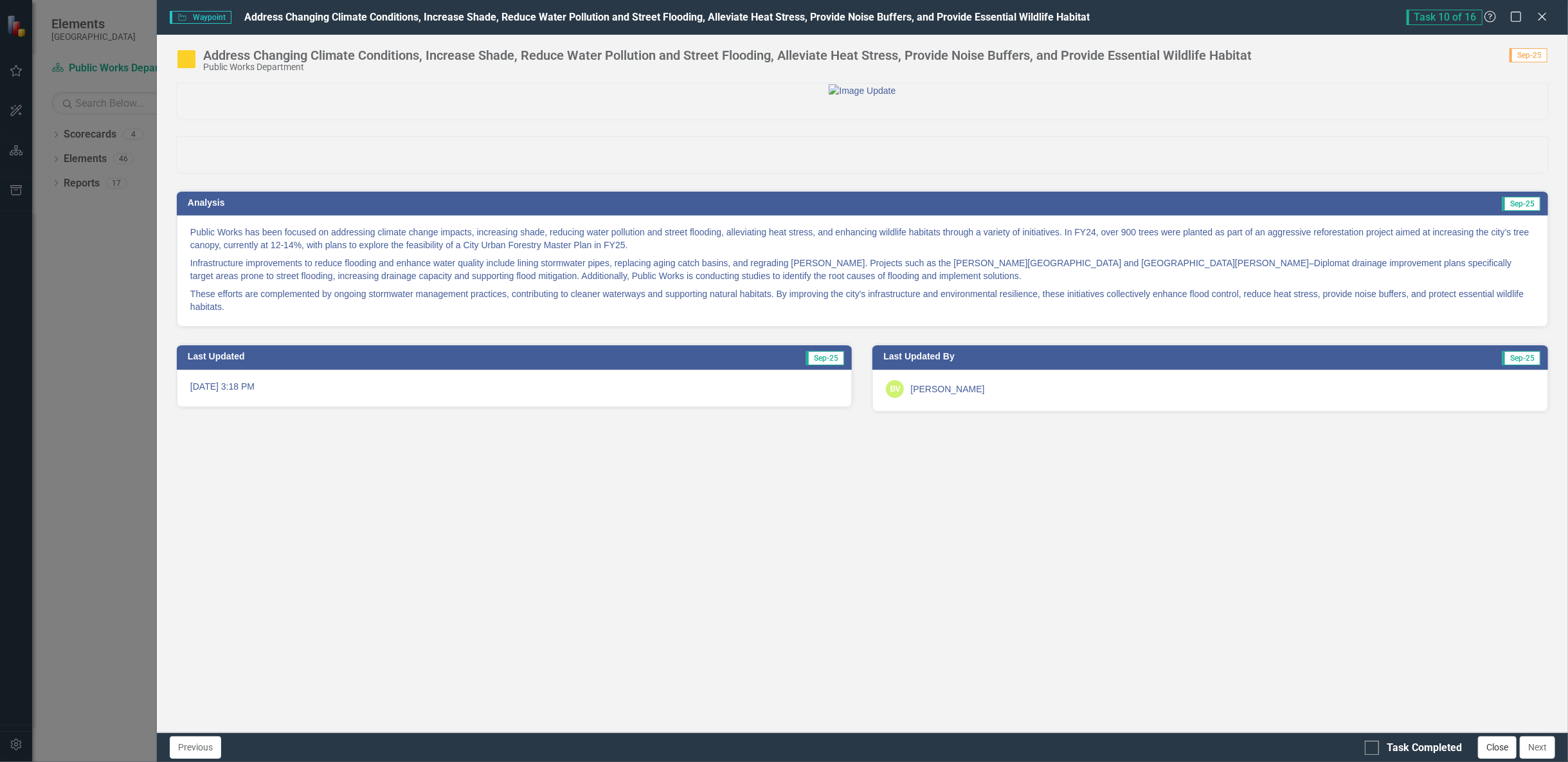
click at [1508, 750] on button "Close" at bounding box center [1497, 747] width 38 height 23
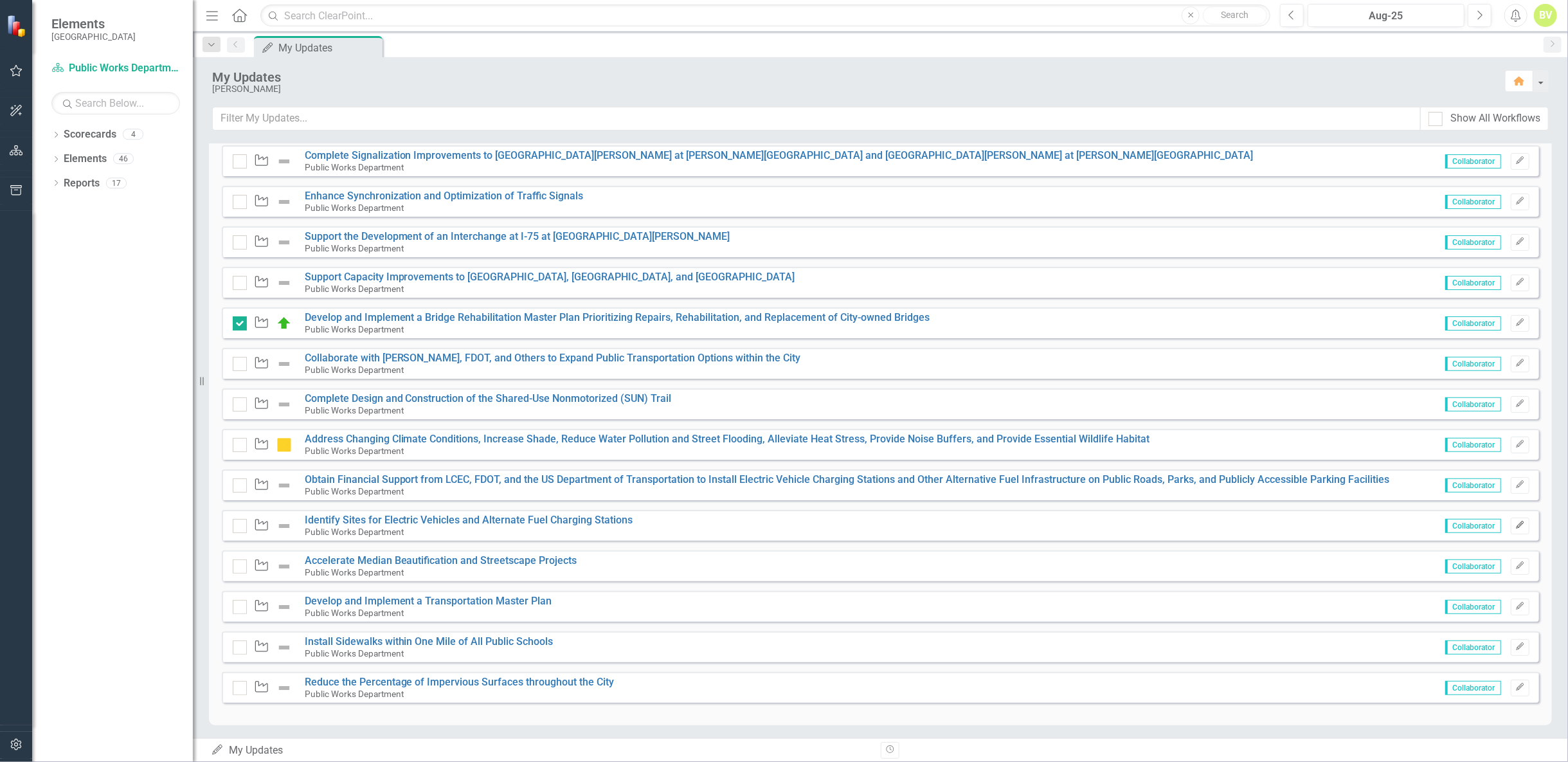
click at [1519, 525] on button "Edit" at bounding box center [1520, 526] width 18 height 16
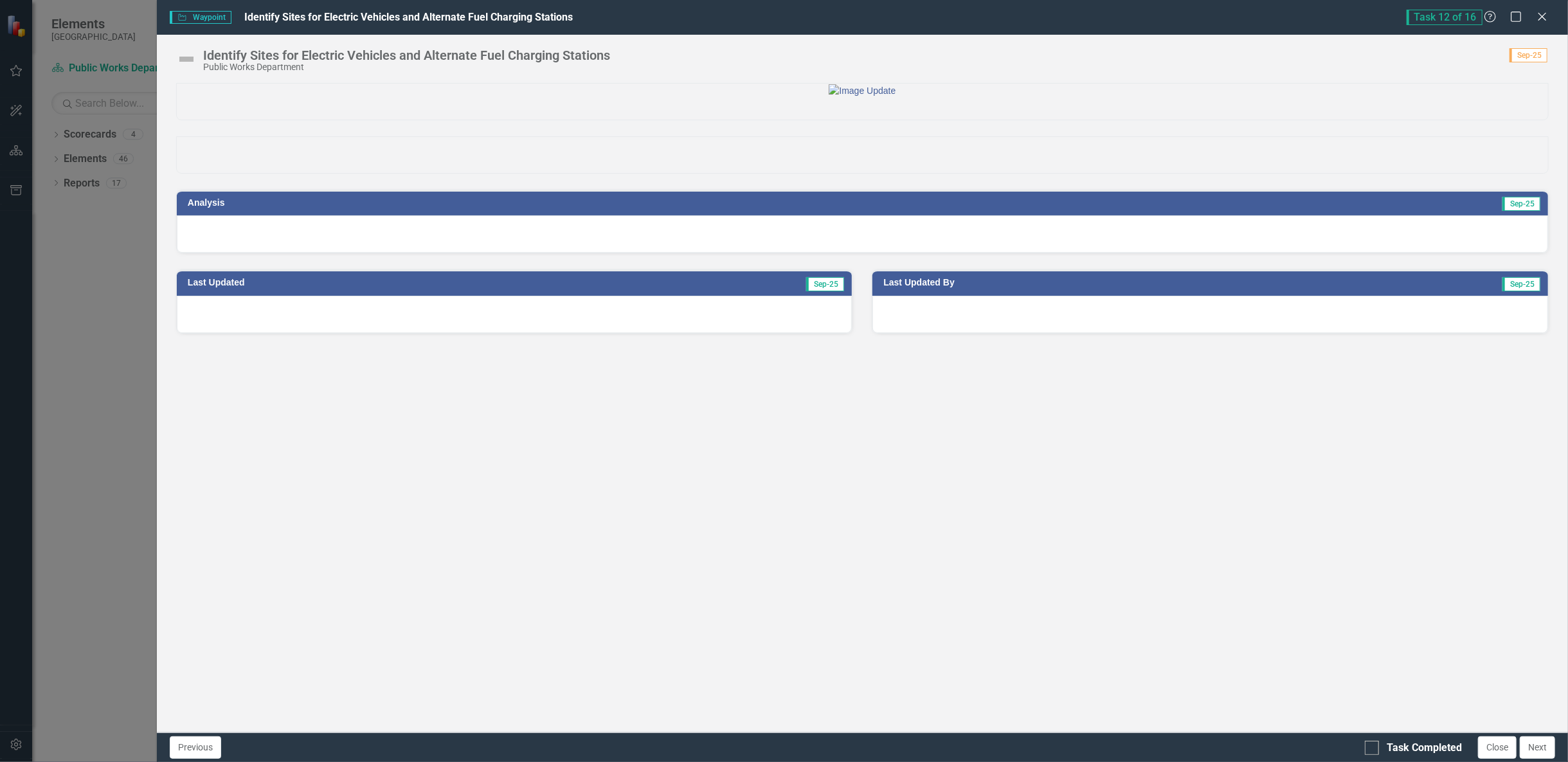
click at [401, 253] on div at bounding box center [863, 234] width 1371 height 38
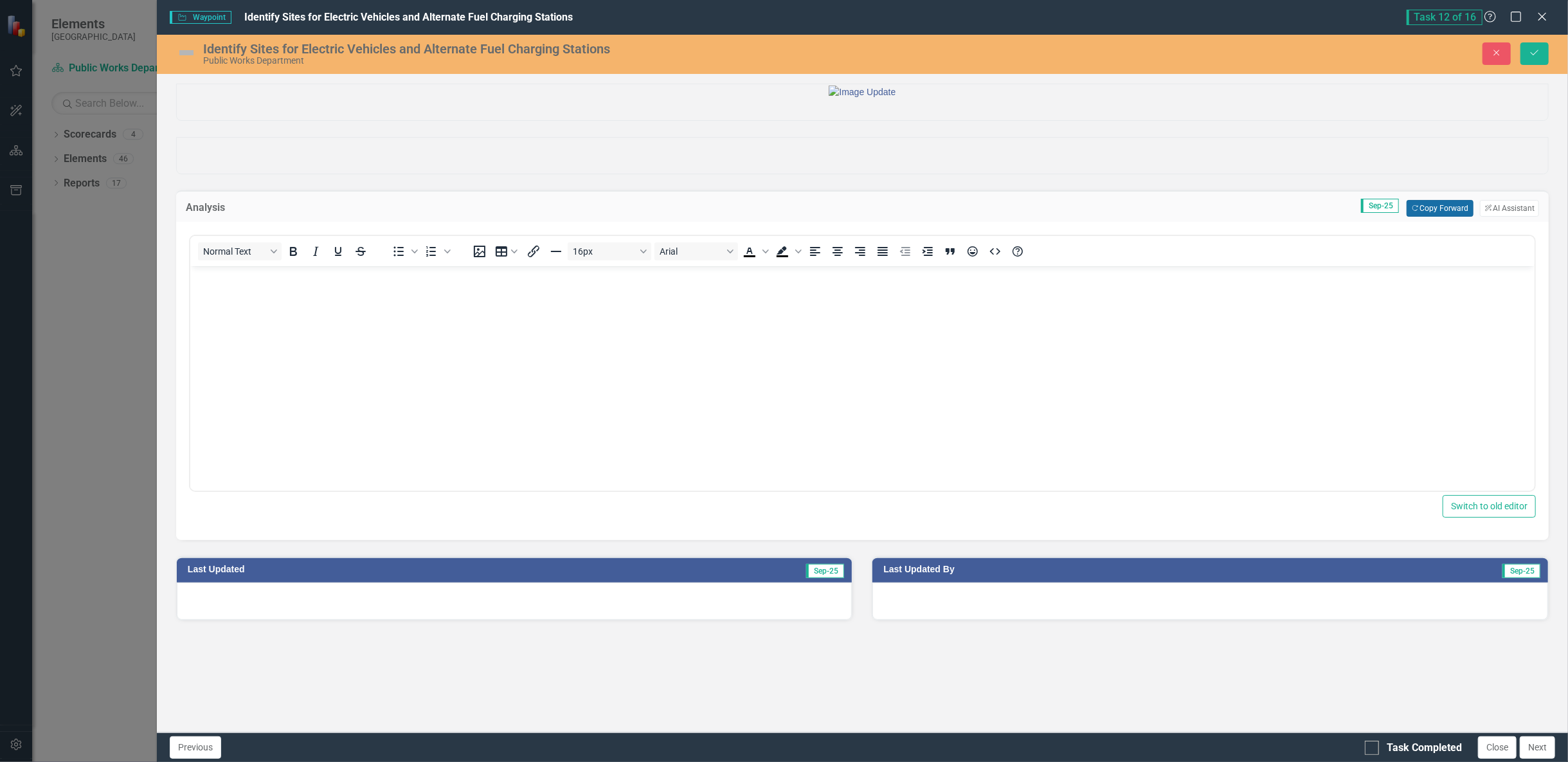
click at [1431, 216] on button "Copy Forward Copy Forward" at bounding box center [1440, 208] width 66 height 16
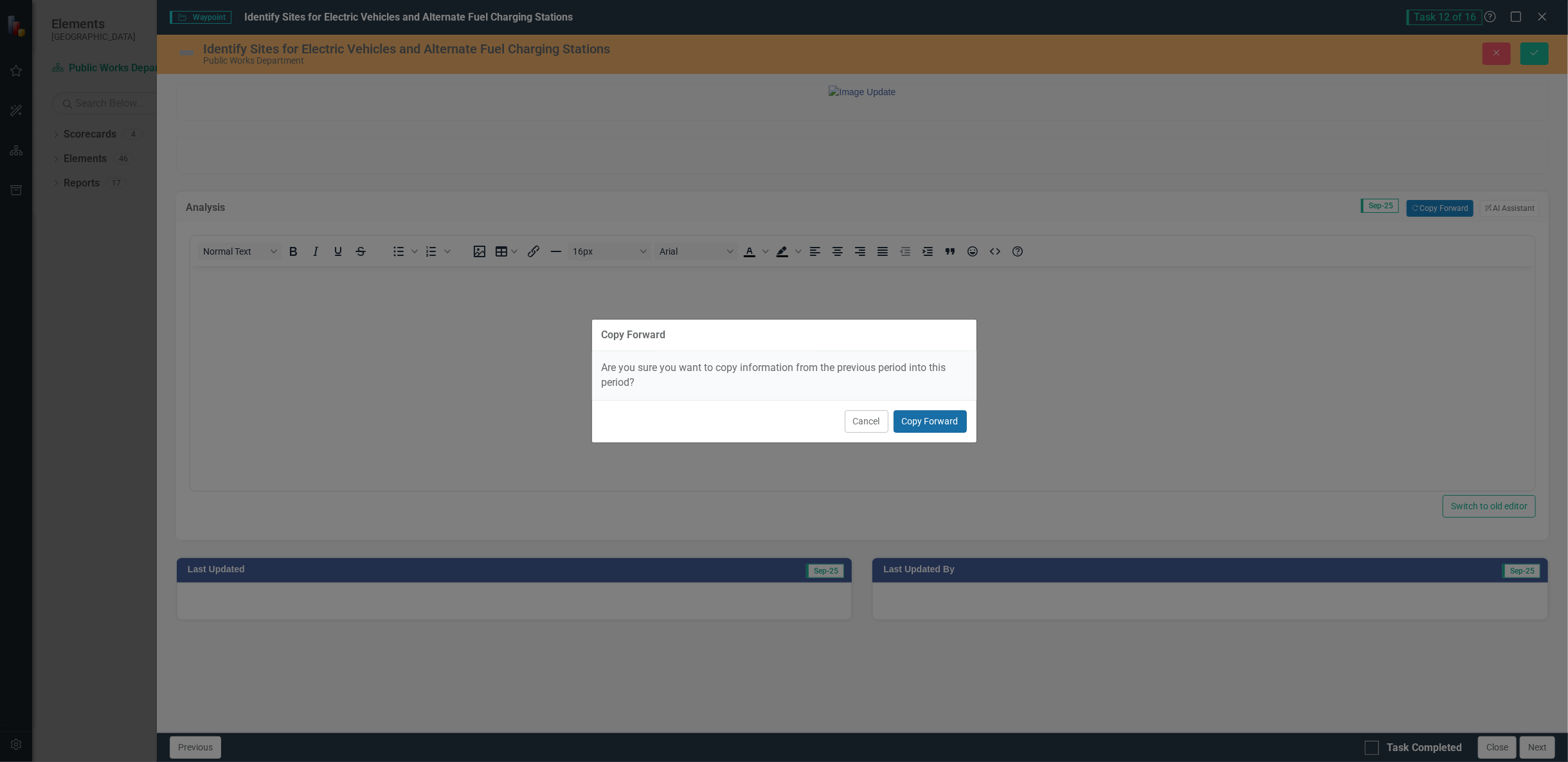
click at [930, 428] on button "Copy Forward" at bounding box center [930, 421] width 73 height 23
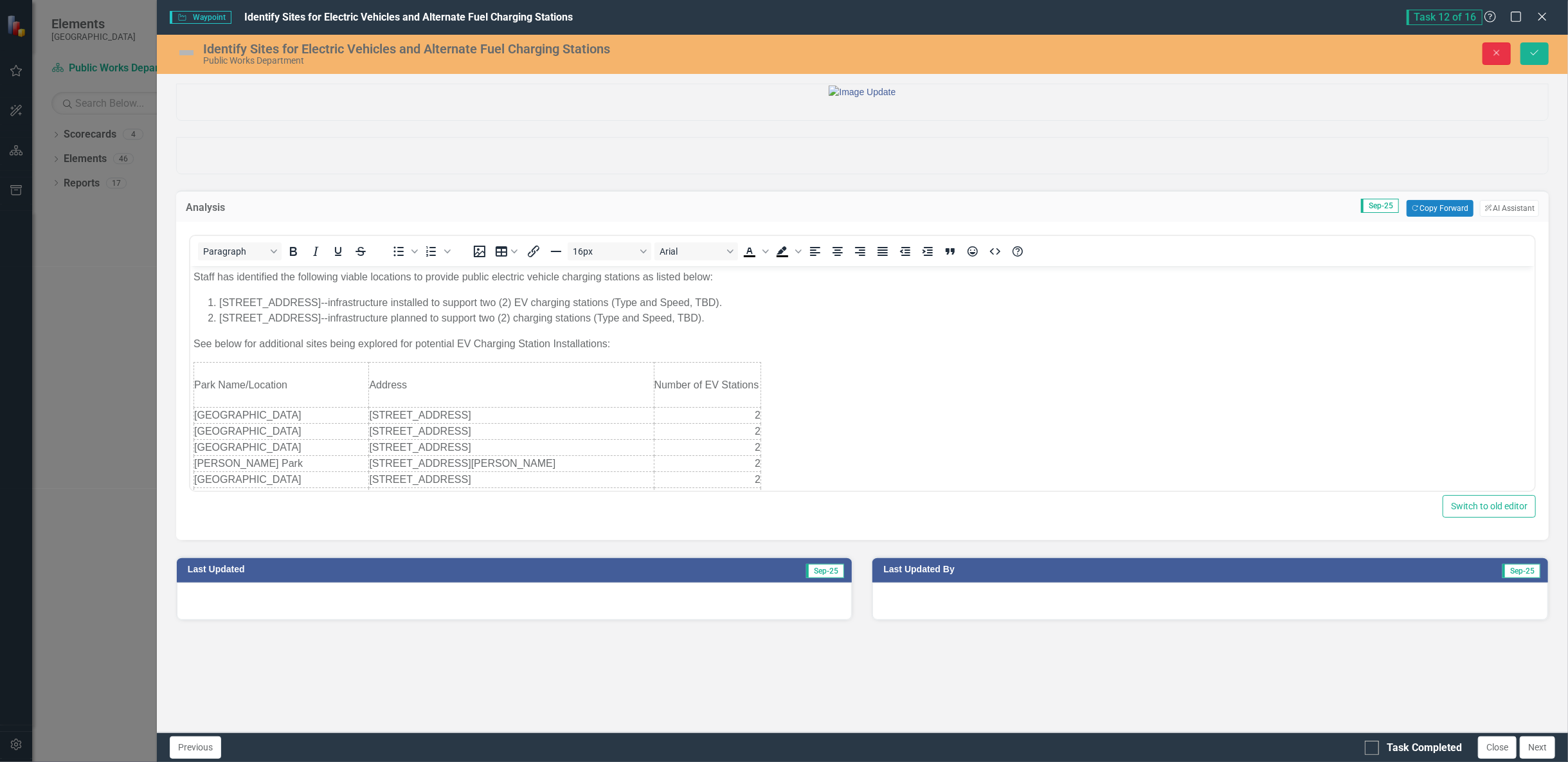
click at [1500, 48] on icon "Close" at bounding box center [1496, 53] width 12 height 9
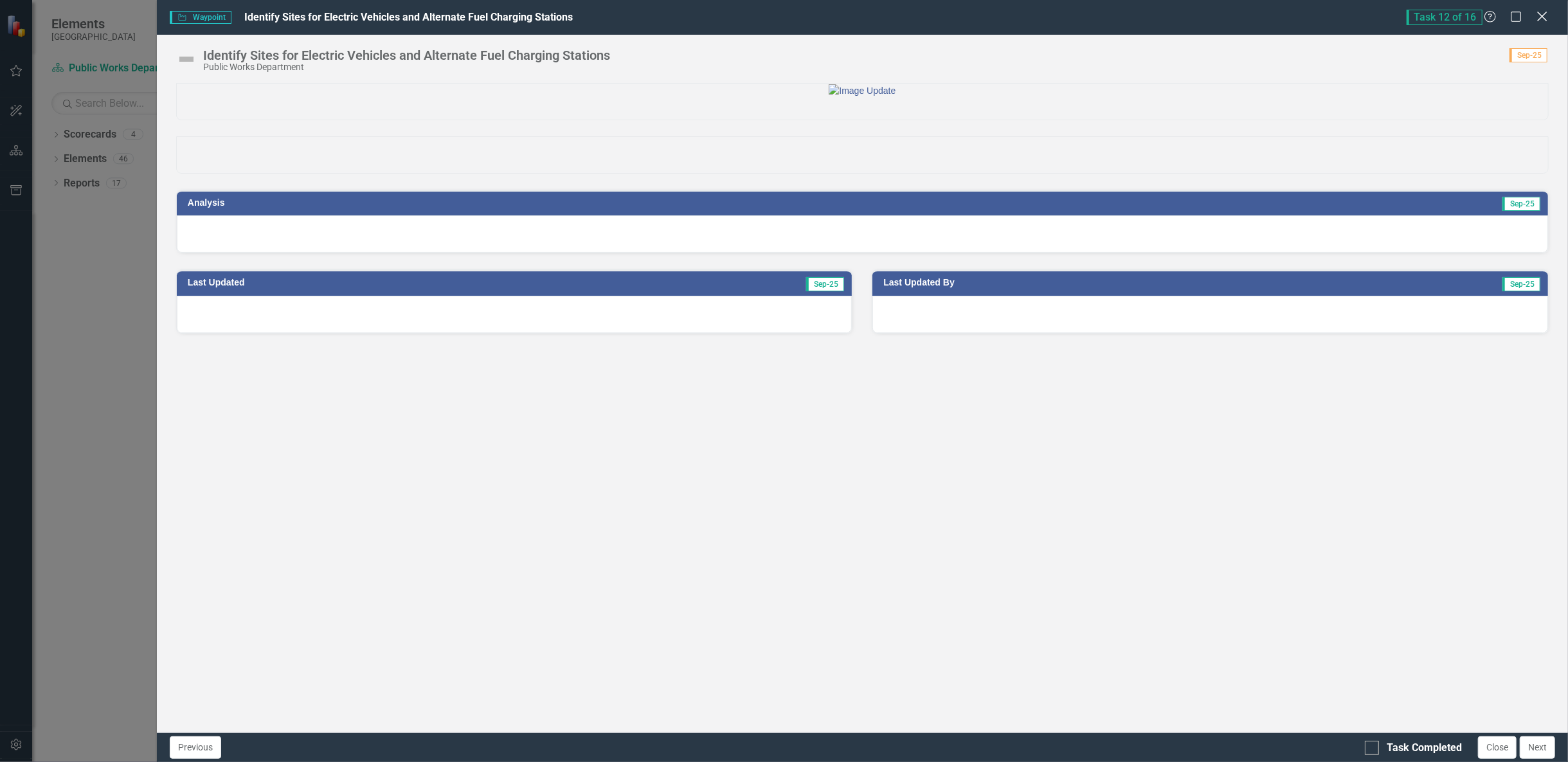
click at [1543, 16] on icon "Close" at bounding box center [1542, 16] width 16 height 12
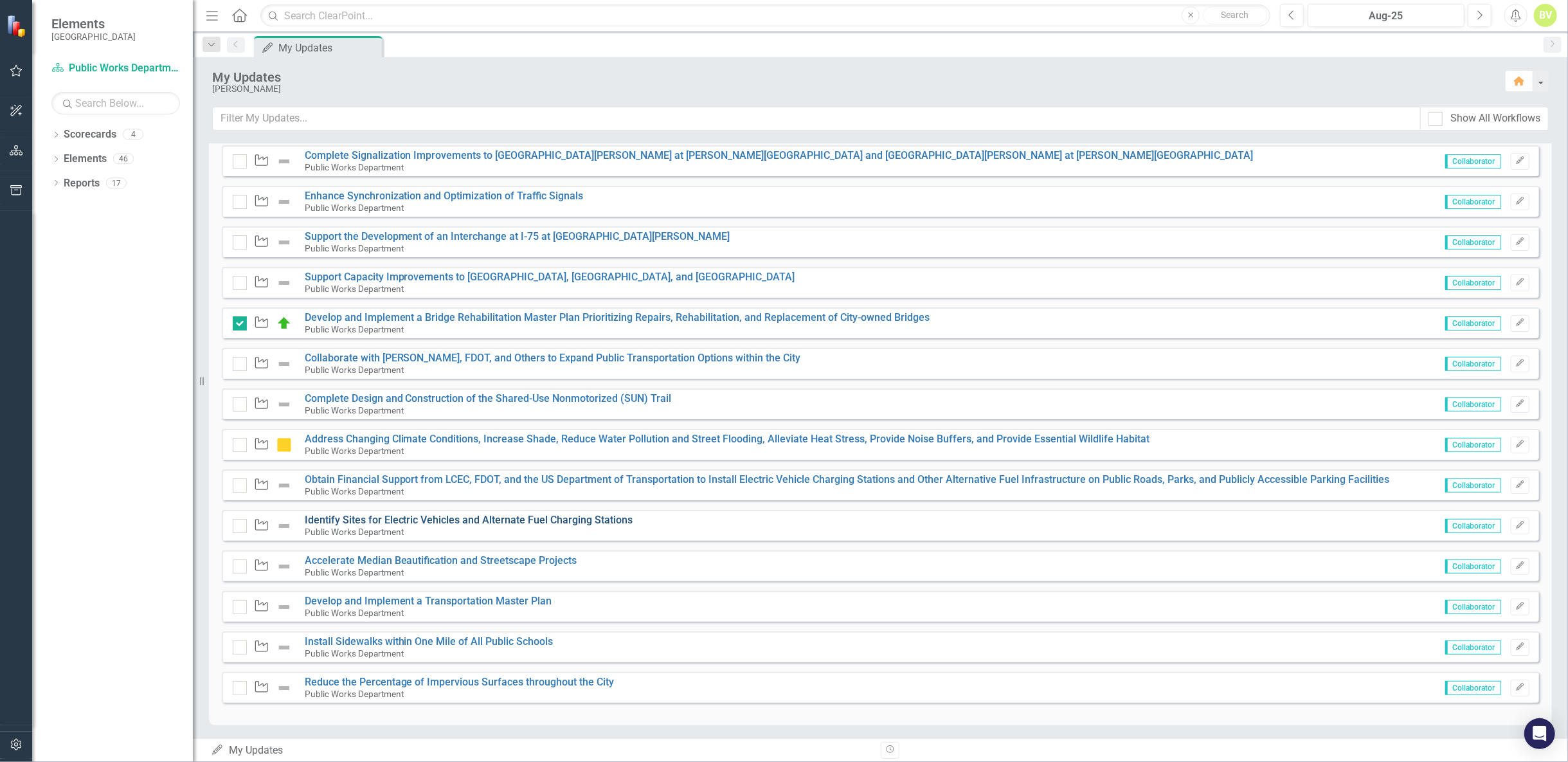
click at [385, 519] on link "Identify Sites for Electric Vehicles and Alternate Fuel Charging Stations" at bounding box center [468, 520] width 328 height 12
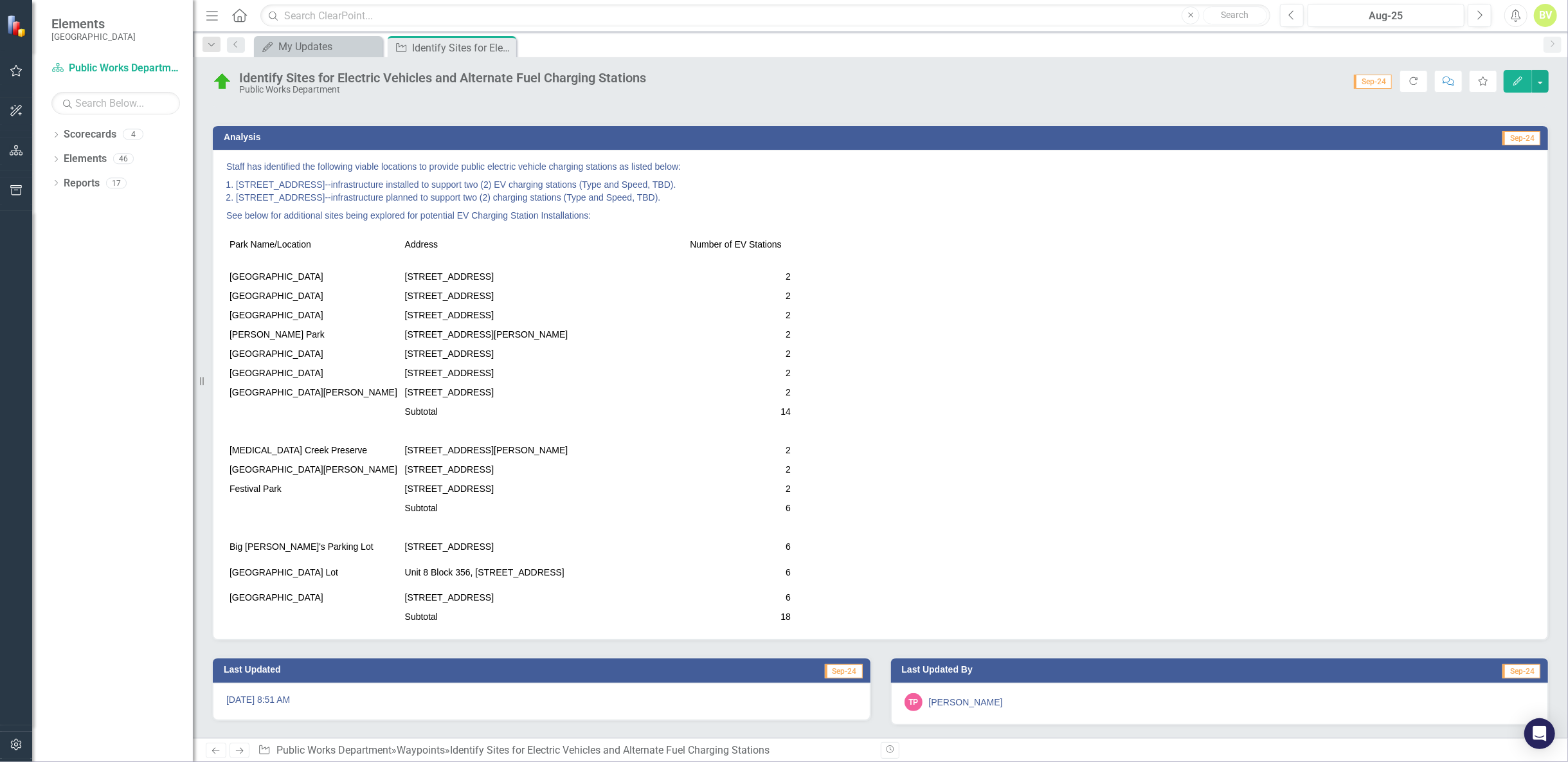
scroll to position [80, 0]
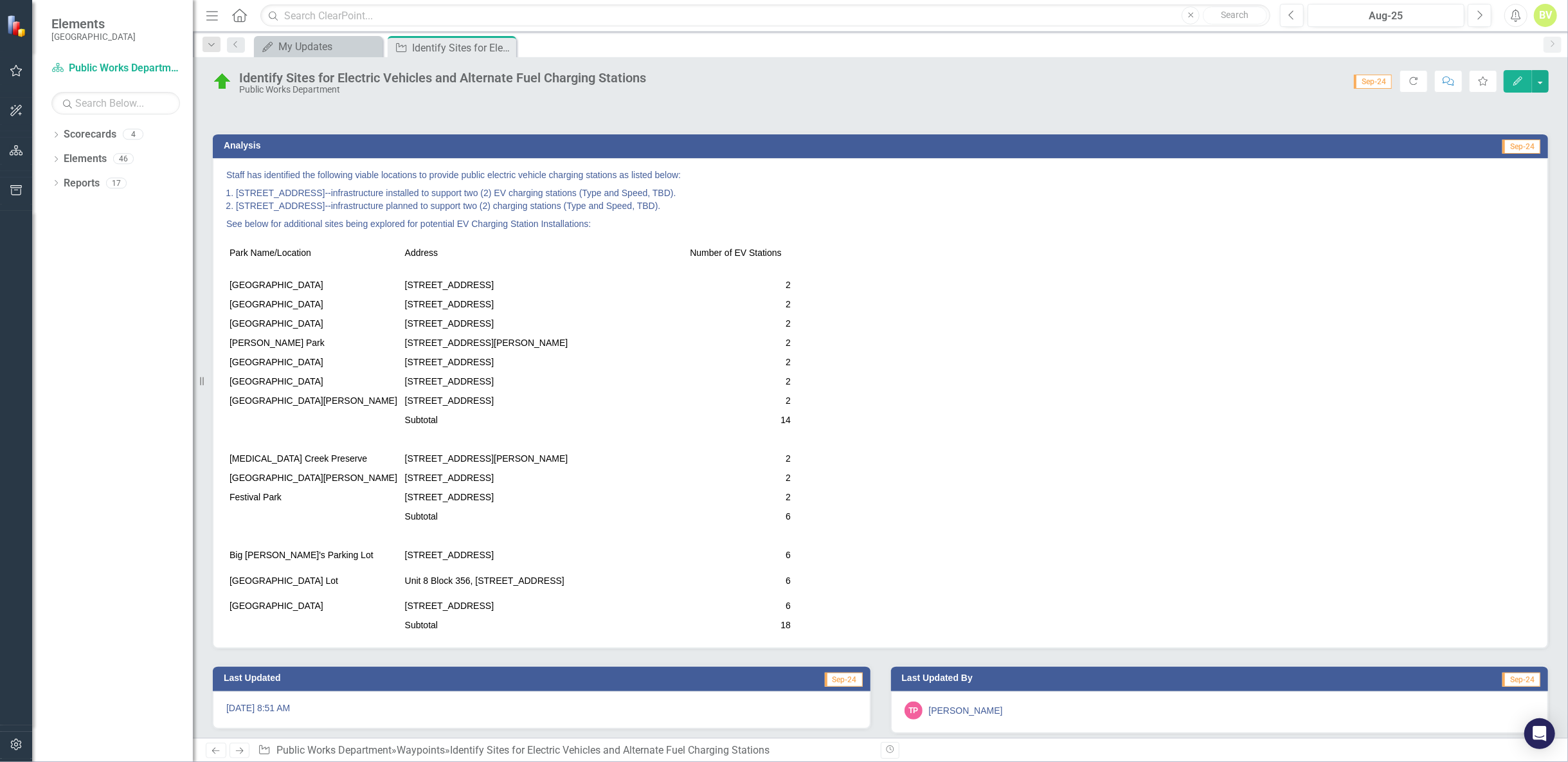
click at [441, 199] on li "[STREET_ADDRESS]--infrastructure installed to support two (2) EV charging stati…" at bounding box center [885, 193] width 1299 height 13
click at [247, 199] on li "[STREET_ADDRESS]--infrastructure installed to support two (2) EV charging stati…" at bounding box center [885, 193] width 1299 height 13
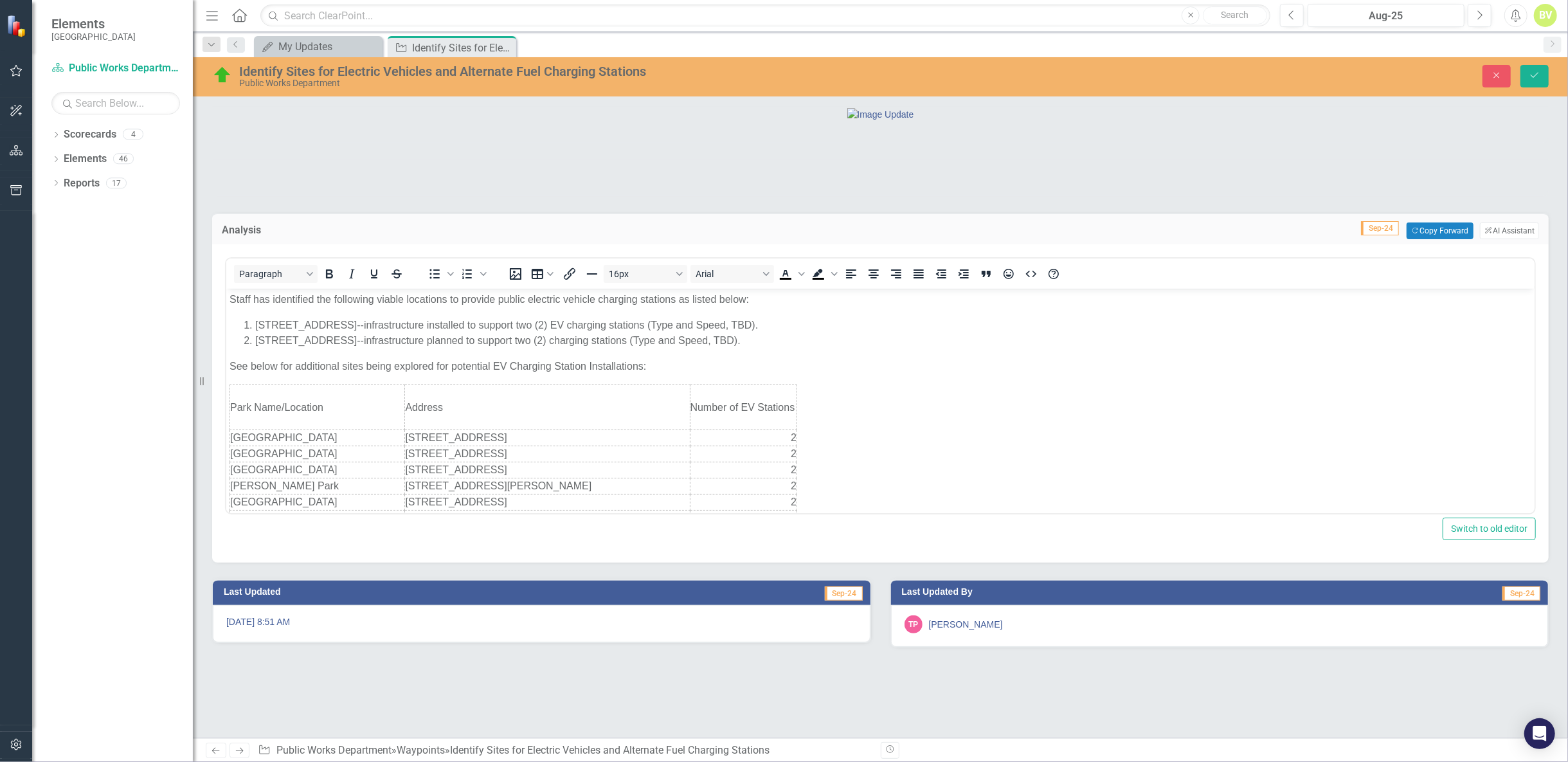
scroll to position [0, 0]
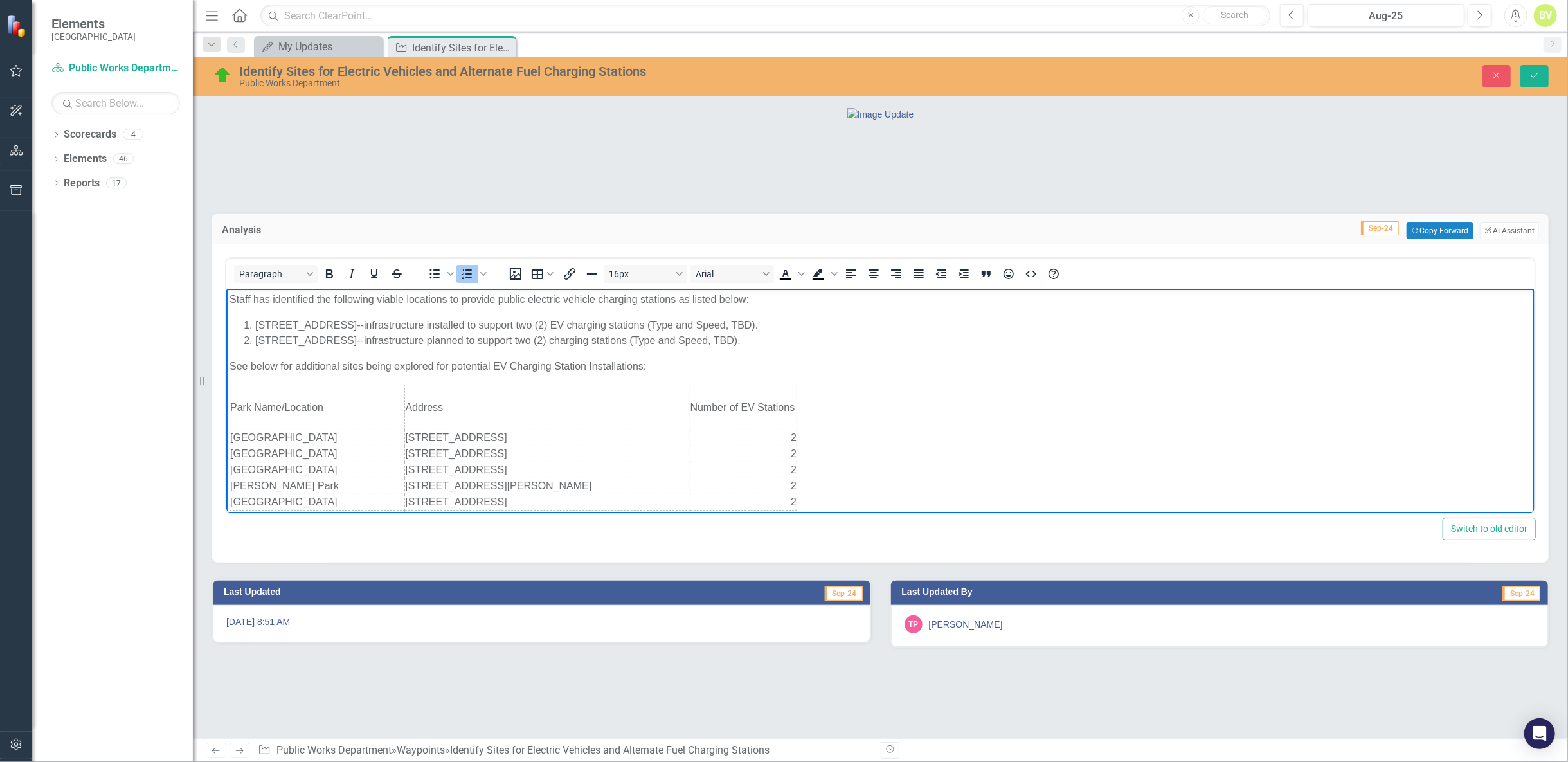
drag, startPoint x: 240, startPoint y: 324, endPoint x: 791, endPoint y: 316, distance: 551.1
click at [791, 316] on body "Staff has identified the following viable locations to provide public electric …" at bounding box center [880, 528] width 1308 height 480
copy li "[STREET_ADDRESS]--infrastructure installed to support two (2) EV charging stati…"
click at [1494, 79] on icon "Close" at bounding box center [1496, 75] width 12 height 9
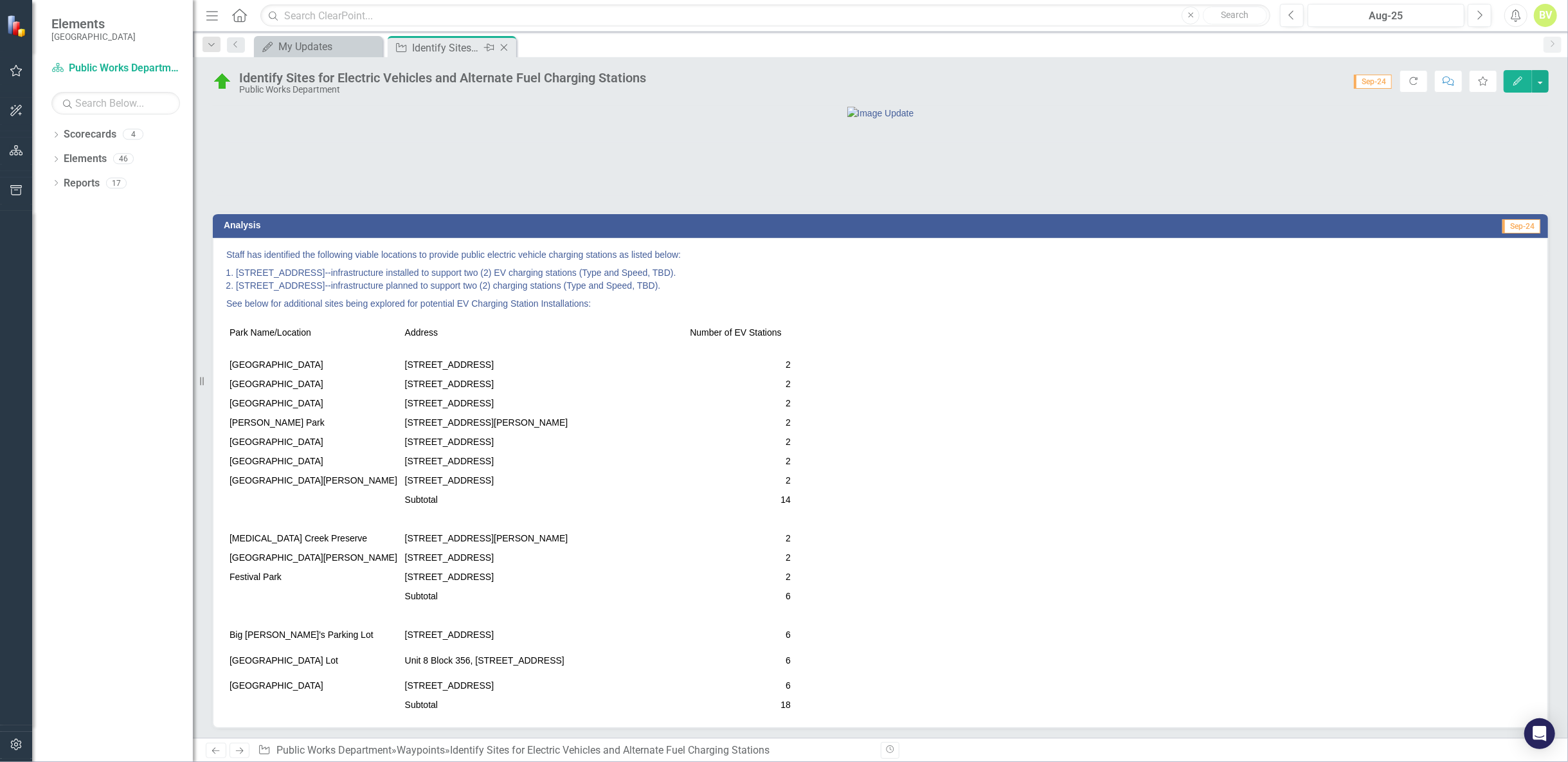
click at [505, 45] on icon "Close" at bounding box center [504, 47] width 13 height 10
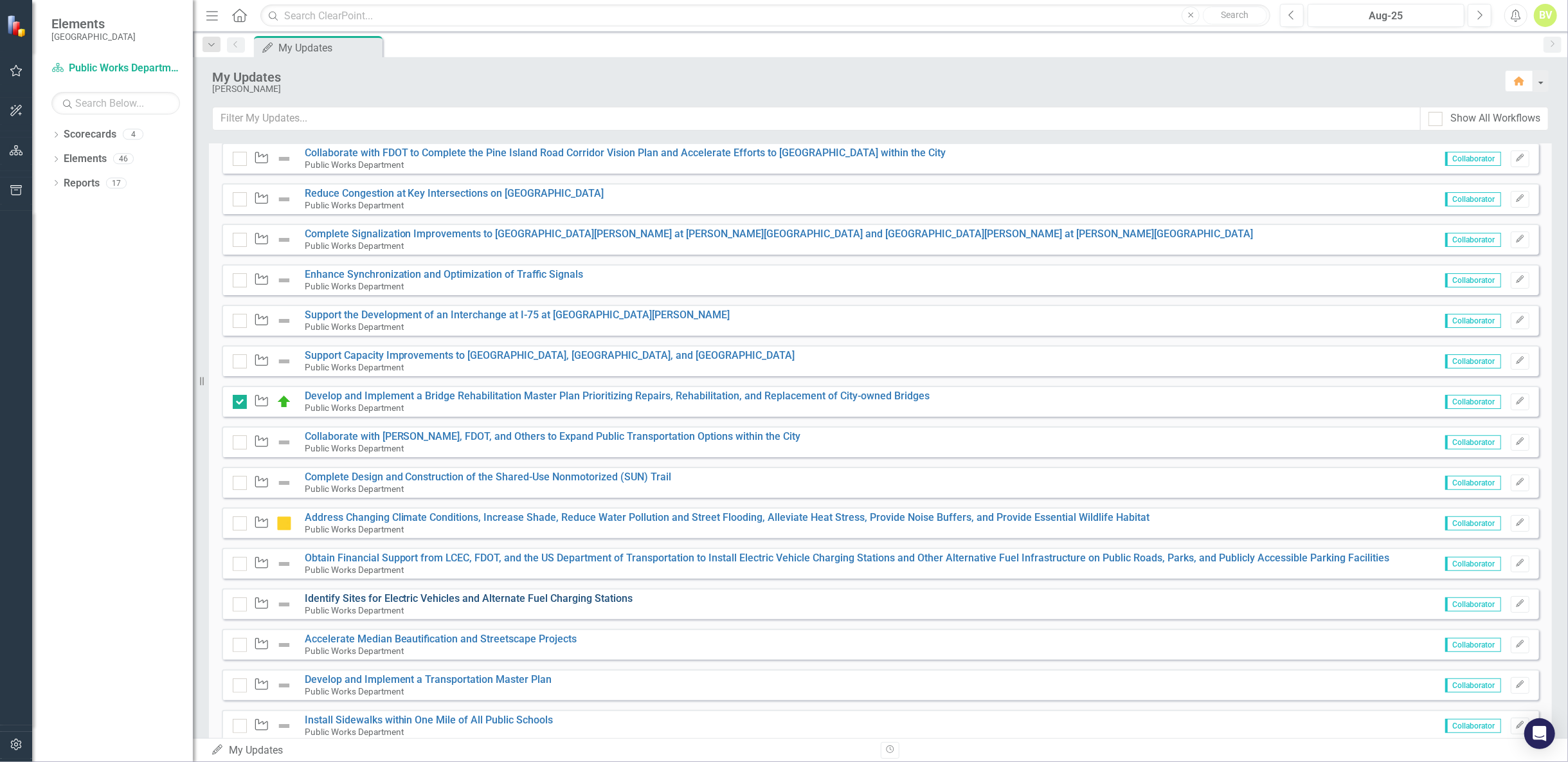
scroll to position [343, 0]
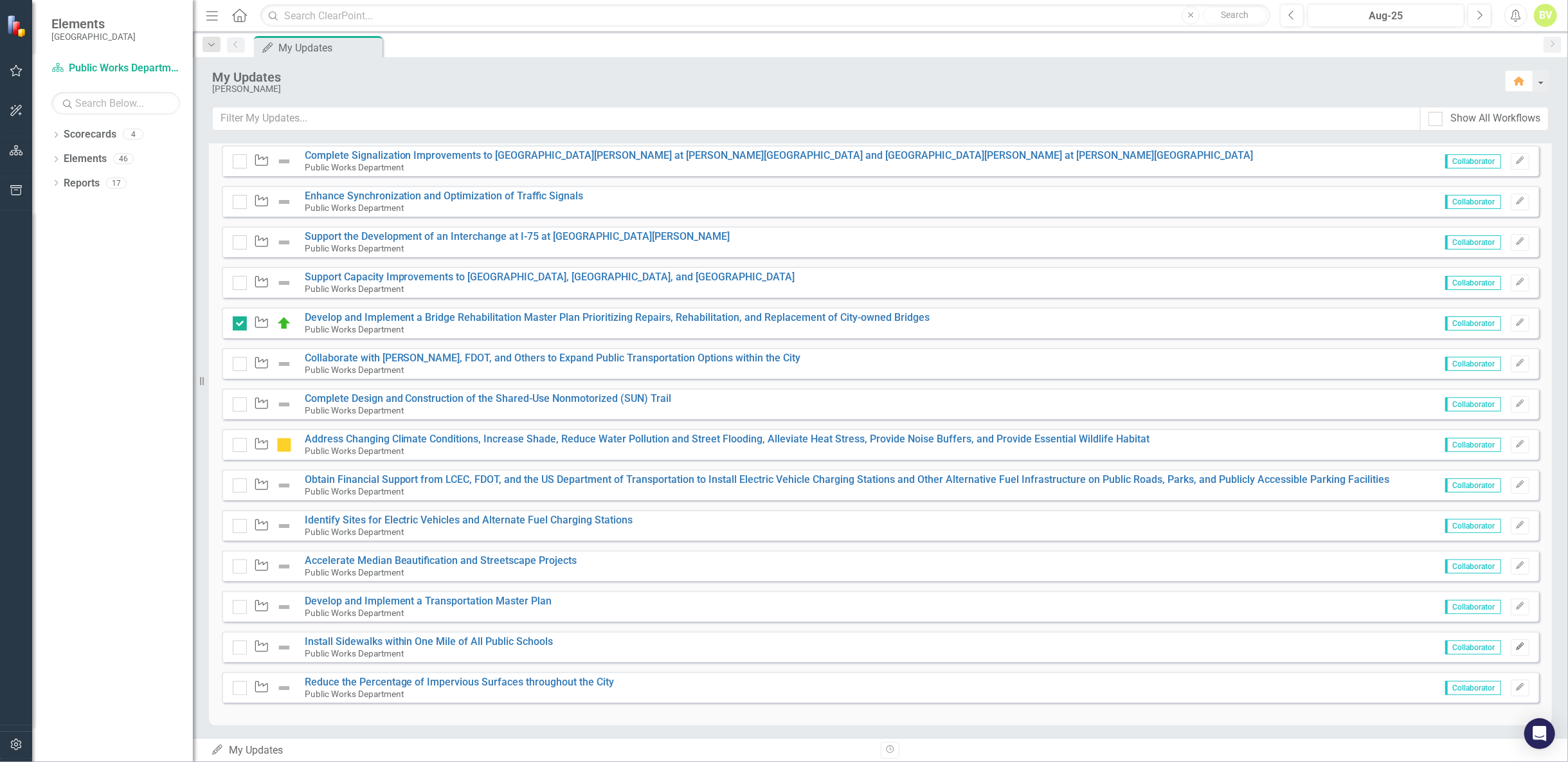
click at [1518, 645] on button "Edit" at bounding box center [1520, 647] width 18 height 16
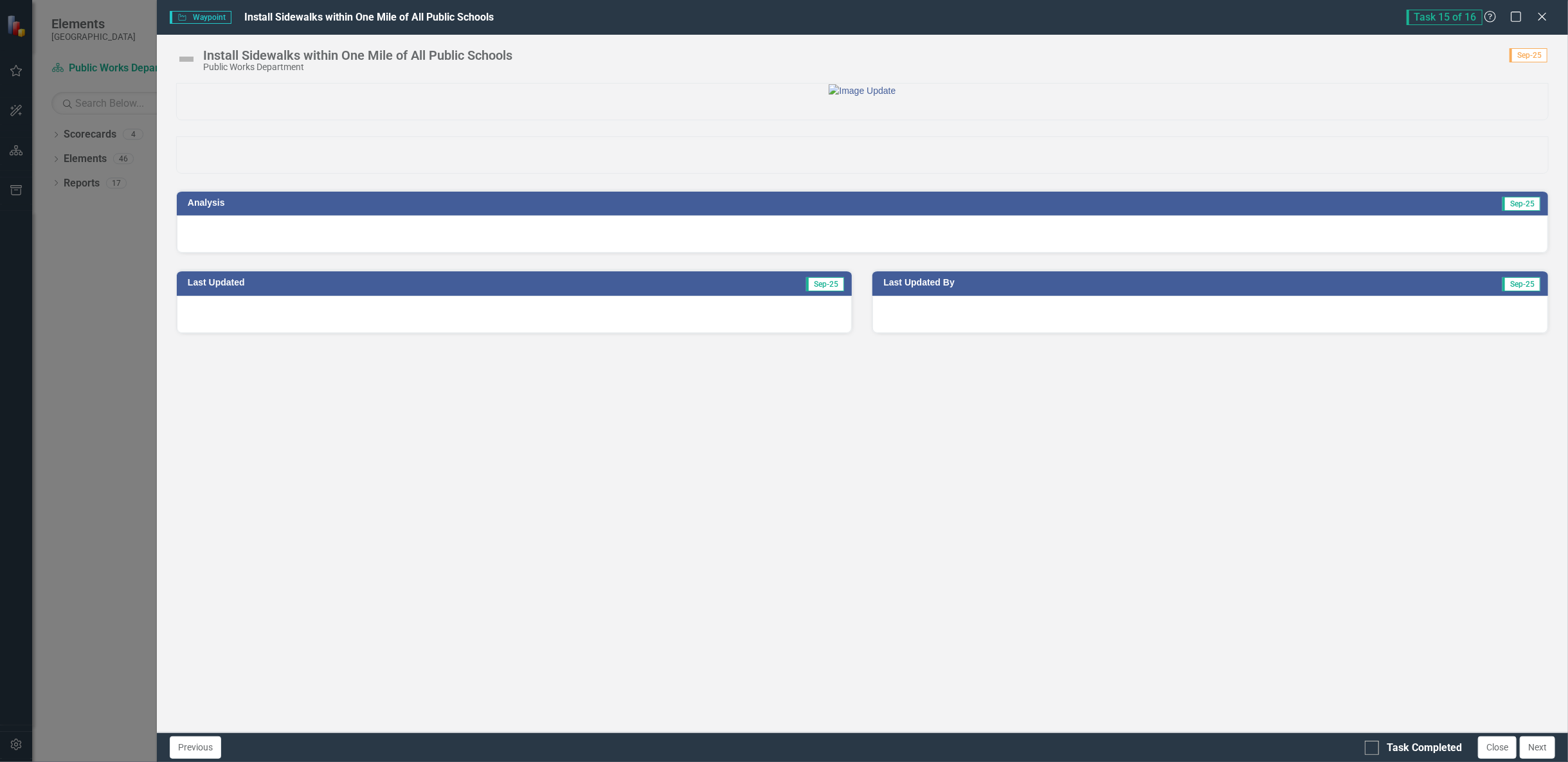
click at [427, 253] on div at bounding box center [863, 234] width 1371 height 38
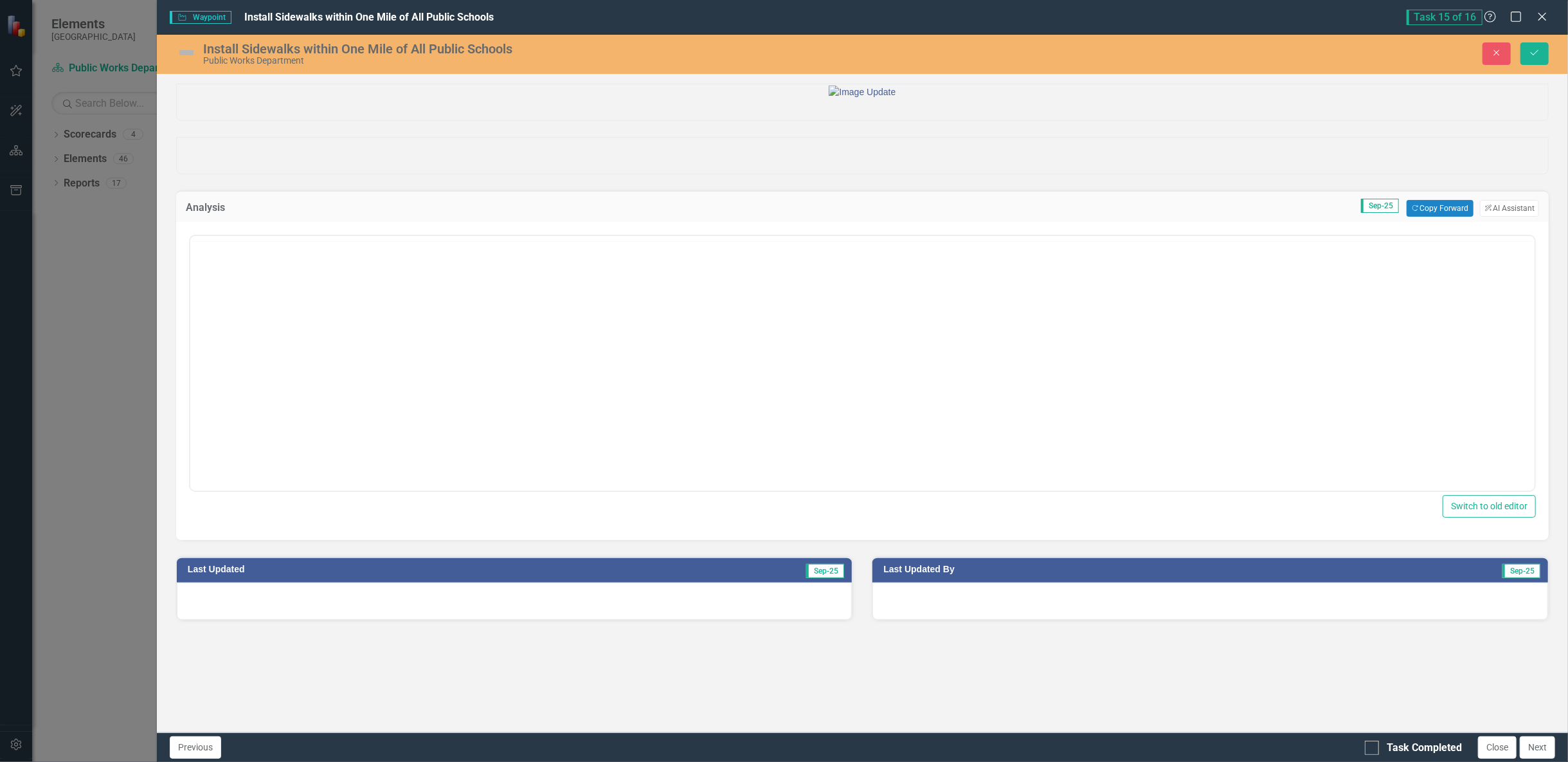
scroll to position [0, 0]
click at [1433, 216] on button "Copy Forward Copy Forward" at bounding box center [1440, 208] width 66 height 16
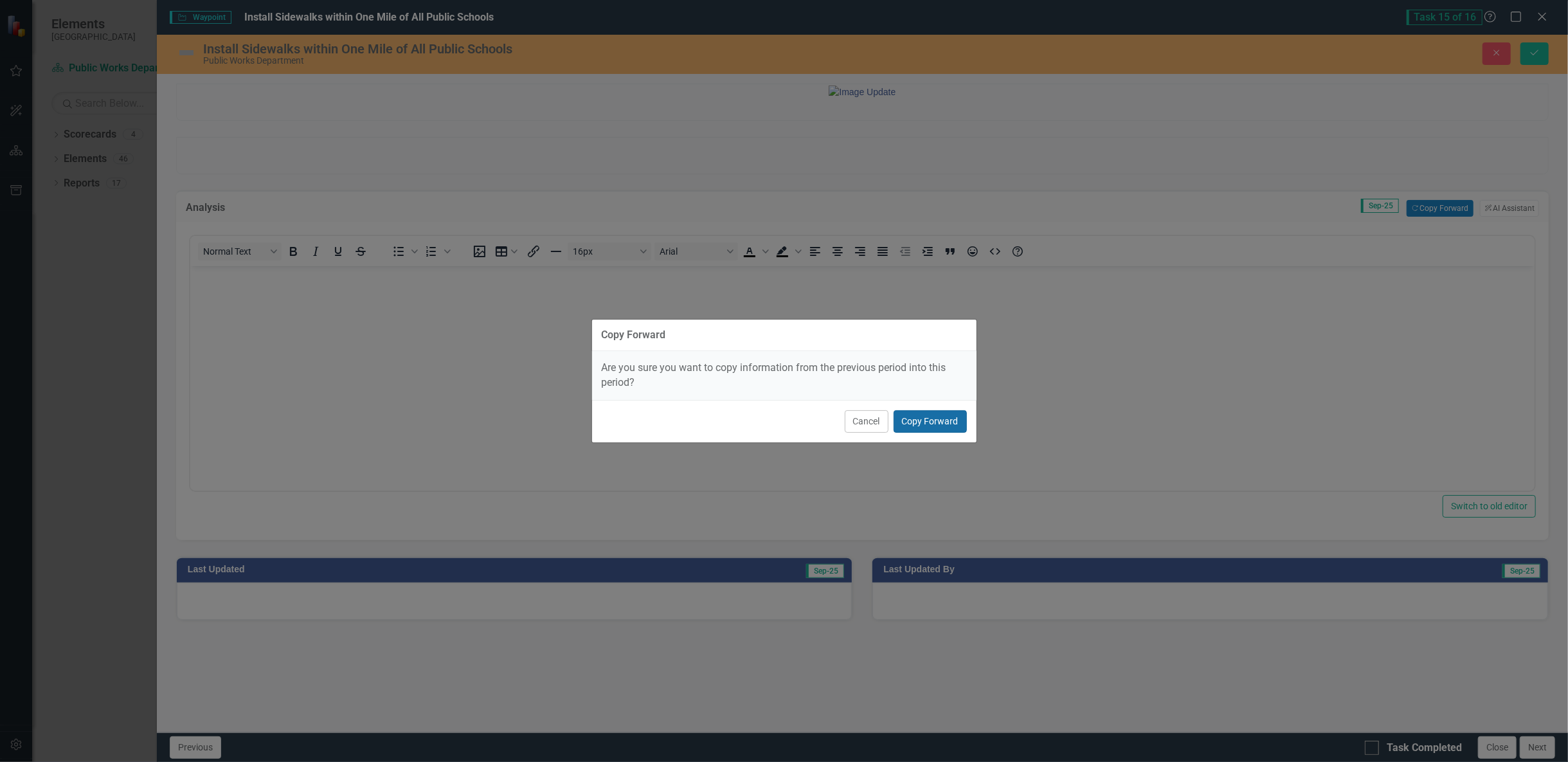
click at [929, 421] on button "Copy Forward" at bounding box center [930, 421] width 73 height 23
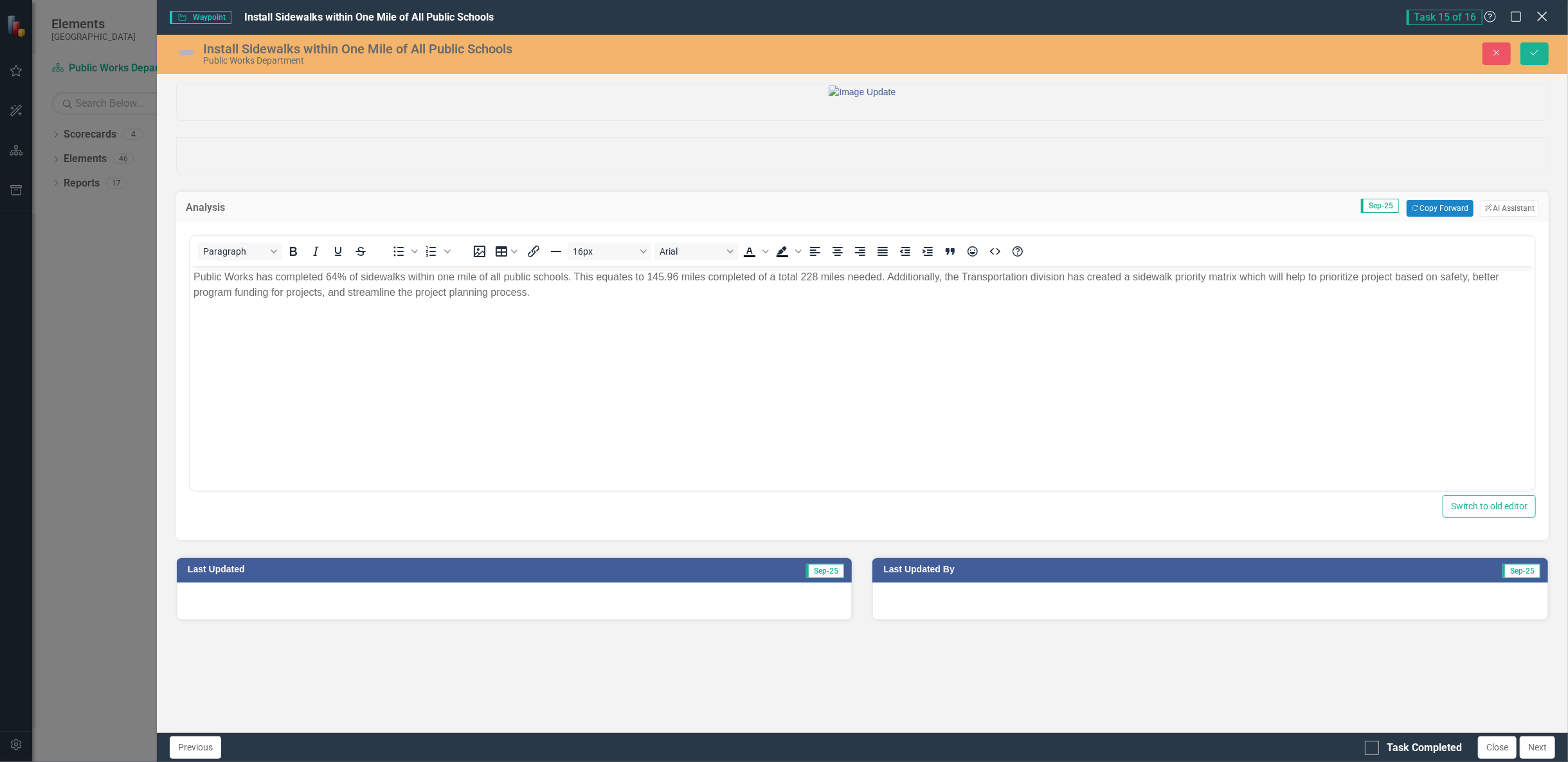
click at [1543, 14] on icon "Close" at bounding box center [1542, 16] width 16 height 12
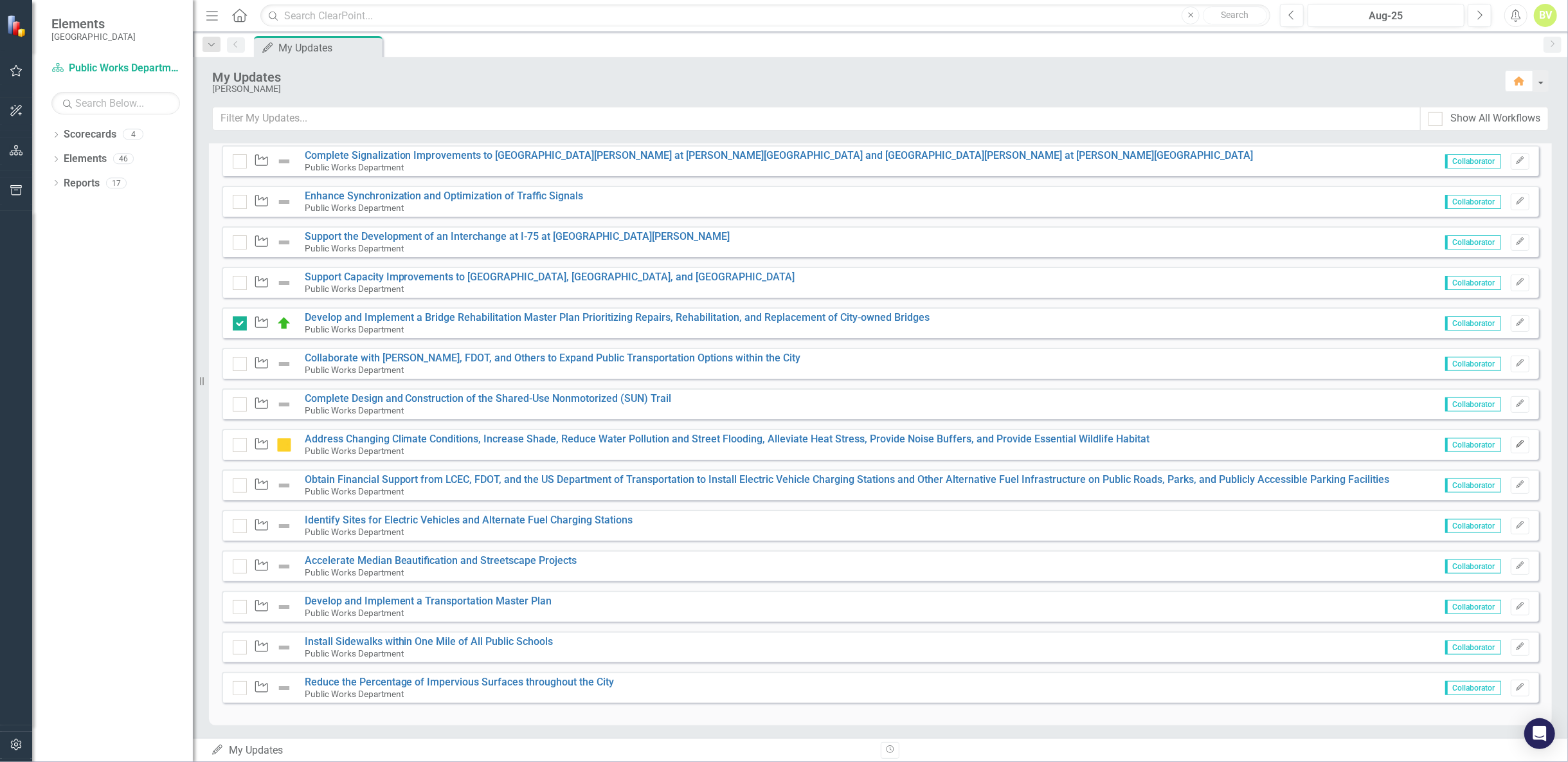
click at [1516, 444] on icon "button" at bounding box center [1520, 443] width 8 height 8
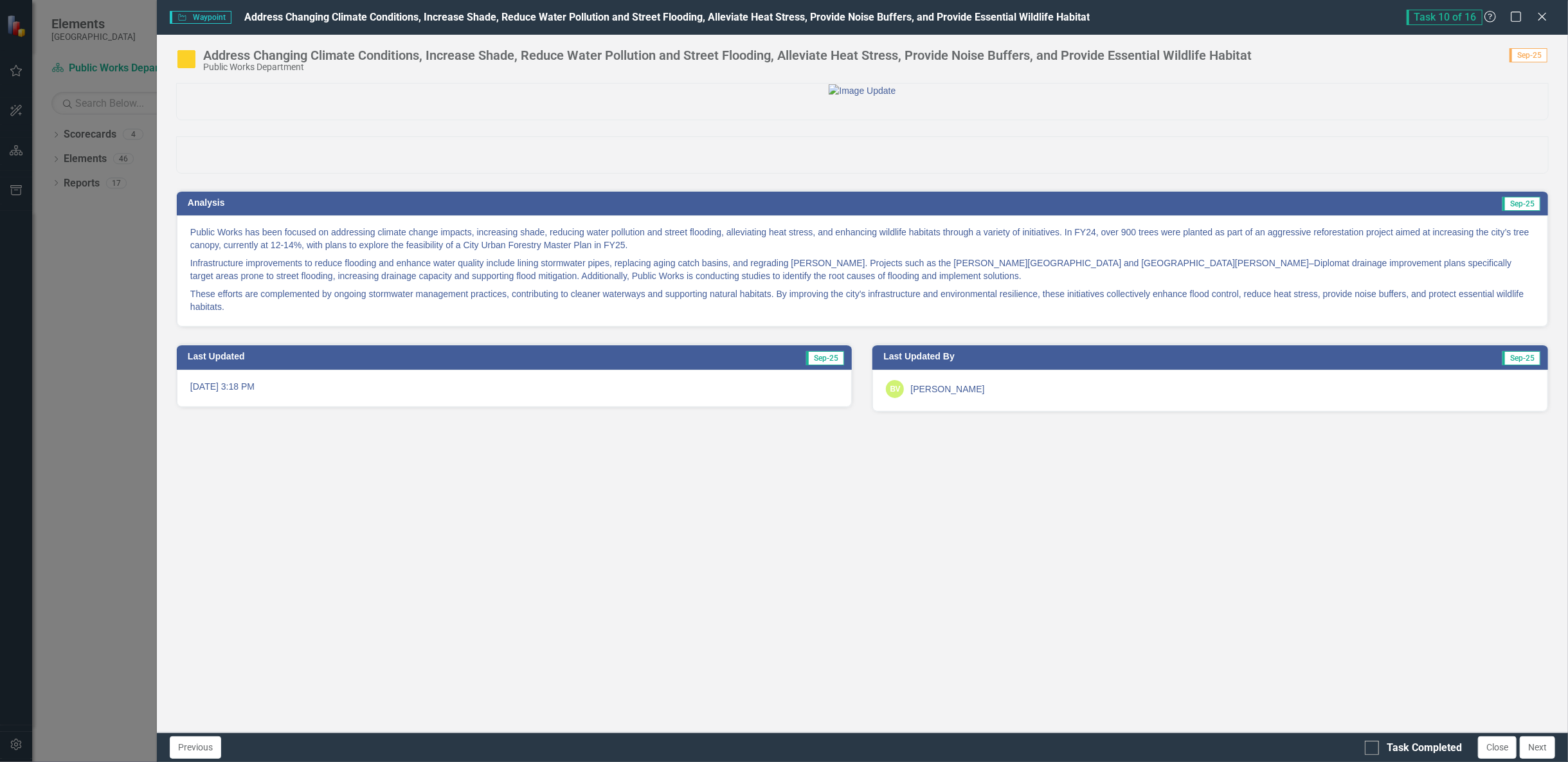
click at [262, 254] on p "Public Works has been focused on addressing climate change impacts, increasing …" at bounding box center [863, 239] width 1344 height 28
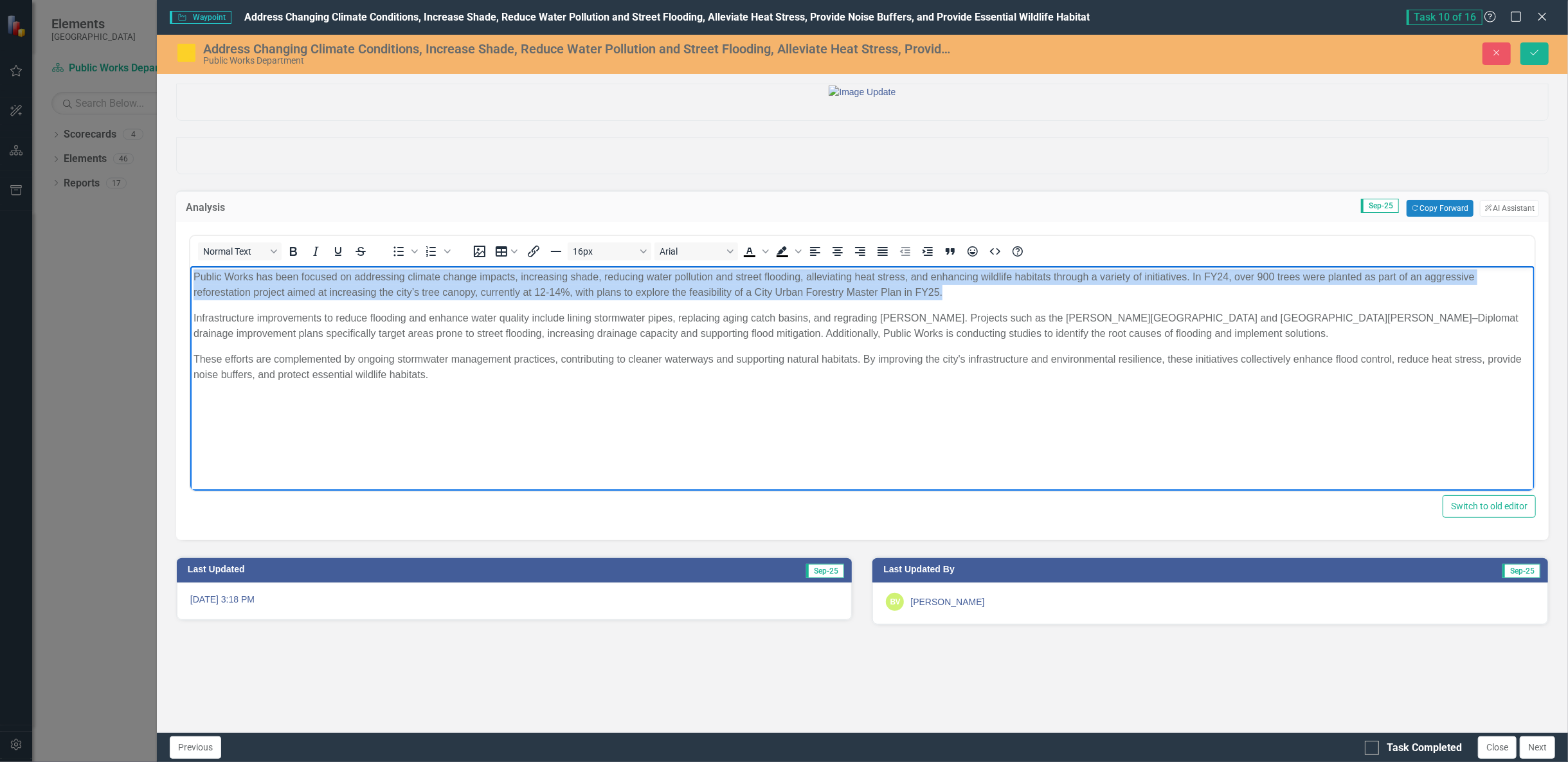
drag, startPoint x: 193, startPoint y: 278, endPoint x: 944, endPoint y: 294, distance: 751.2
click at [944, 294] on p "Public Works has been focused on addressing climate change impacts, increasing …" at bounding box center [861, 284] width 1338 height 31
paste body "Rich Text Area. Press ALT-0 for help."
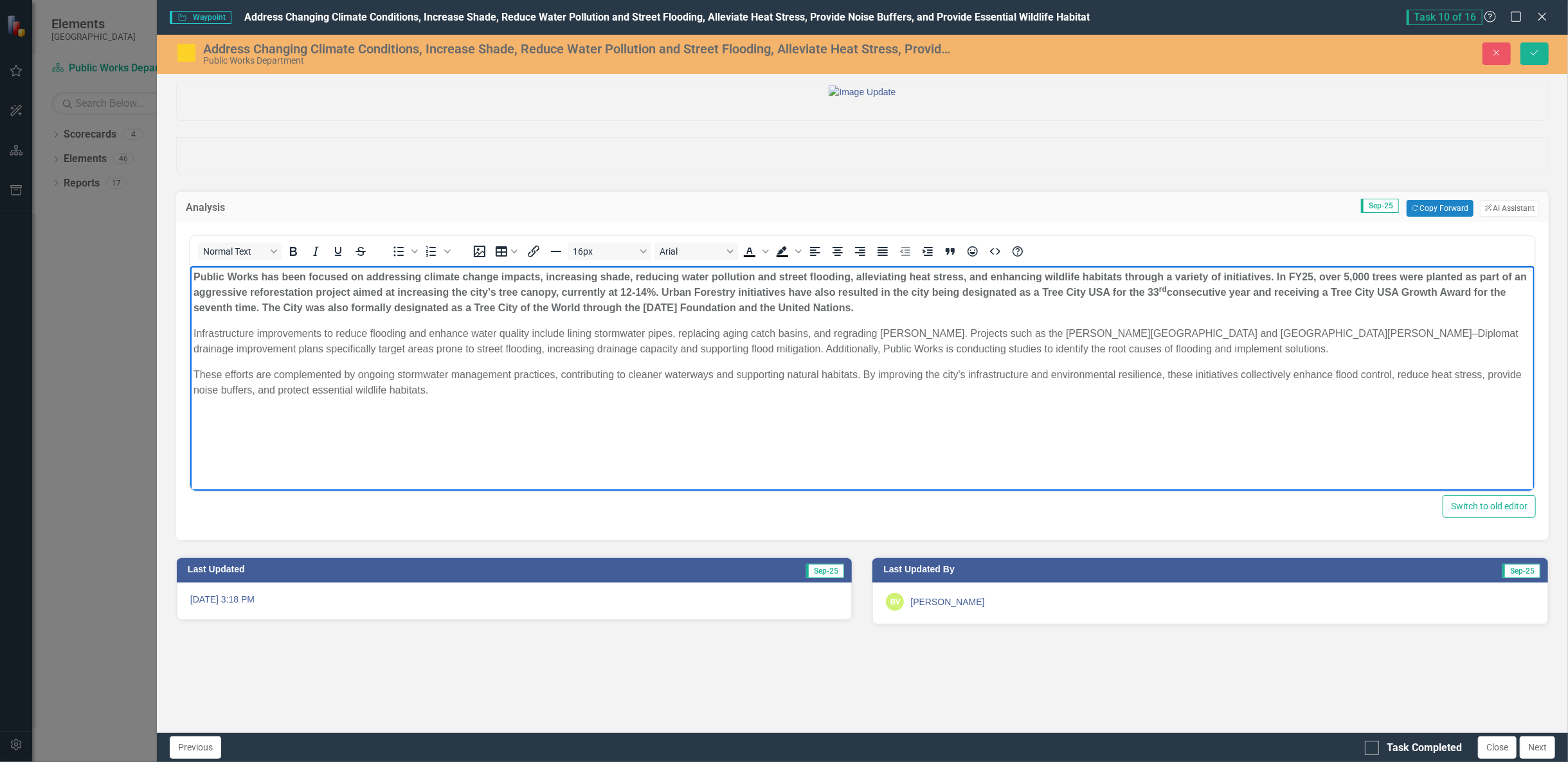
click at [880, 307] on p "Public Works has been focused on addressing climate change impacts, increasing …" at bounding box center [861, 292] width 1338 height 46
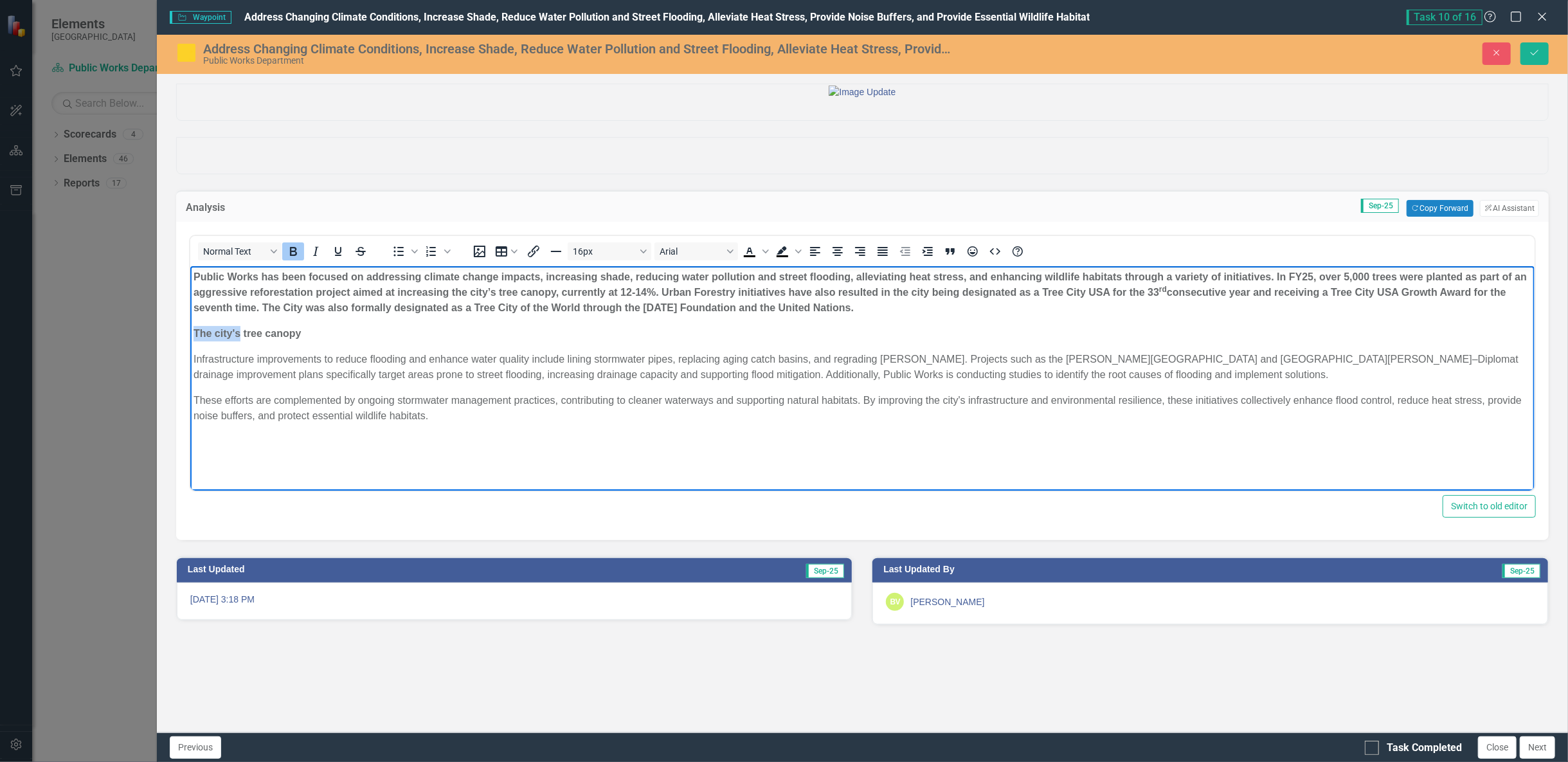
drag, startPoint x: 237, startPoint y: 333, endPoint x: 190, endPoint y: 330, distance: 47.1
click at [190, 330] on body "Public Works has been focused on addressing climate change impacts, increasing …" at bounding box center [862, 363] width 1344 height 193
click at [354, 333] on p "The city's tree canopy" at bounding box center [861, 333] width 1338 height 16
click at [302, 332] on strong "The city's tree canopy $13,391,857 for 61.9 million pounds of carbon sequestere…" at bounding box center [710, 333] width 1036 height 11
click at [221, 337] on strong "The city's tree canopy $13,391,857 for 61.9 million pounds of carbon sequestere…" at bounding box center [710, 333] width 1036 height 11
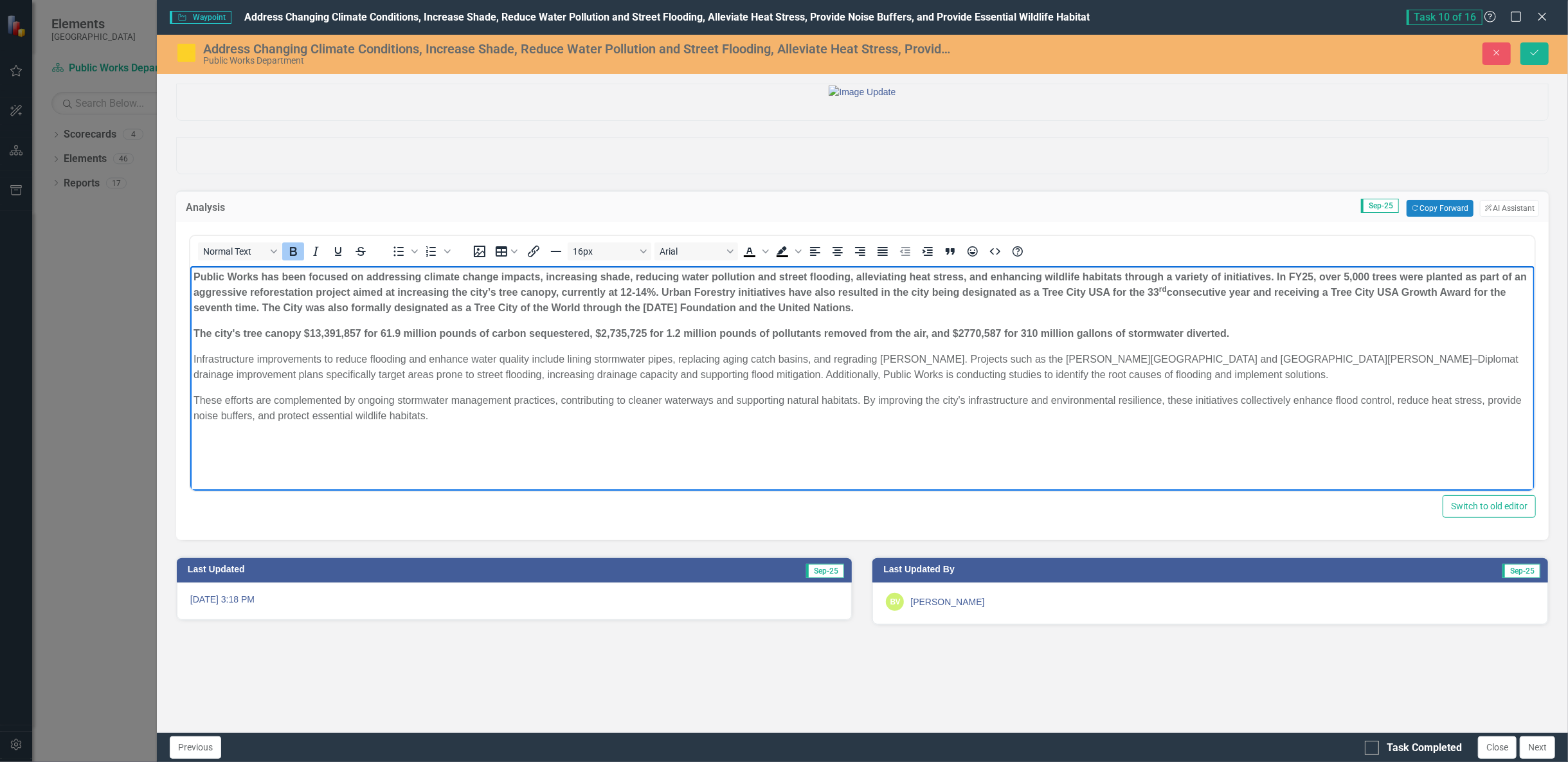
click at [211, 335] on strong "The city's tree canopy $13,391,857 for 61.9 million pounds of carbon sequestere…" at bounding box center [710, 333] width 1036 height 11
click at [384, 334] on strong "The Value of Cape Coral's Urban Tree canopy $13,391,857 for 61.9 million pounds…" at bounding box center [767, 333] width 1149 height 11
drag, startPoint x: 417, startPoint y: 333, endPoint x: 429, endPoint y: 348, distance: 19.2
click at [417, 334] on strong "The Value of Cape Coral's Urban Tree Canopy $13,391,857 for 61.9 million pounds…" at bounding box center [768, 333] width 1151 height 11
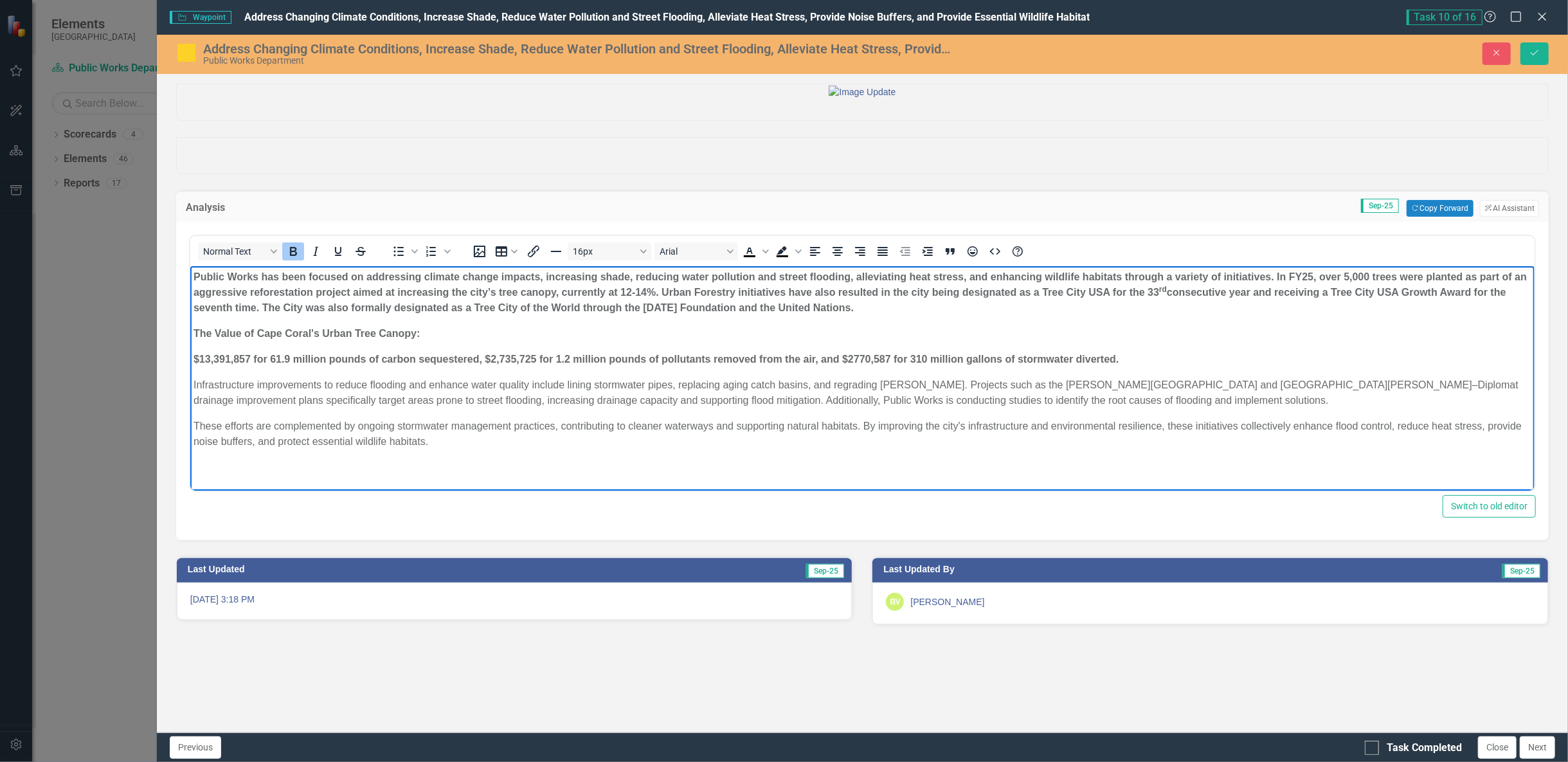
click at [479, 356] on strong "$13,391,857 for 61.9 million pounds of carbon sequestered, $2,735,725 for 1.2 m…" at bounding box center [656, 359] width 926 height 11
drag, startPoint x: 192, startPoint y: 360, endPoint x: 247, endPoint y: 365, distance: 55.2
click at [247, 365] on body "Public Works has been focused on addressing climate change impacts, increasing …" at bounding box center [862, 365] width 1344 height 197
copy strong "$13,391,857"
click at [556, 361] on strong "$13,391,857 for 61.9 million pounds of carbon sequestered - Annual Value: , $2,…" at bounding box center [695, 359] width 1005 height 11
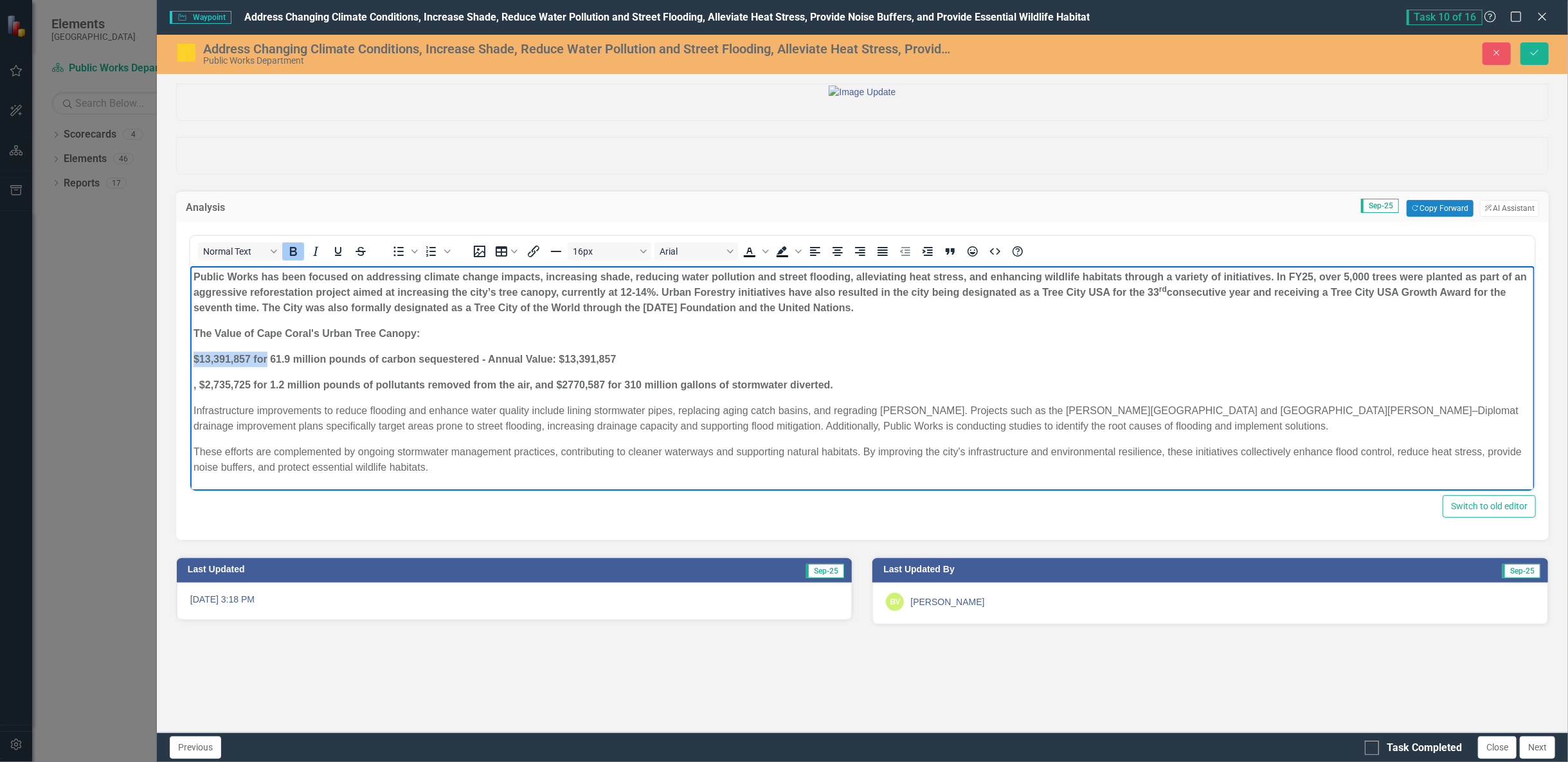
drag, startPoint x: 268, startPoint y: 358, endPoint x: 169, endPoint y: 359, distance: 99.0
click at [190, 359] on html "Public Works has been focused on addressing climate change impacts, increasing …" at bounding box center [862, 378] width 1344 height 223
click at [197, 385] on strong ", $2,735,725 for 1.2 million pounds of pollutants removed from the air, and $27…" at bounding box center [512, 384] width 640 height 11
drag, startPoint x: 264, startPoint y: 385, endPoint x: 193, endPoint y: 382, distance: 71.1
click at [193, 382] on strong "$2,735,725 for 1.2 million pounds of pollutants removed from the air, and $2770…" at bounding box center [509, 384] width 634 height 11
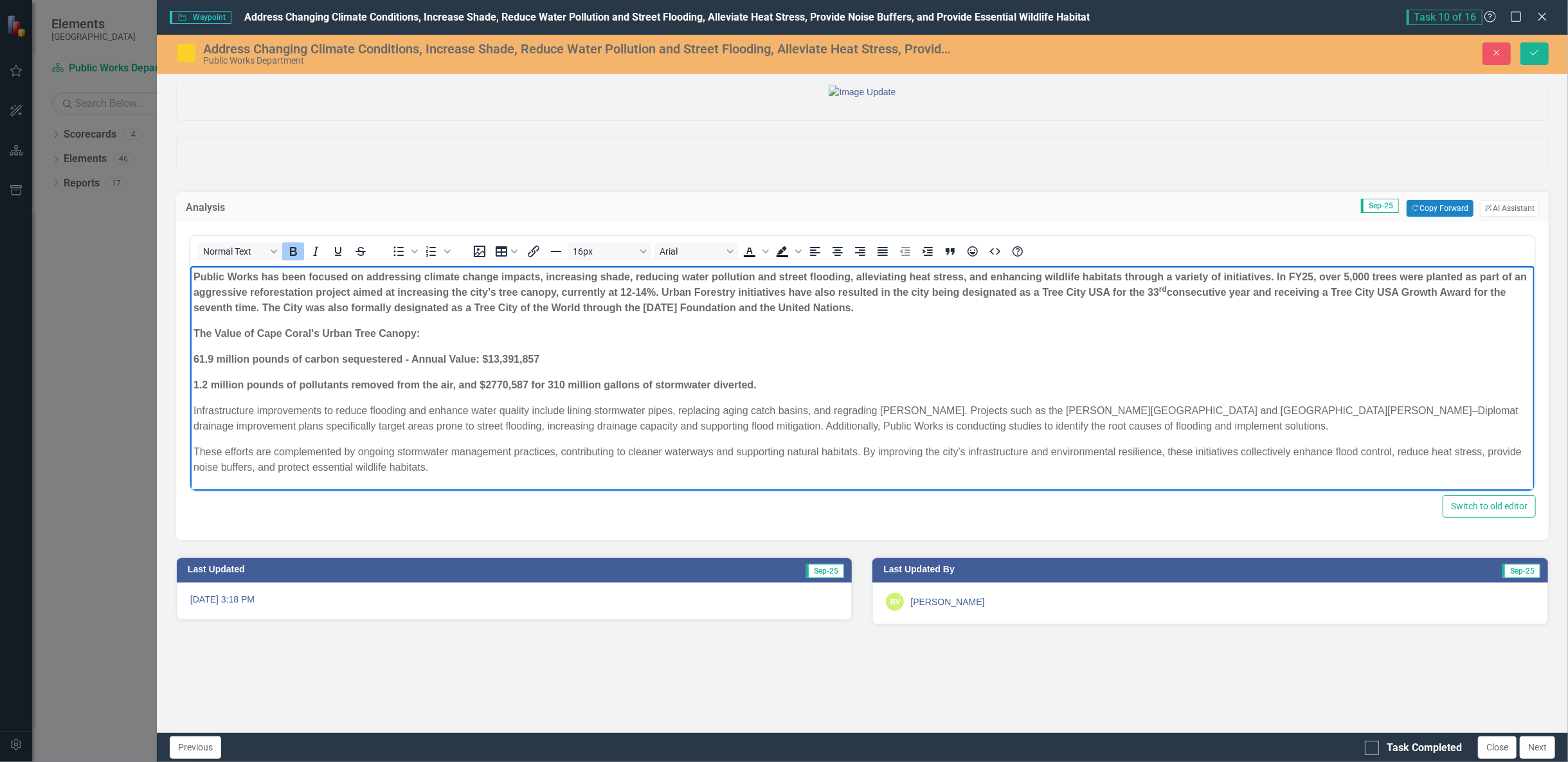
click at [455, 385] on strong "1.2 million pounds of pollutants removed from the air, and $2770,587 for 310 mi…" at bounding box center [474, 384] width 563 height 11
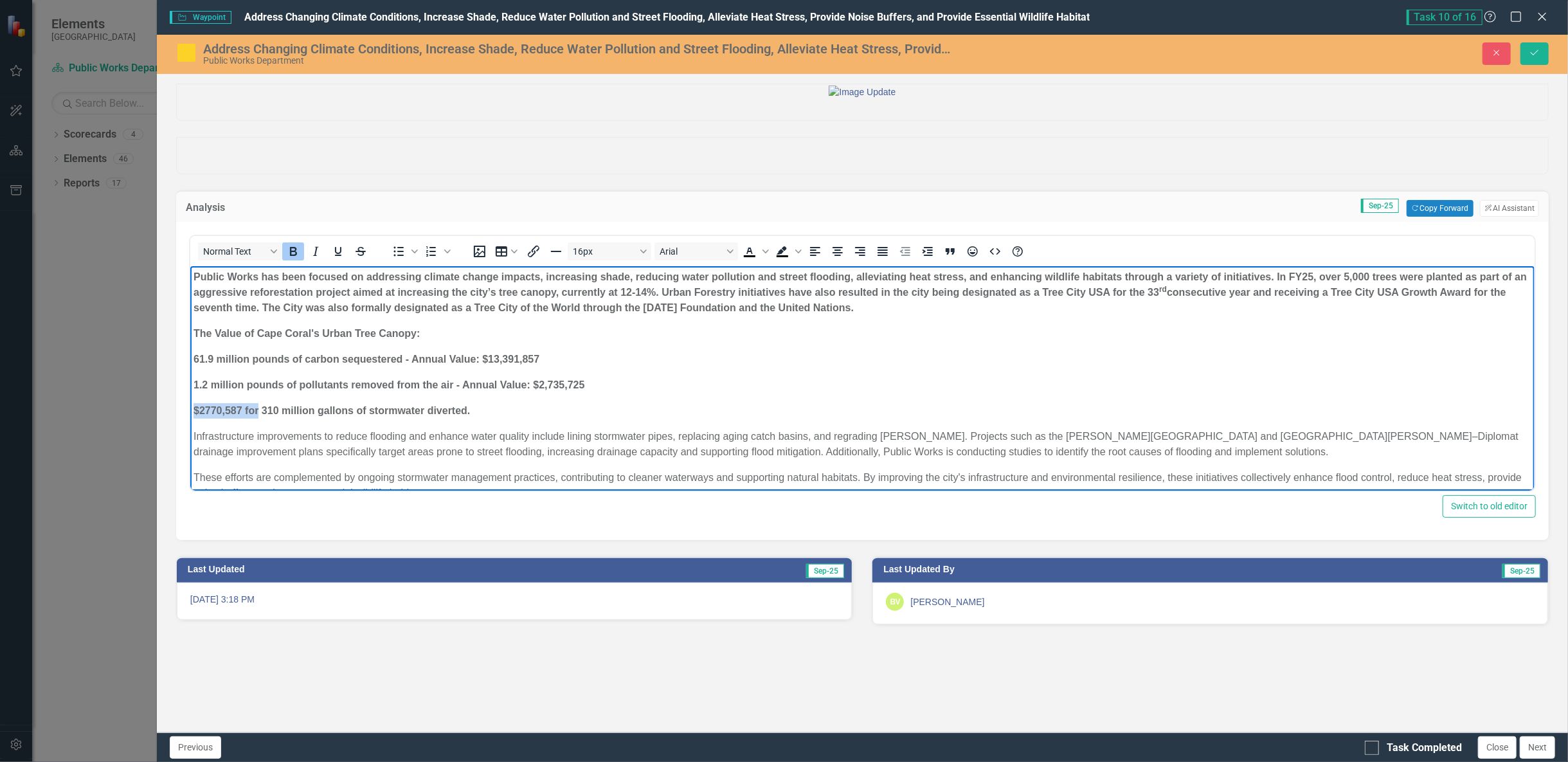
drag, startPoint x: 257, startPoint y: 410, endPoint x: 193, endPoint y: 410, distance: 64.0
click at [193, 410] on strong "$2770,587 for 310 million gallons of stormwater diverted." at bounding box center [331, 410] width 277 height 11
click at [415, 409] on p "310 million gallons of stormwater diverted." at bounding box center [861, 410] width 1338 height 16
click at [452, 386] on strong "1.2 million pounds of pollutants removed from the air - Annual Value: $2,735,725" at bounding box center [388, 384] width 391 height 11
click at [402, 360] on strong "61.9 million pounds of carbon sequestered - Annual Value: $13,391,857" at bounding box center [365, 359] width 346 height 11
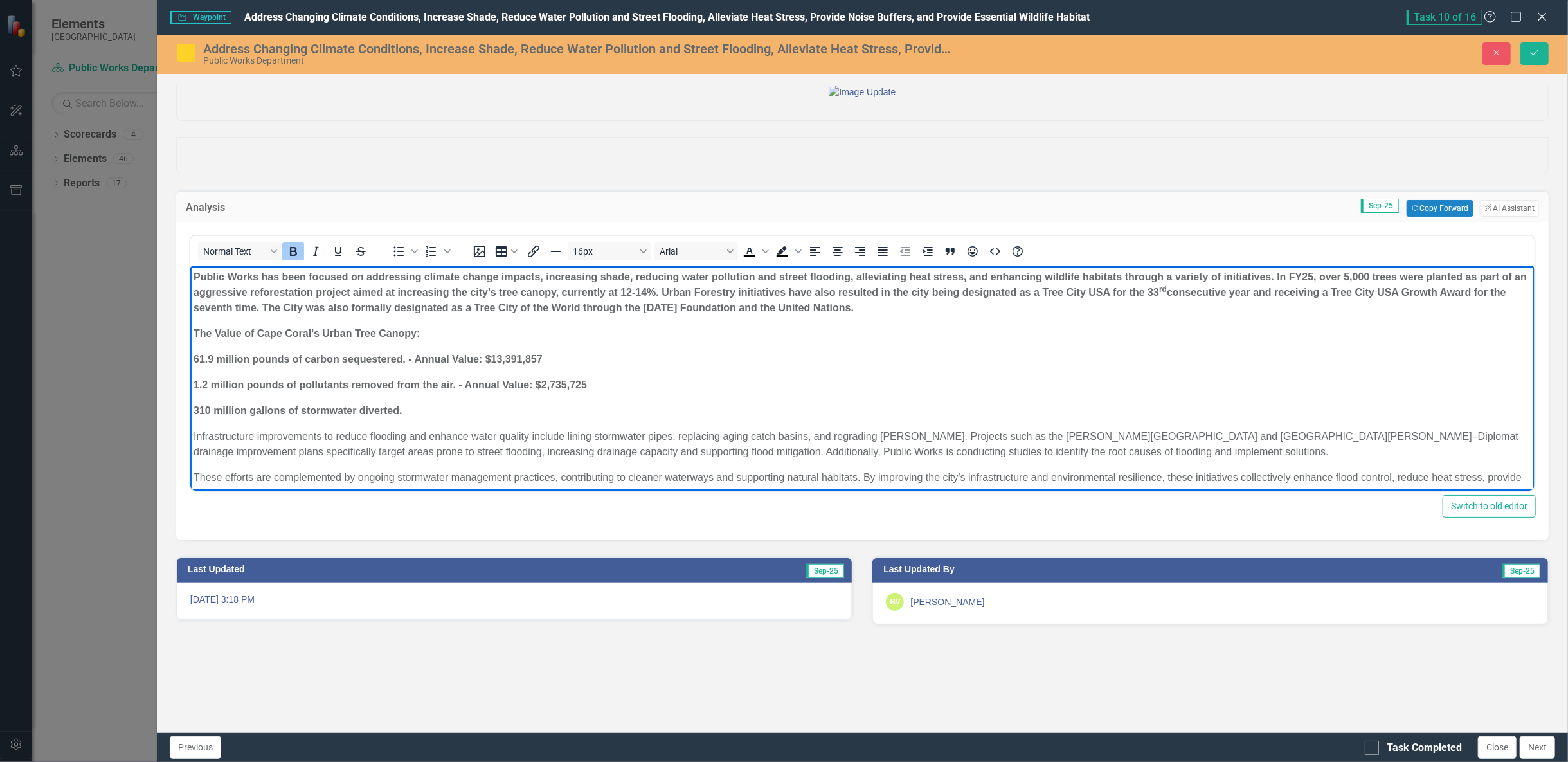
click at [426, 419] on body "Public Works has been focused on addressing climate change impacts, increasing …" at bounding box center [862, 390] width 1344 height 248
click at [420, 408] on p "310 million gallons of stormwater diverted." at bounding box center [861, 410] width 1338 height 16
click at [495, 409] on strong "310 million gallons of stormwater diverted. - Annual Value: $2770,587" at bounding box center [361, 410] width 337 height 11
click at [568, 410] on p "310 million gallons of stormwater diverted. - Annual Value: $2,770,587" at bounding box center [861, 410] width 1338 height 16
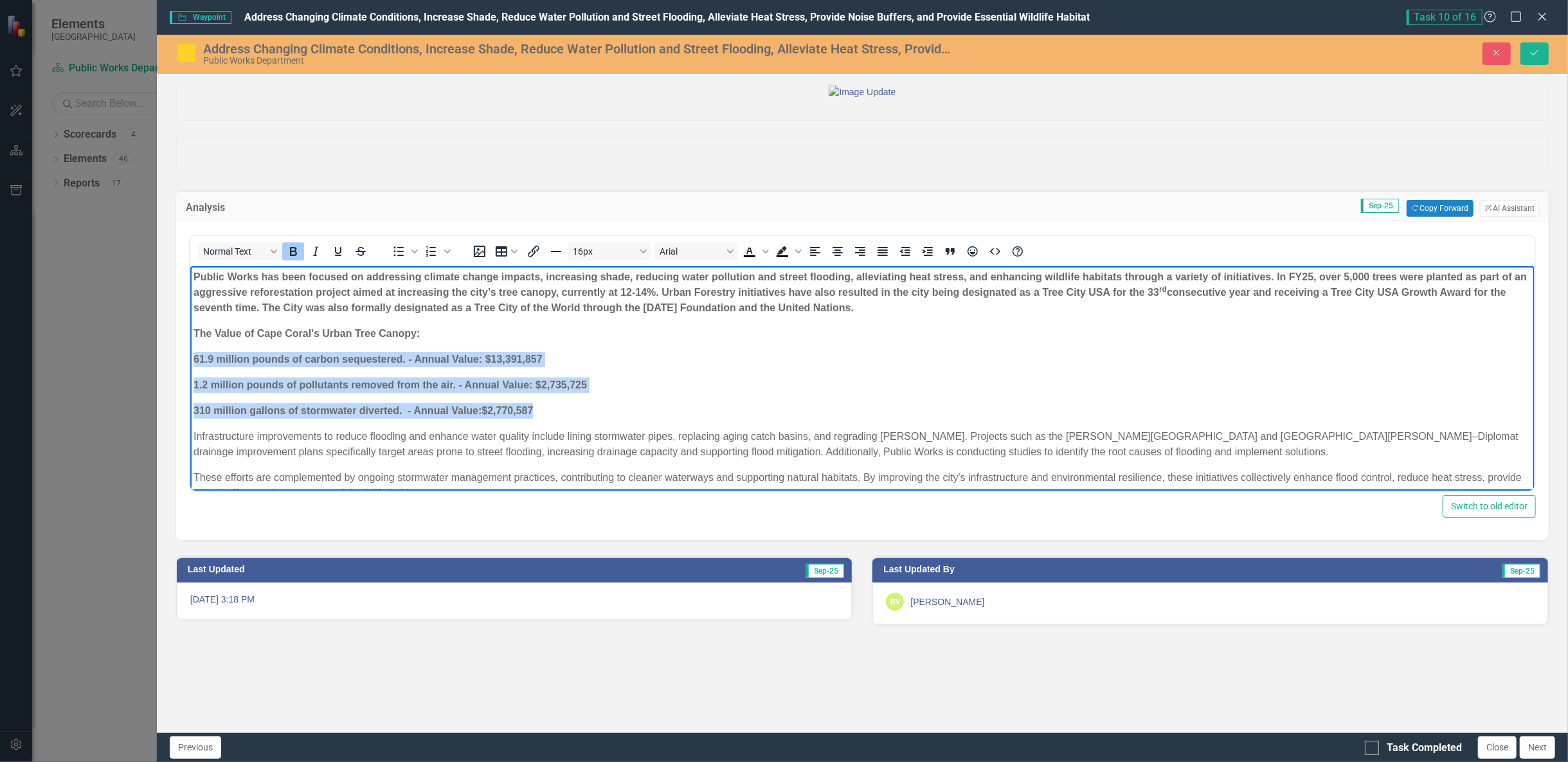
drag, startPoint x: 544, startPoint y: 412, endPoint x: 377, endPoint y: 681, distance: 316.6
click at [190, 356] on html "Public Works has been focused on addressing climate change impacts, increasing …" at bounding box center [862, 390] width 1344 height 248
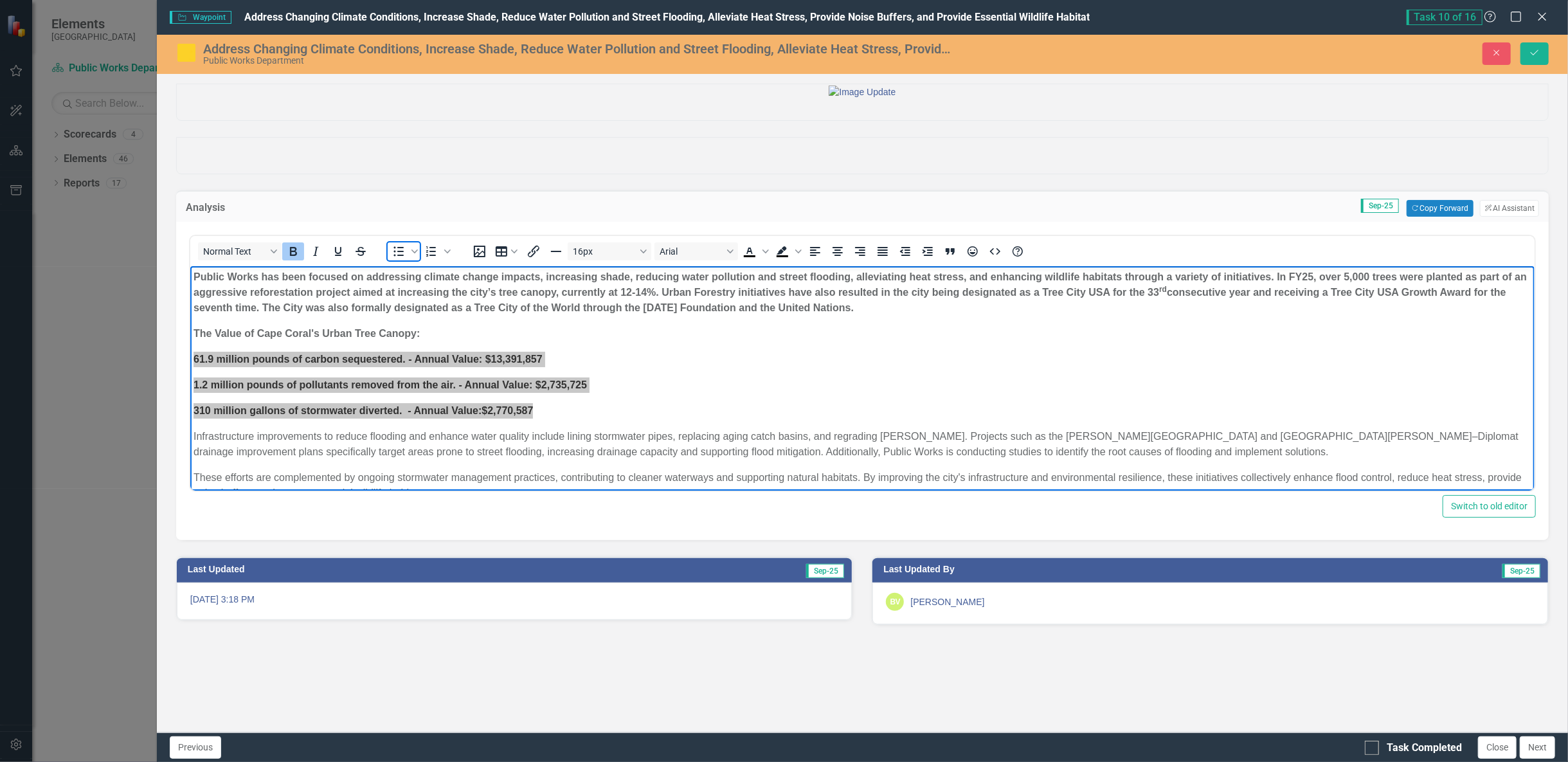
click at [396, 259] on icon "Bullet list" at bounding box center [398, 251] width 16 height 16
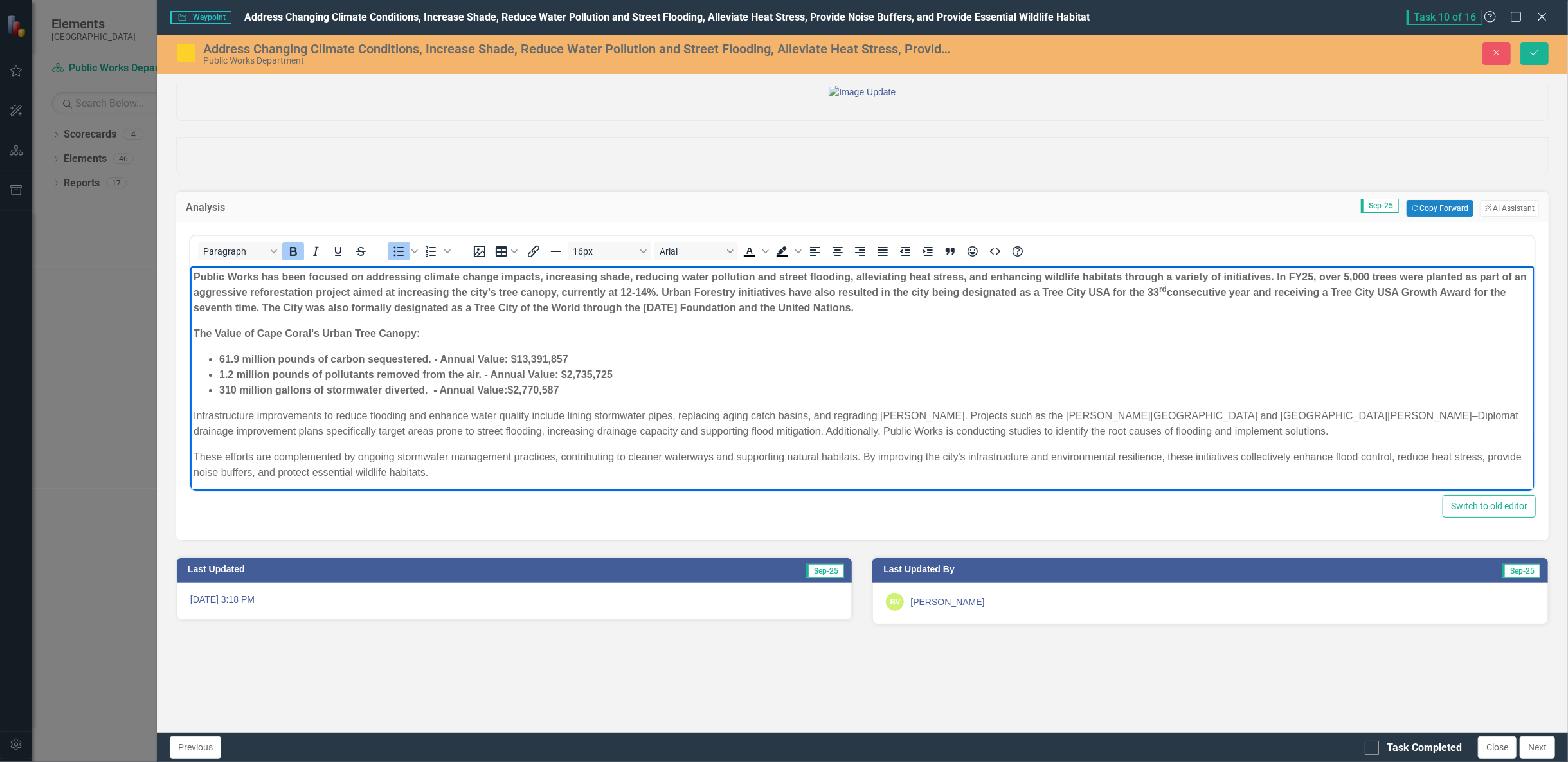
click at [266, 425] on p "Infrastructure improvements to reduce flooding and enhance water quality includ…" at bounding box center [861, 423] width 1338 height 31
drag, startPoint x: 887, startPoint y: 307, endPoint x: 173, endPoint y: 250, distance: 716.3
click at [190, 266] on html "Public Works has been focused on addressing climate change impacts, increasing …" at bounding box center [862, 380] width 1344 height 227
click at [295, 256] on icon "Bold" at bounding box center [294, 251] width 7 height 9
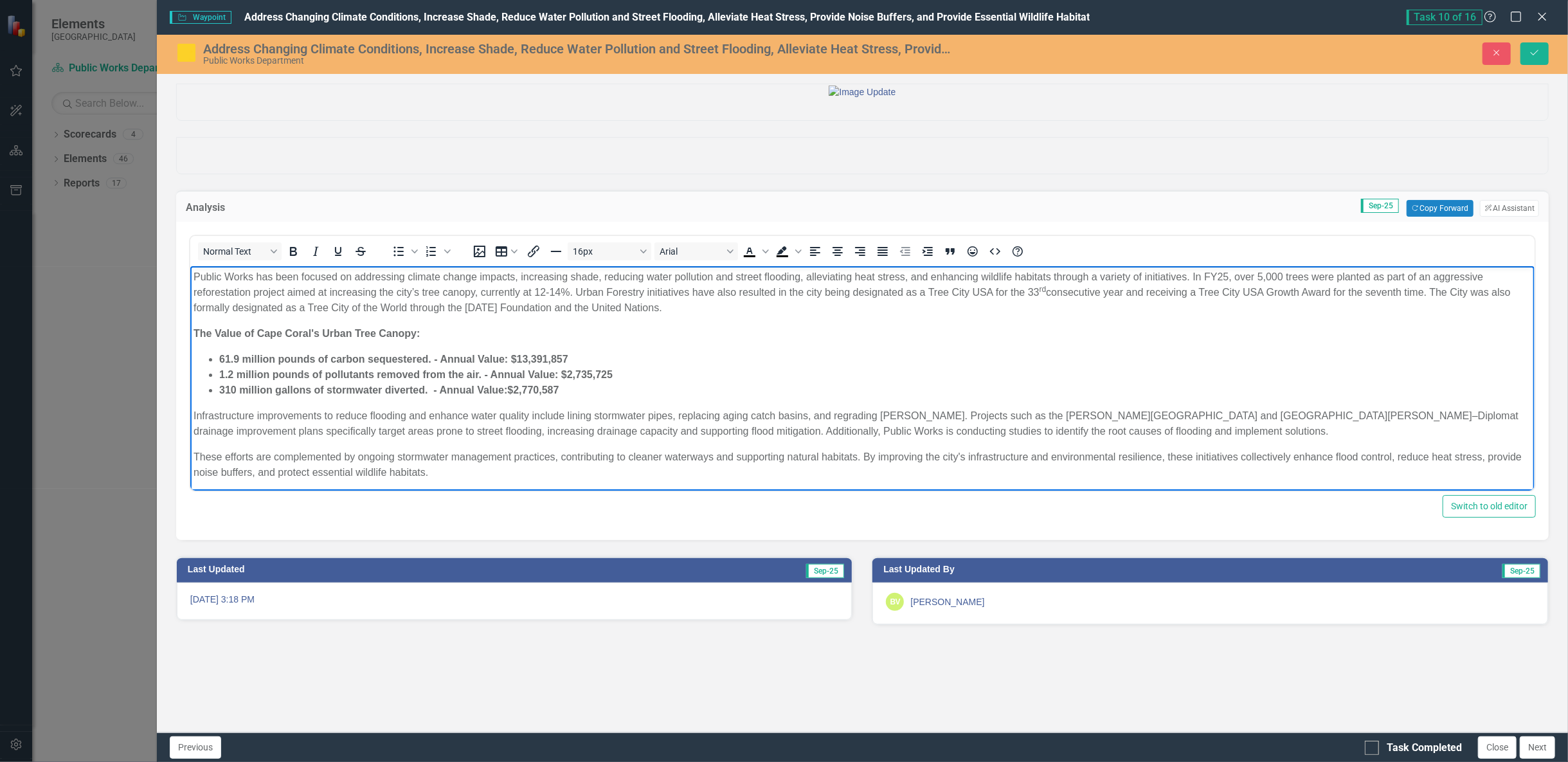
click at [294, 352] on li "61.9 million pounds of carbon sequestered. - Annual Value: $13,391,857" at bounding box center [874, 359] width 1312 height 16
click at [433, 335] on p "The Value of Cape Coral's Urban Tree Canopy:" at bounding box center [861, 333] width 1338 height 16
click at [699, 359] on li "61.9 million pounds of carbon sequestered. - Annual Value: $13,391,857" at bounding box center [874, 359] width 1312 height 16
click at [489, 407] on body "Public Works has been focused on addressing climate change impacts, increasing …" at bounding box center [862, 380] width 1344 height 227
click at [510, 474] on p "These efforts are complemented by ongoing stormwater management practices, cont…" at bounding box center [861, 464] width 1338 height 31
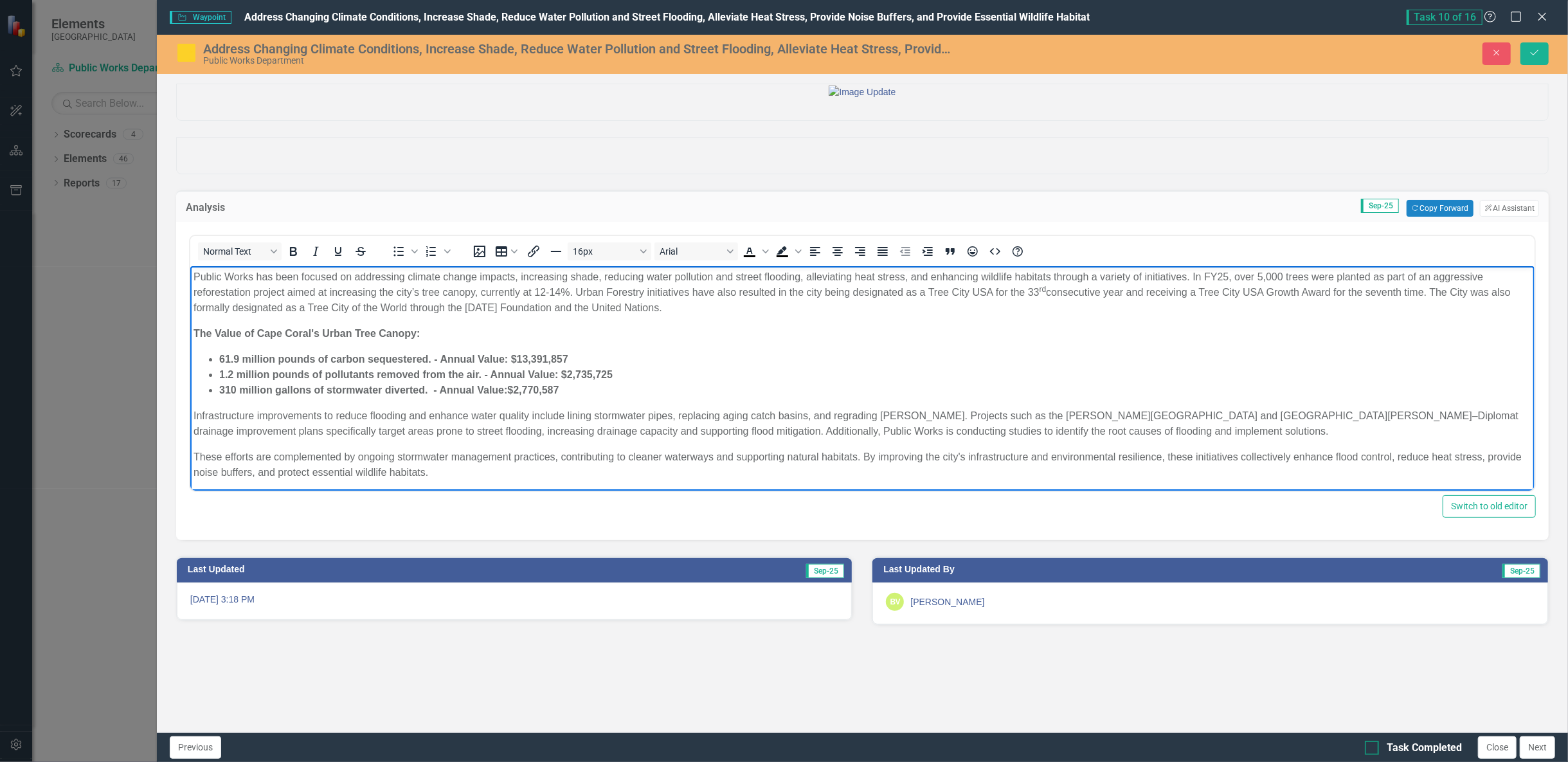
click at [1385, 750] on div "Task Completed" at bounding box center [1414, 748] width 97 height 15
click at [1373, 749] on input "Task Completed" at bounding box center [1369, 744] width 8 height 8
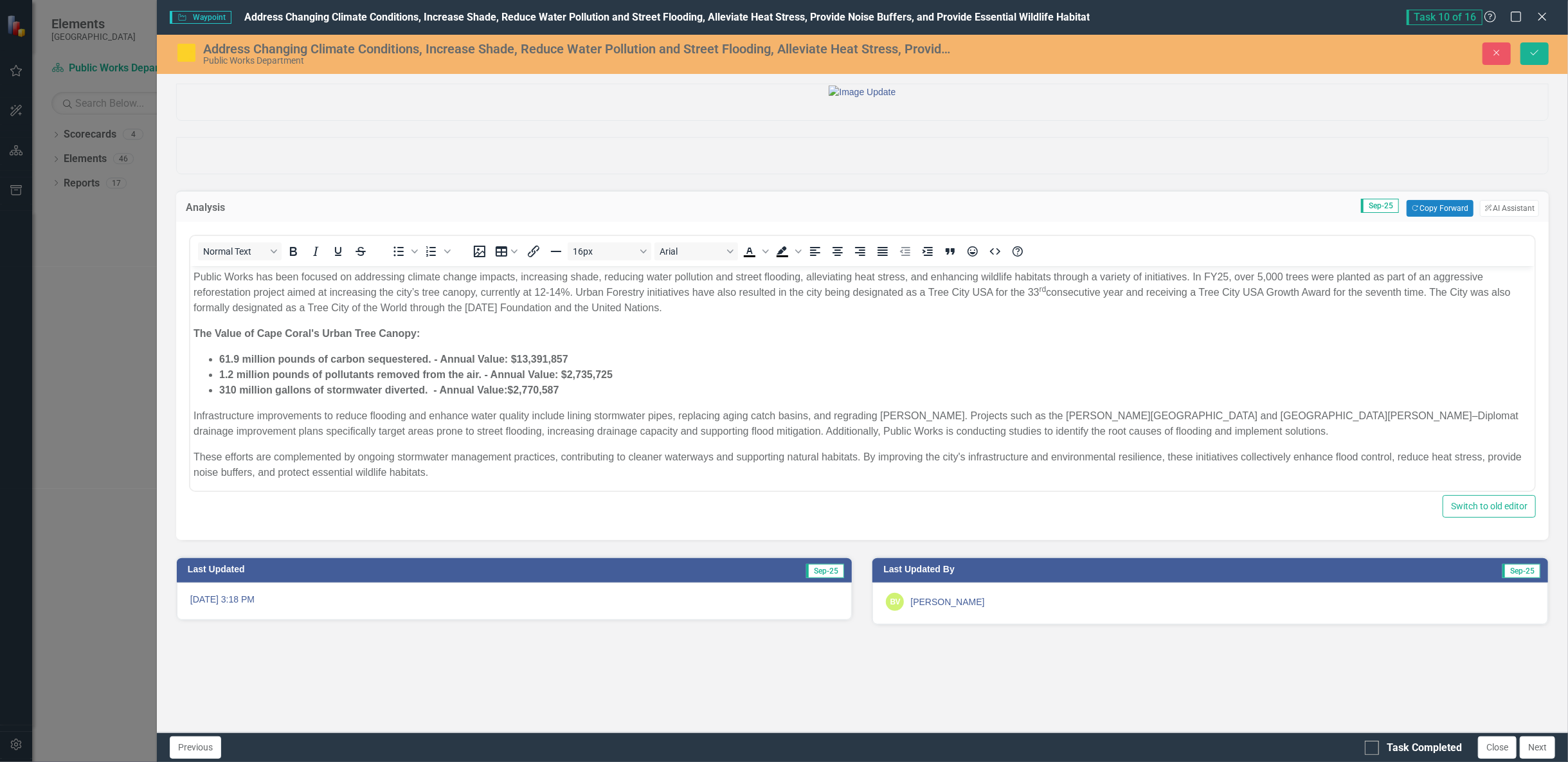
checkbox input "true"
click at [1543, 46] on button "Save" at bounding box center [1534, 53] width 28 height 23
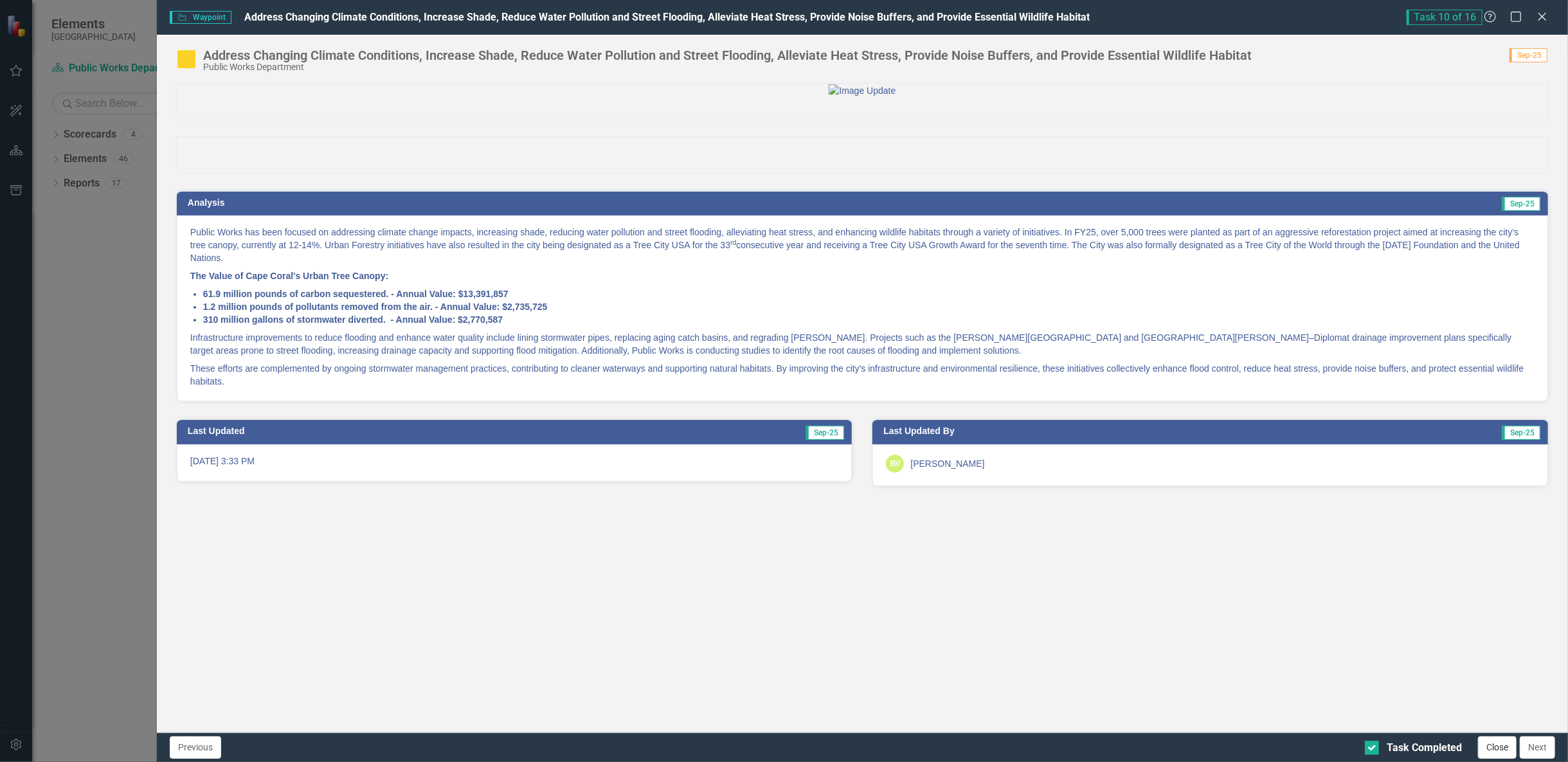
click at [1494, 748] on button "Close" at bounding box center [1497, 747] width 38 height 23
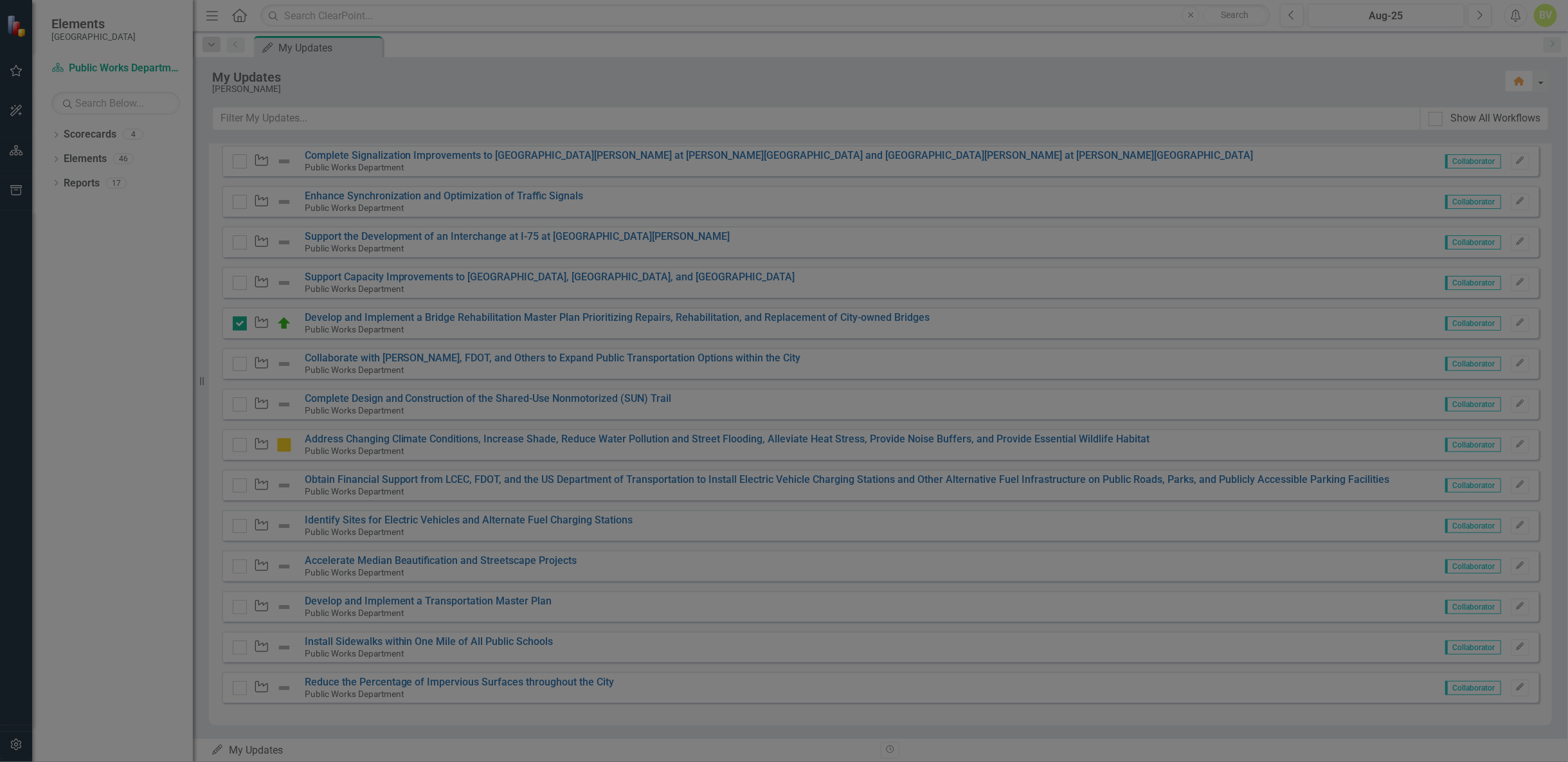
checkbox input "true"
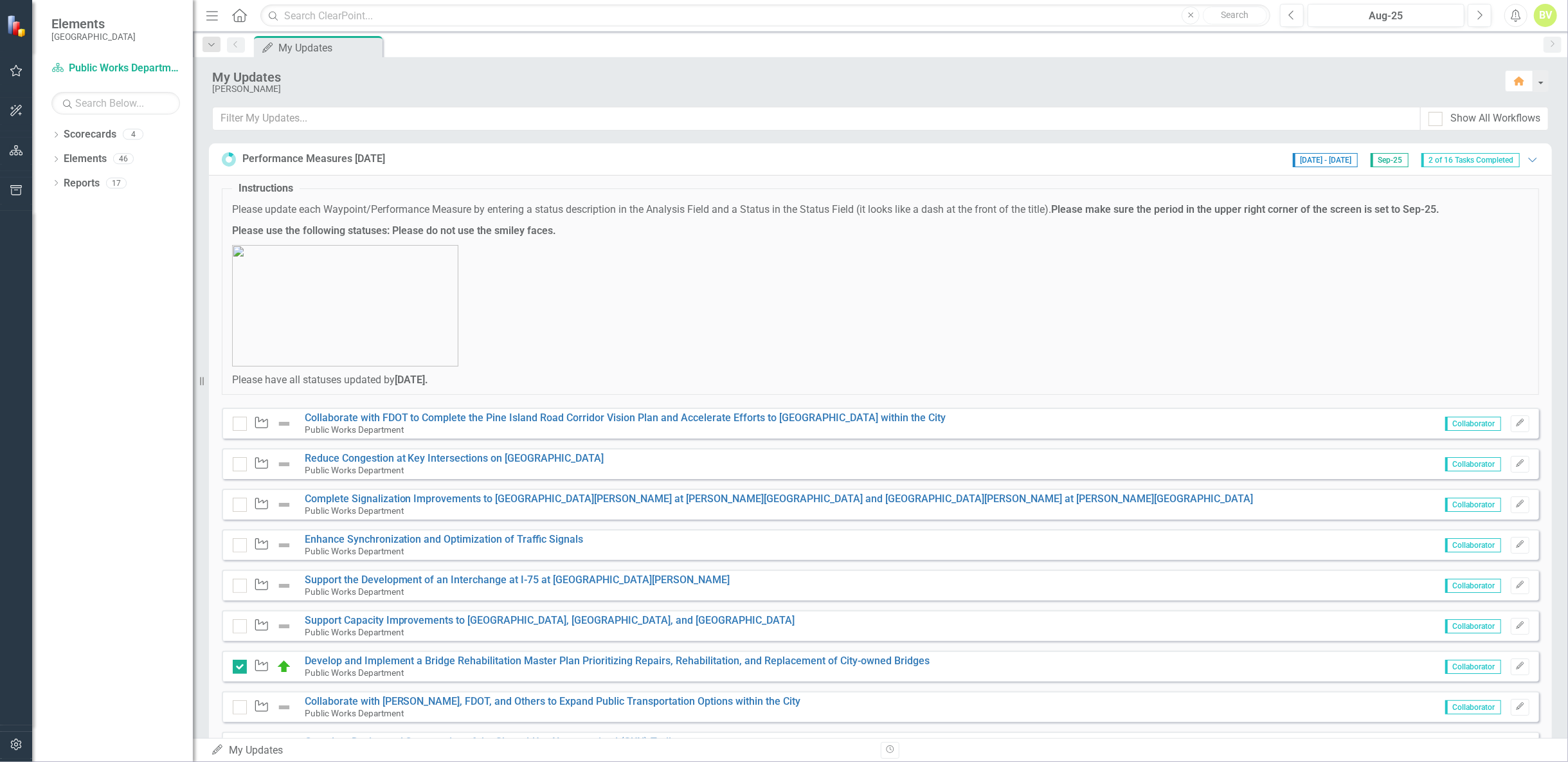
scroll to position [343, 0]
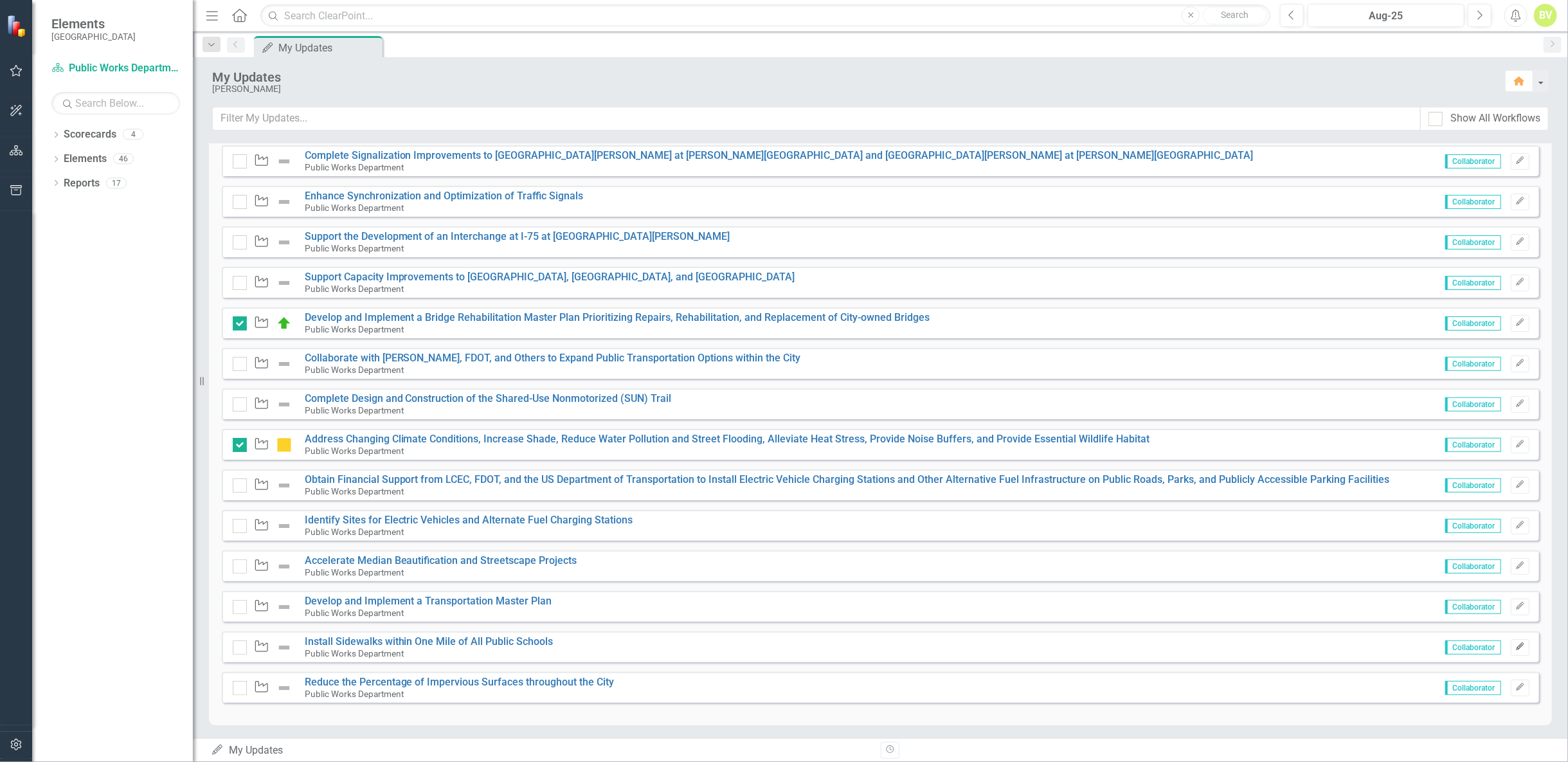
click at [1515, 643] on icon "Edit" at bounding box center [1520, 646] width 10 height 8
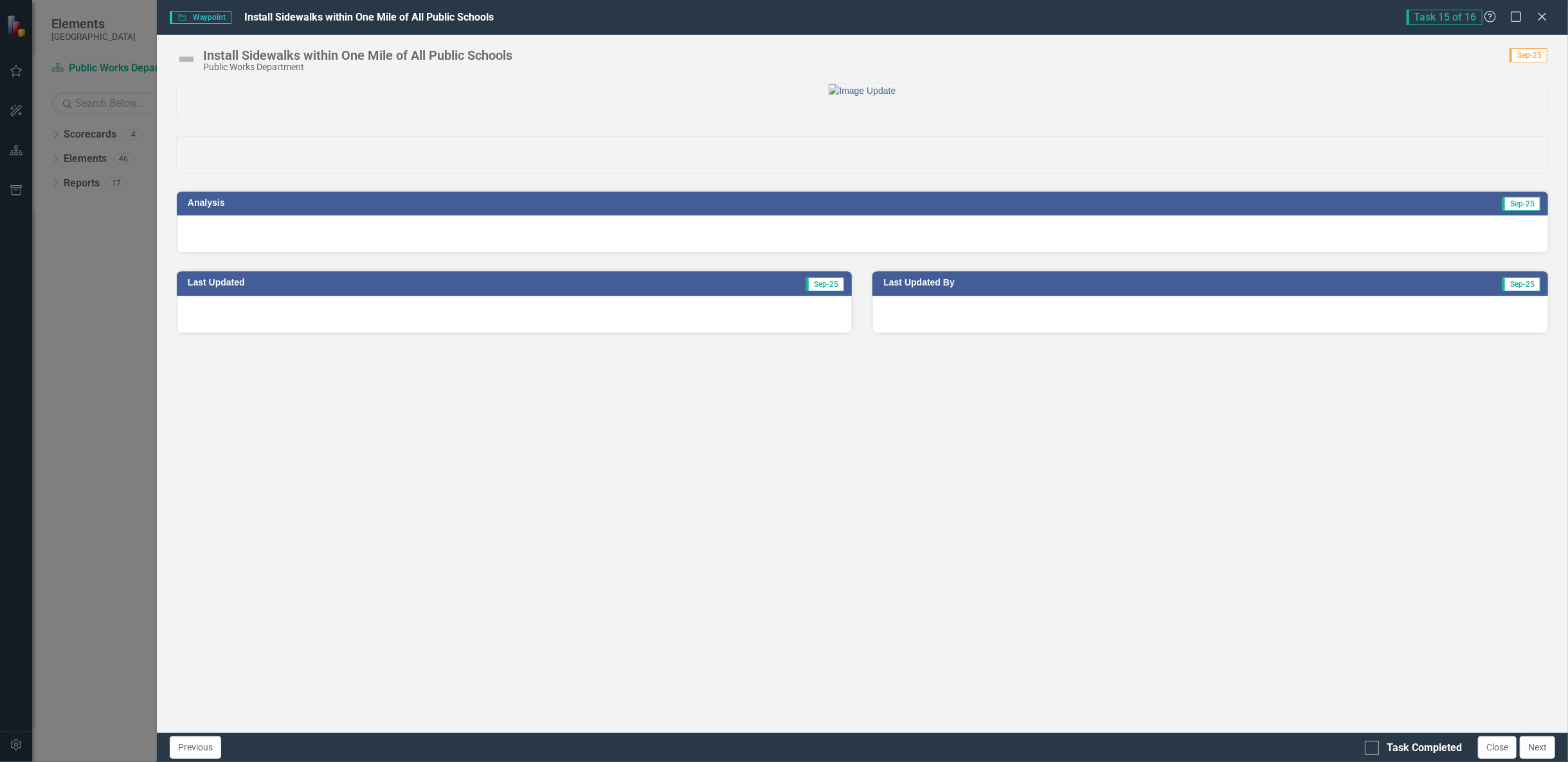
click at [1044, 253] on div at bounding box center [863, 234] width 1371 height 38
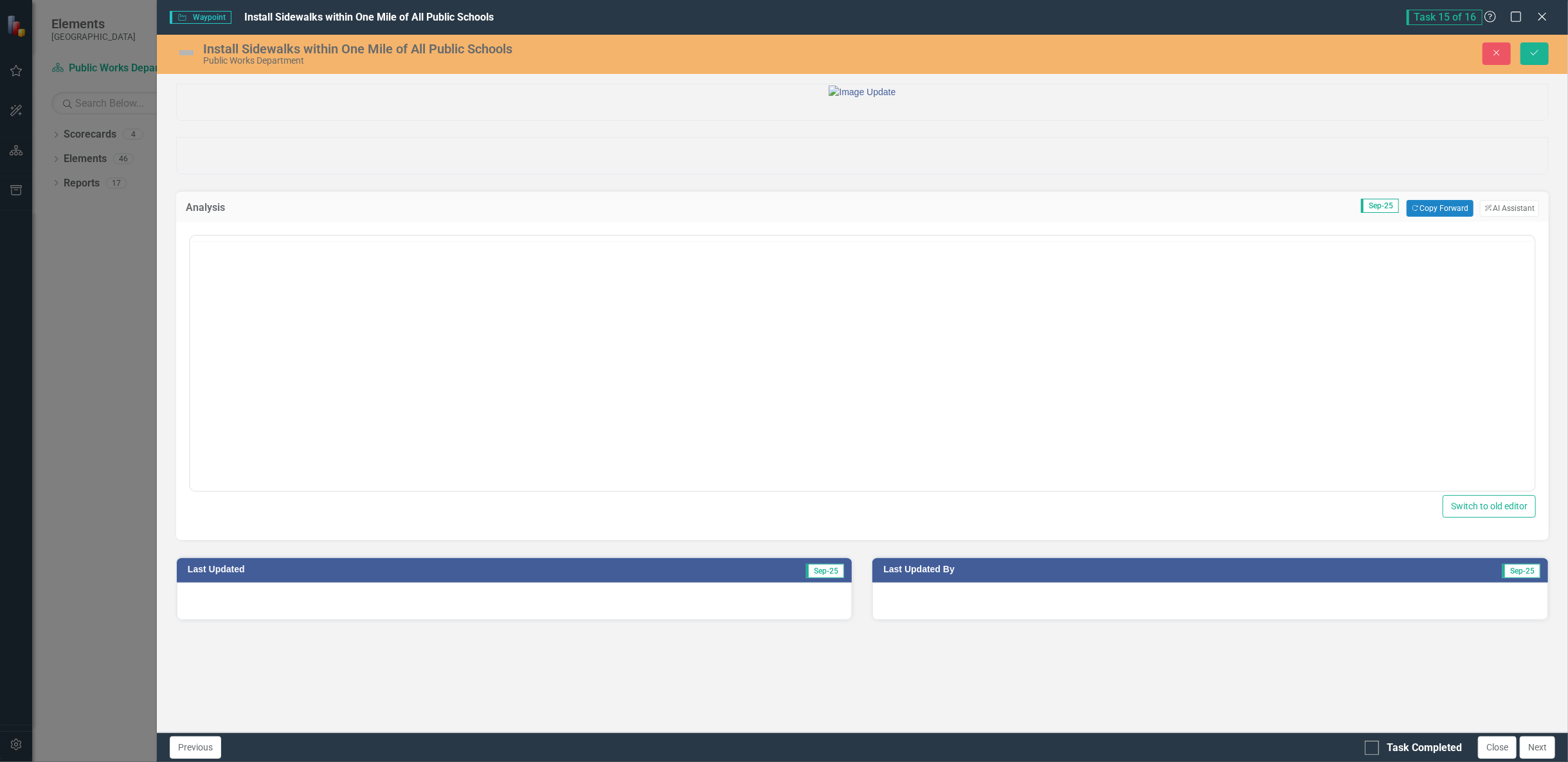
scroll to position [0, 0]
click at [1462, 216] on button "Copy Forward Copy Forward" at bounding box center [1440, 208] width 66 height 16
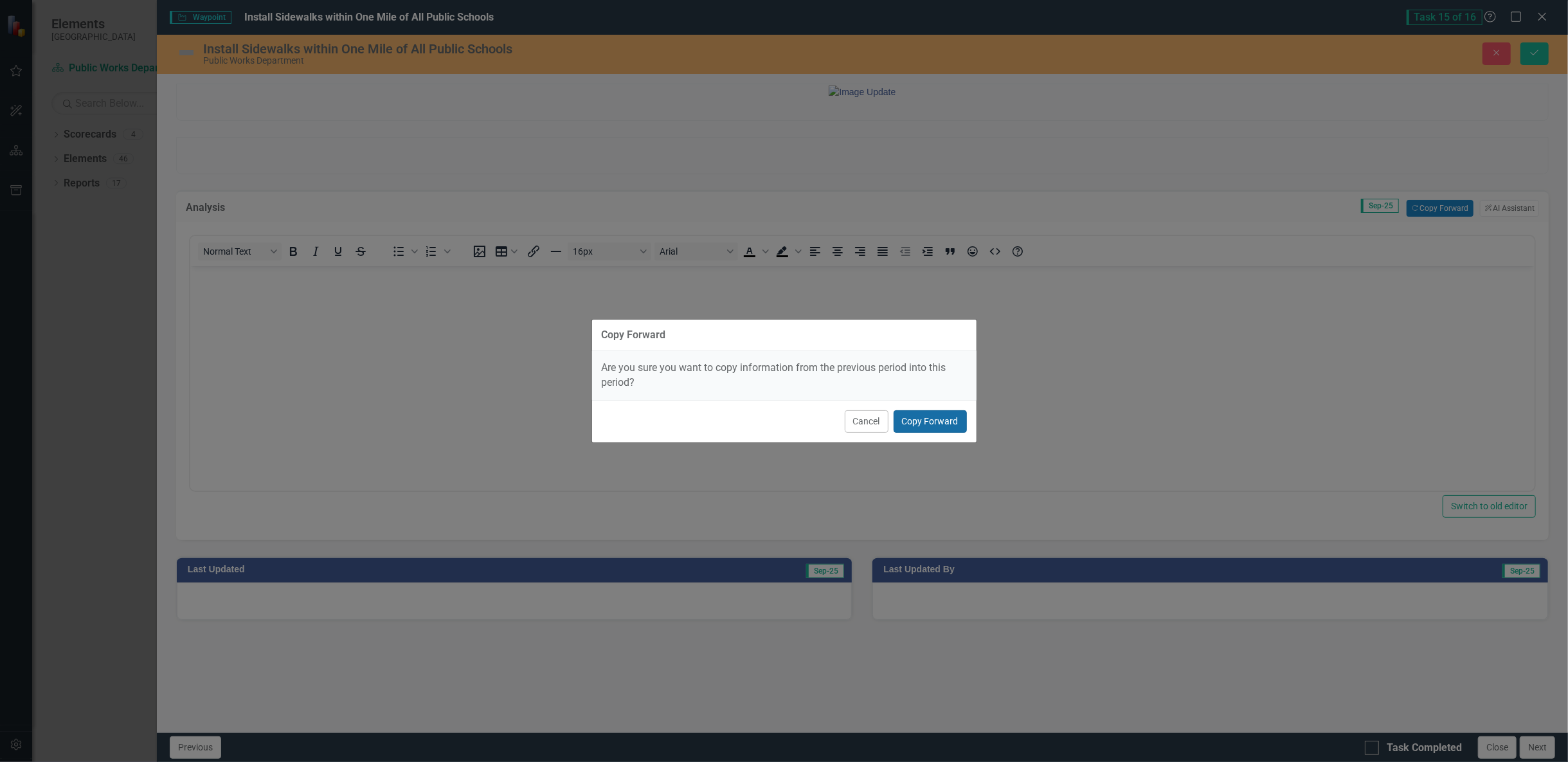
click at [940, 427] on button "Copy Forward" at bounding box center [930, 421] width 73 height 23
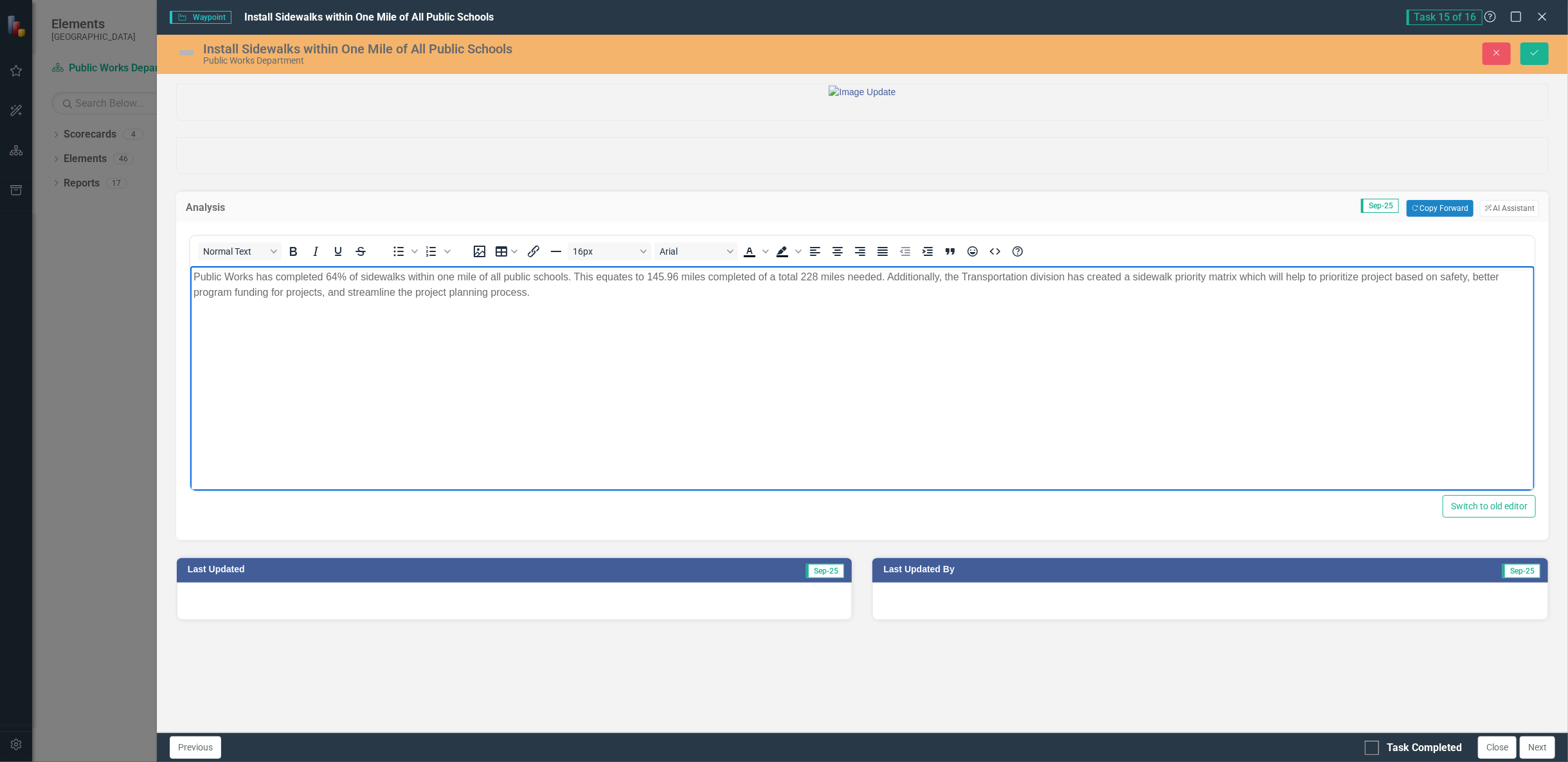
click at [656, 311] on body "Public Works has completed 64% of sidewalks within one mile of all public schoo…" at bounding box center [862, 363] width 1344 height 193
drag, startPoint x: 649, startPoint y: 279, endPoint x: 678, endPoint y: 284, distance: 29.4
click at [678, 284] on p "Public Works has completed 64% of sidewalks within one mile of all public schoo…" at bounding box center [861, 284] width 1338 height 31
click at [774, 285] on p "Public Works has completed 64% of sidewalks within one mile of all public schoo…" at bounding box center [861, 284] width 1338 height 31
drag, startPoint x: 1179, startPoint y: 294, endPoint x: 532, endPoint y: 292, distance: 647.0
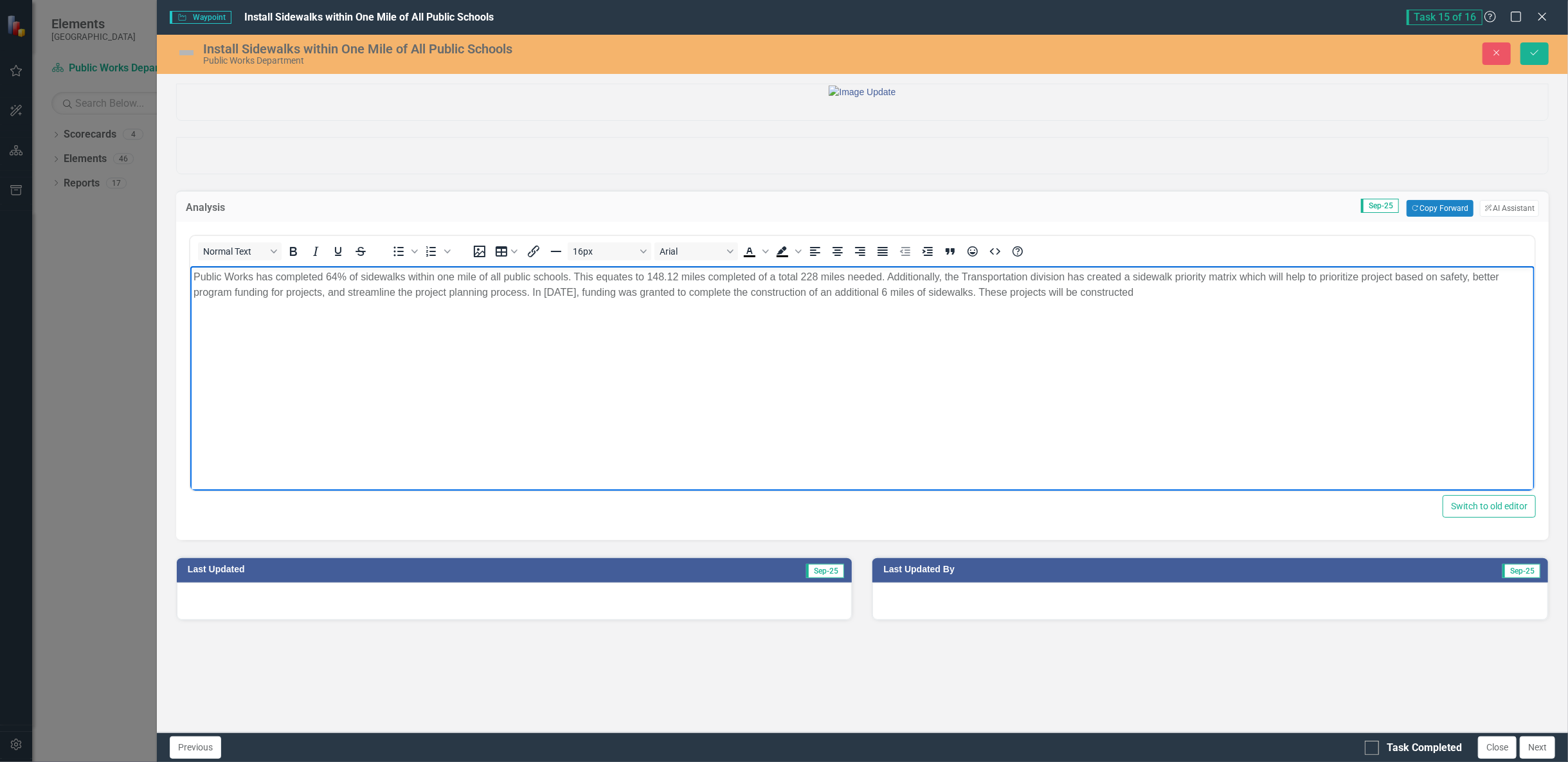
click at [532, 292] on p "Public Works has completed 64% of sidewalks within one mile of all public schoo…" at bounding box center [861, 284] width 1338 height 31
click at [430, 299] on p "Public Works has completed 64% of sidewalks within one mile of all public schoo…" at bounding box center [861, 284] width 1338 height 31
click at [662, 289] on p "Public Works has completed 64% of sidewalks within one mile of all public schoo…" at bounding box center [861, 284] width 1338 height 31
drag, startPoint x: 975, startPoint y: 298, endPoint x: 888, endPoint y: 287, distance: 87.7
click at [888, 280] on p "Public Works has completed 64% of sidewalks within one mile of all public schoo…" at bounding box center [861, 284] width 1338 height 31
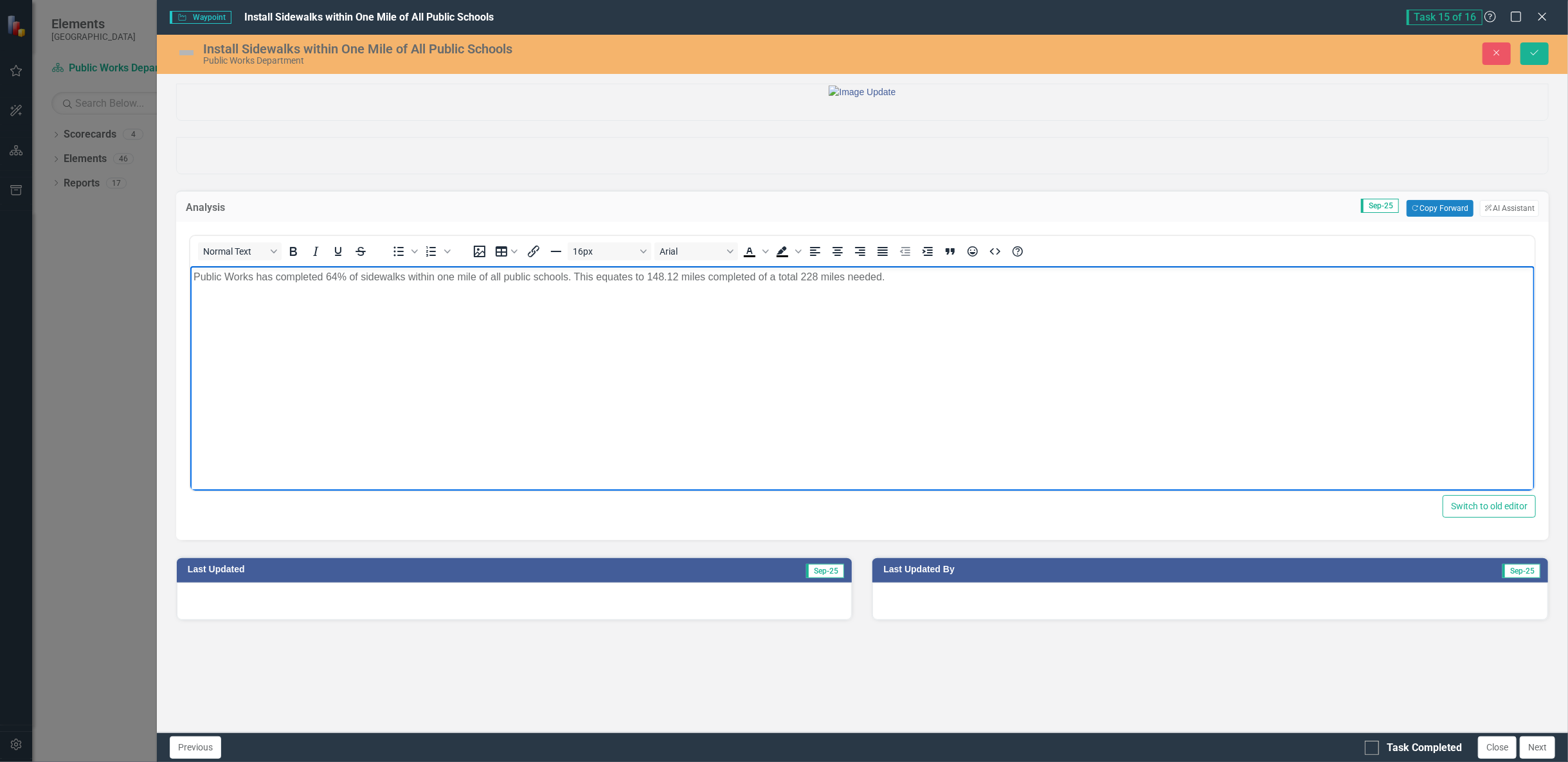
click at [768, 311] on body "Public Works has completed 64% of sidewalks within one mile of all public schoo…" at bounding box center [862, 363] width 1344 height 193
click at [455, 433] on body "Public Works has completed 64% of sidewalks within one mile of all public schoo…" at bounding box center [862, 363] width 1344 height 193
click at [331, 279] on p "Public Works has completed 64% of sidewalks within one mile of all public schoo…" at bounding box center [861, 277] width 1338 height 16
click at [335, 280] on p "Public Works has completed 64% of sidewalks within one mile of all public schoo…" at bounding box center [861, 277] width 1338 height 16
click at [440, 283] on p "Public Works has completed 65% of sidewalks within one mile of all public schoo…" at bounding box center [861, 277] width 1338 height 16
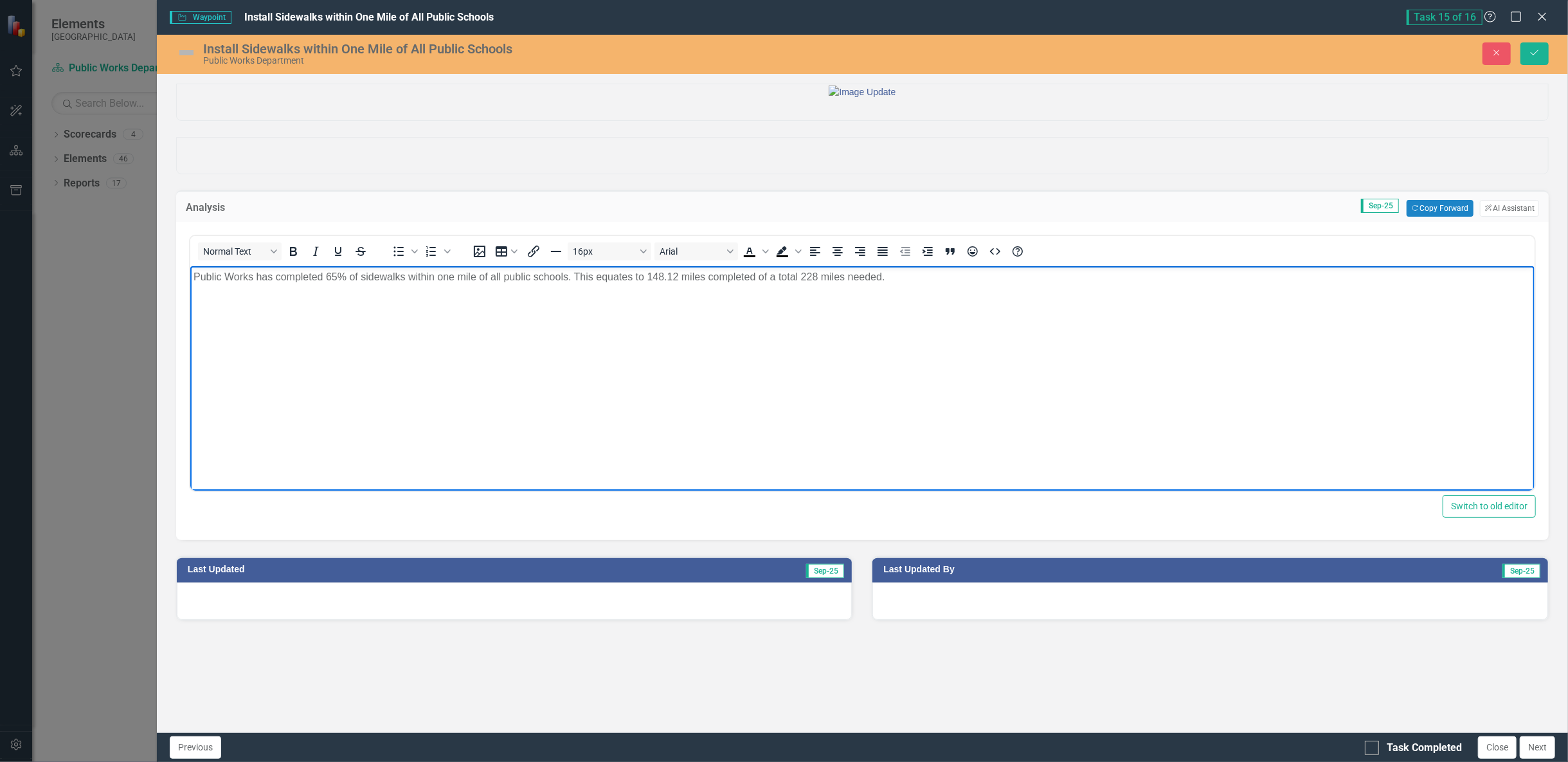
click at [503, 280] on p "Public Works has completed 65% of sidewalks within one mile of all public schoo…" at bounding box center [861, 277] width 1338 height 16
click at [606, 279] on p "Public Works has completed 65% of sidewalks within one mile of all public schoo…" at bounding box center [861, 277] width 1338 height 16
click at [646, 280] on p "Public Works has completed 65% of sidewalks within one mile of all public schoo…" at bounding box center [861, 277] width 1338 height 16
drag, startPoint x: 748, startPoint y: 279, endPoint x: 757, endPoint y: 285, distance: 10.8
click at [750, 279] on p "Public Works has completed 65% of sidewalks within one mile of all public schoo…" at bounding box center [861, 277] width 1338 height 16
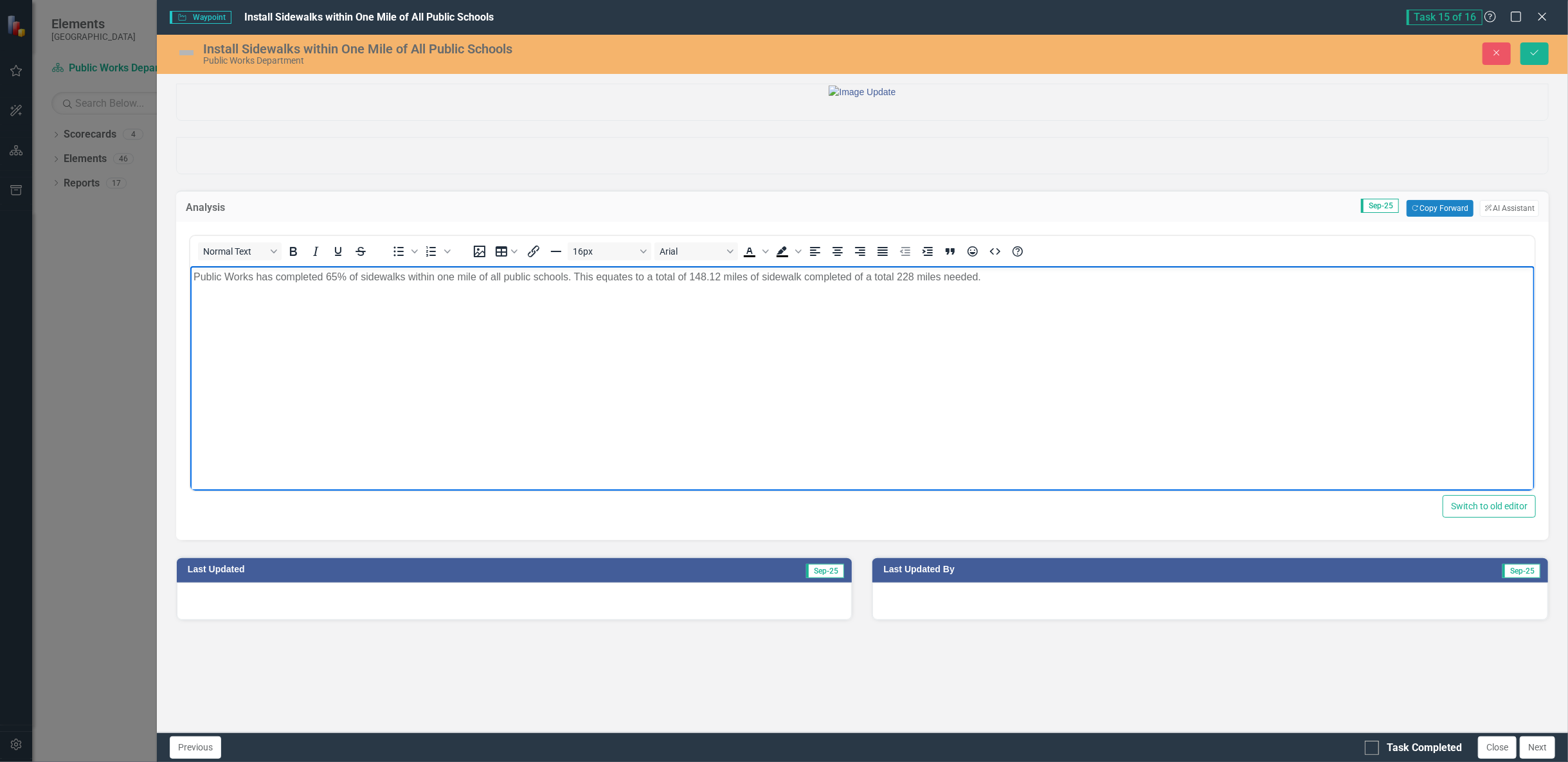
click at [855, 278] on p "Public Works has completed 65% of sidewalks within one mile of all public schoo…" at bounding box center [861, 277] width 1338 height 16
click at [1025, 279] on p "Public Works has completed 65% of sidewalks within one mile of all public schoo…" at bounding box center [861, 277] width 1338 height 16
click at [192, 279] on body "Public Works has completed 65% of sidewalks within one mile of all public schoo…" at bounding box center [862, 363] width 1344 height 193
click at [1055, 279] on p "Public Works has completed 65% of sidewalks within one mile of all public schoo…" at bounding box center [861, 277] width 1338 height 16
click at [176, 58] on img at bounding box center [186, 53] width 20 height 20
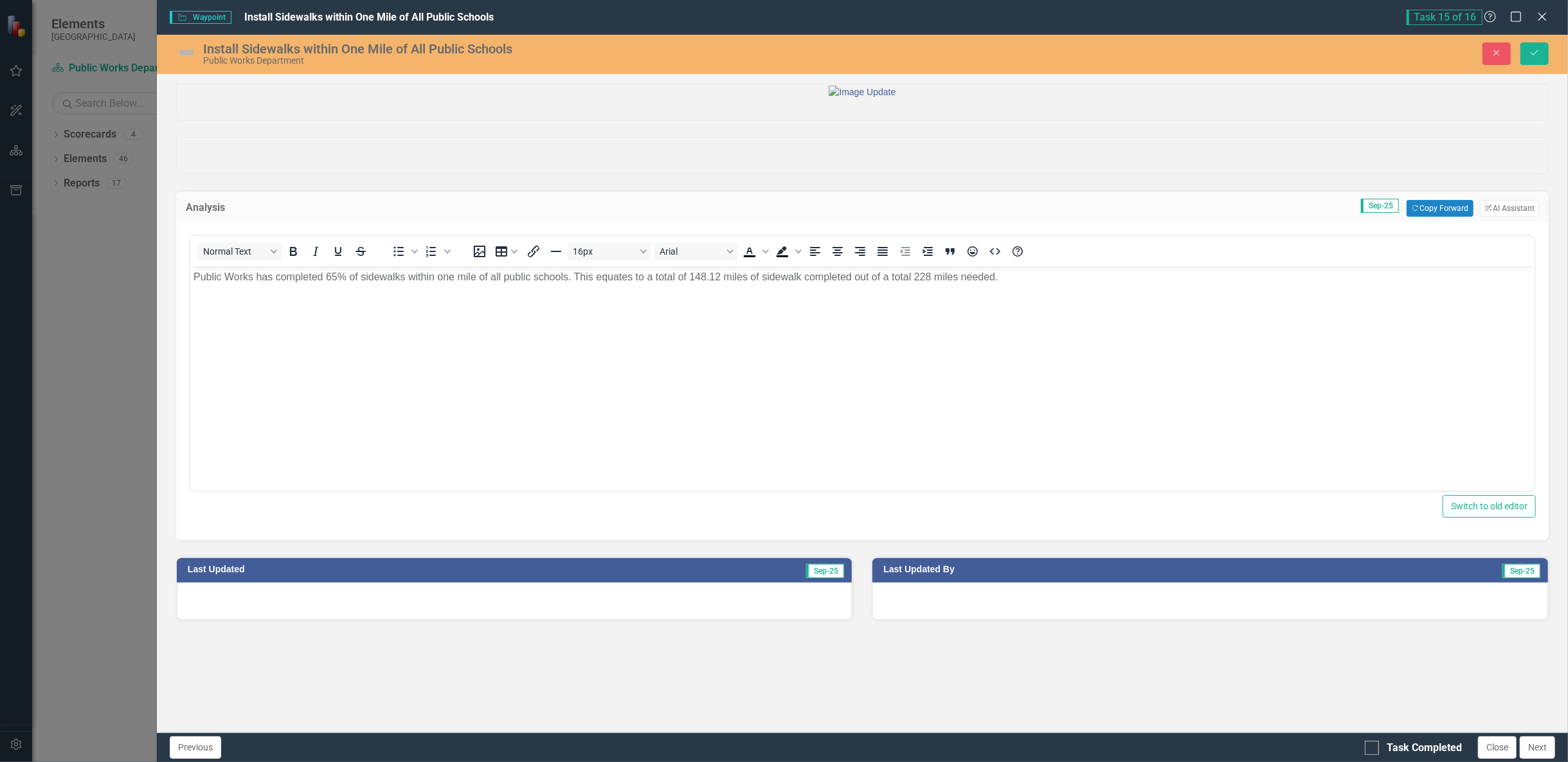
click at [176, 58] on img at bounding box center [186, 53] width 20 height 20
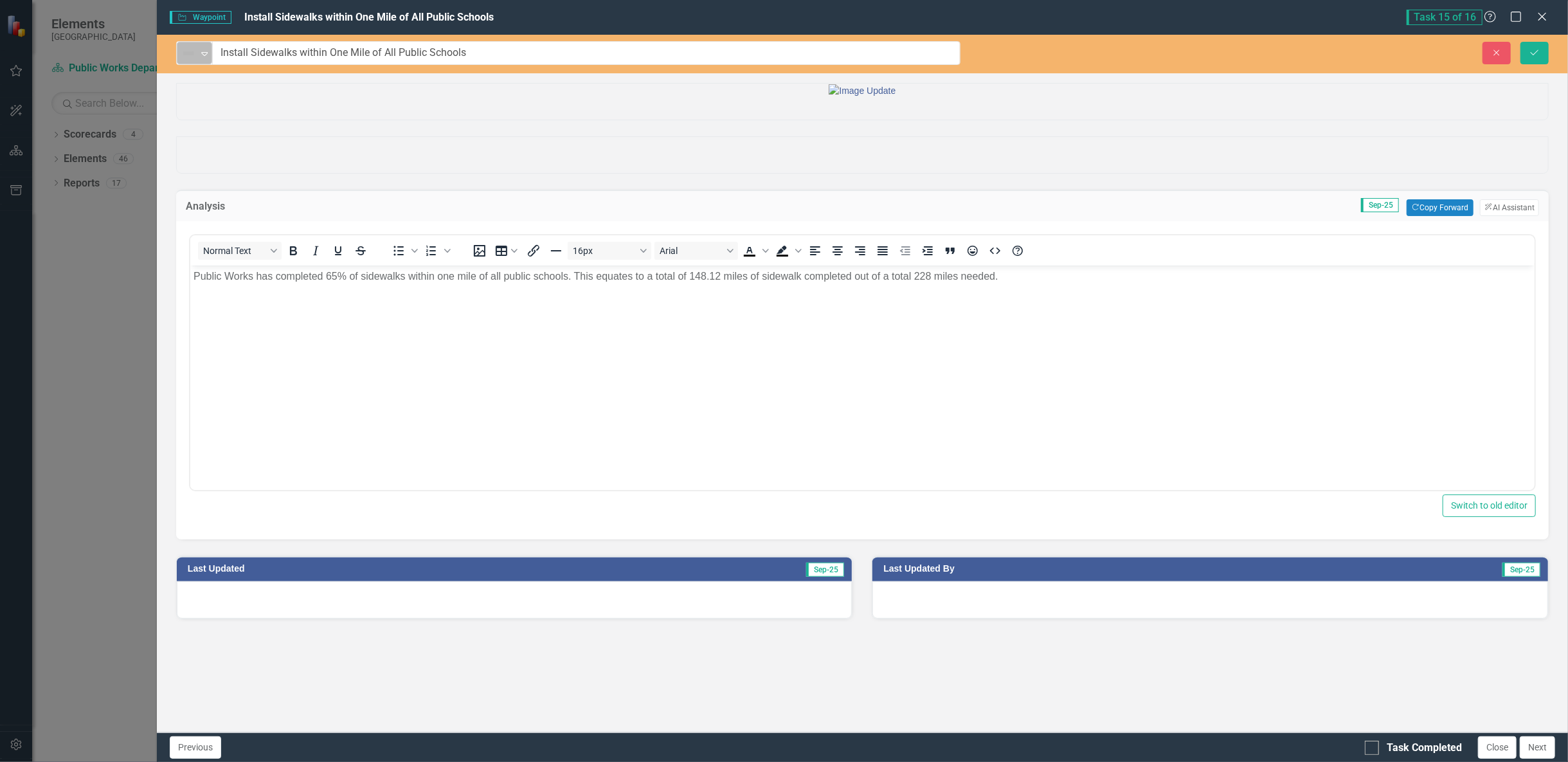
click at [182, 57] on img at bounding box center [188, 53] width 16 height 16
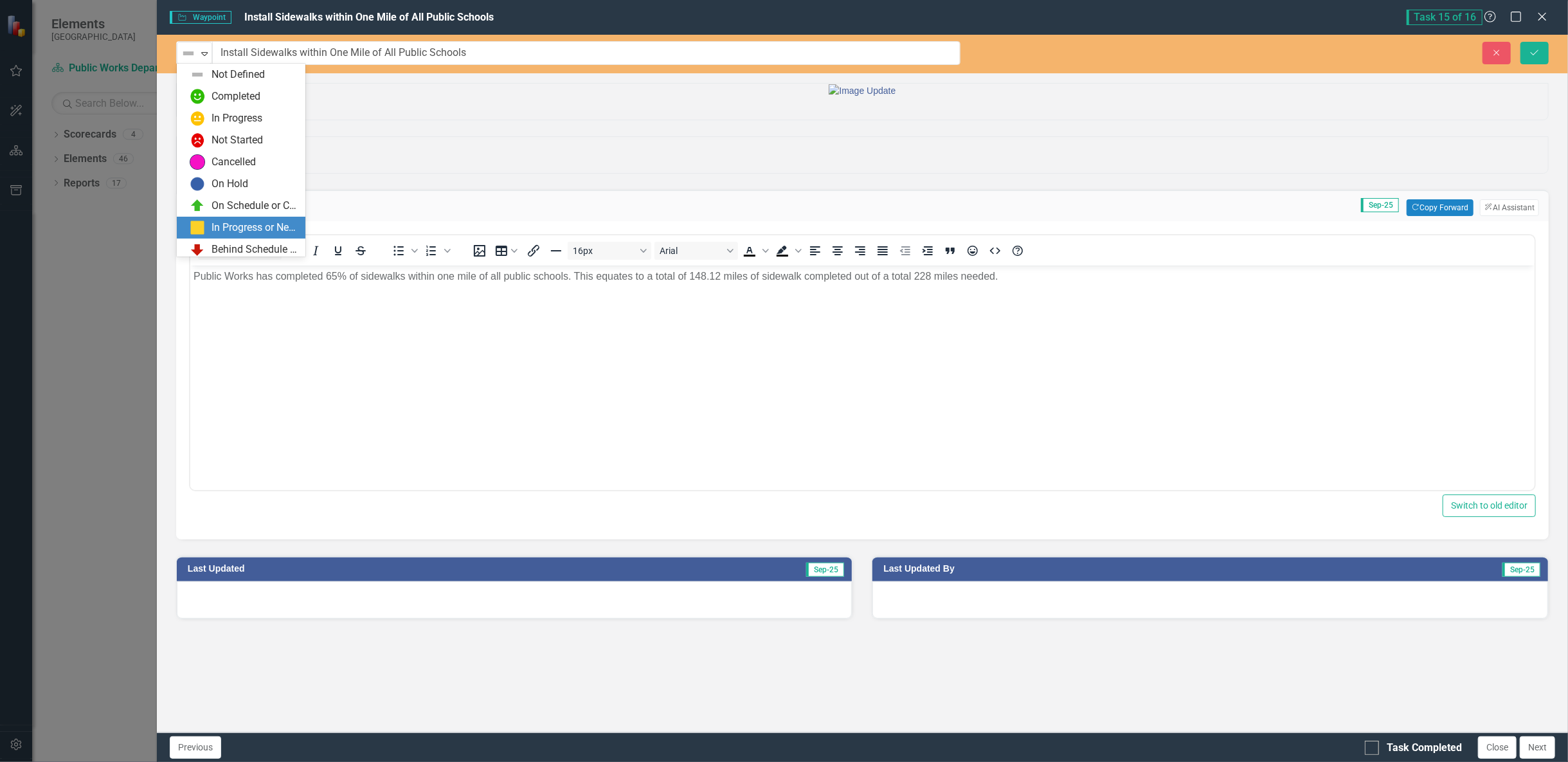
click at [220, 228] on div "In Progress or Needs Work" at bounding box center [255, 228] width 86 height 15
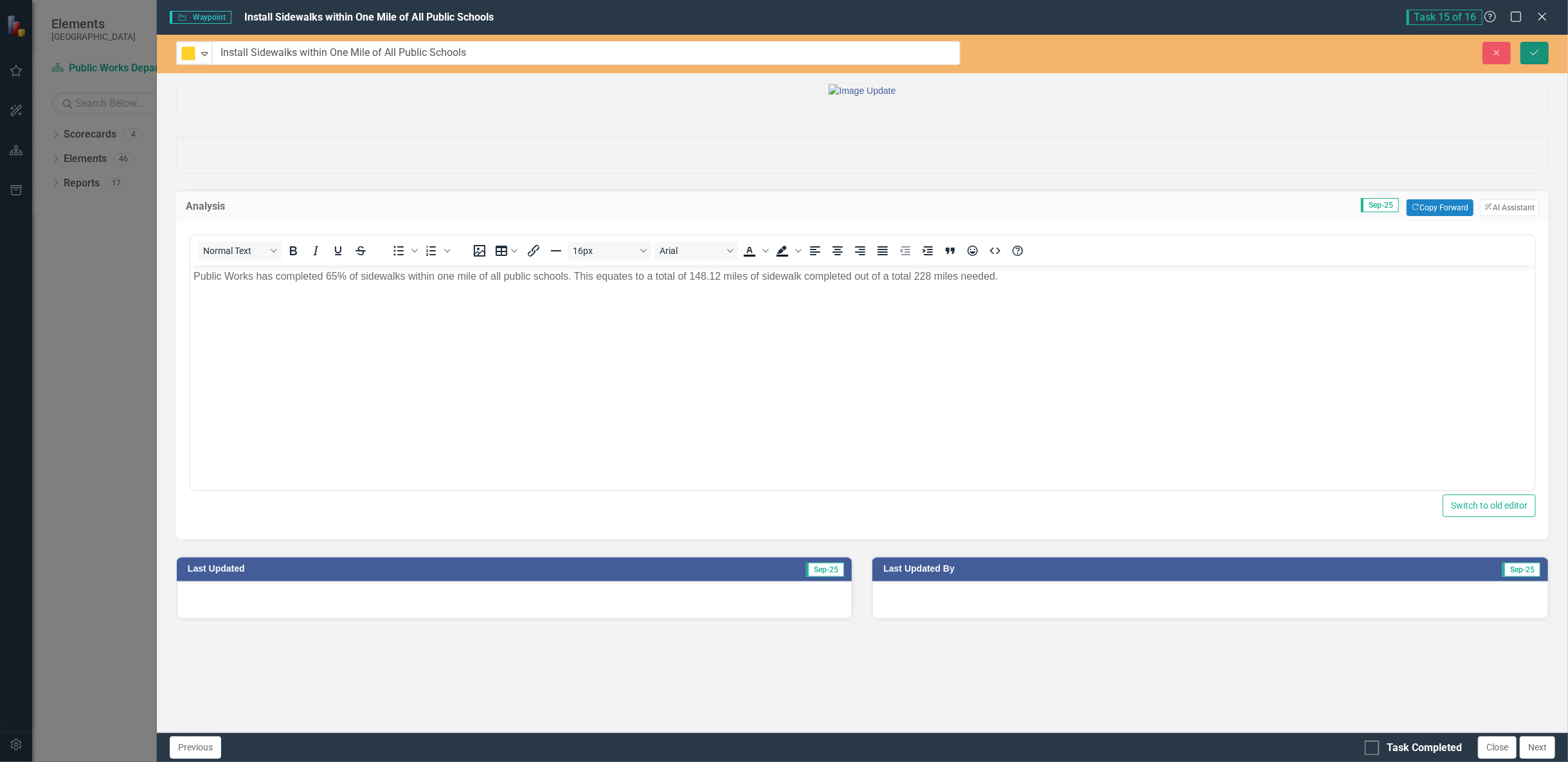
click at [1530, 57] on button "Save" at bounding box center [1534, 53] width 28 height 23
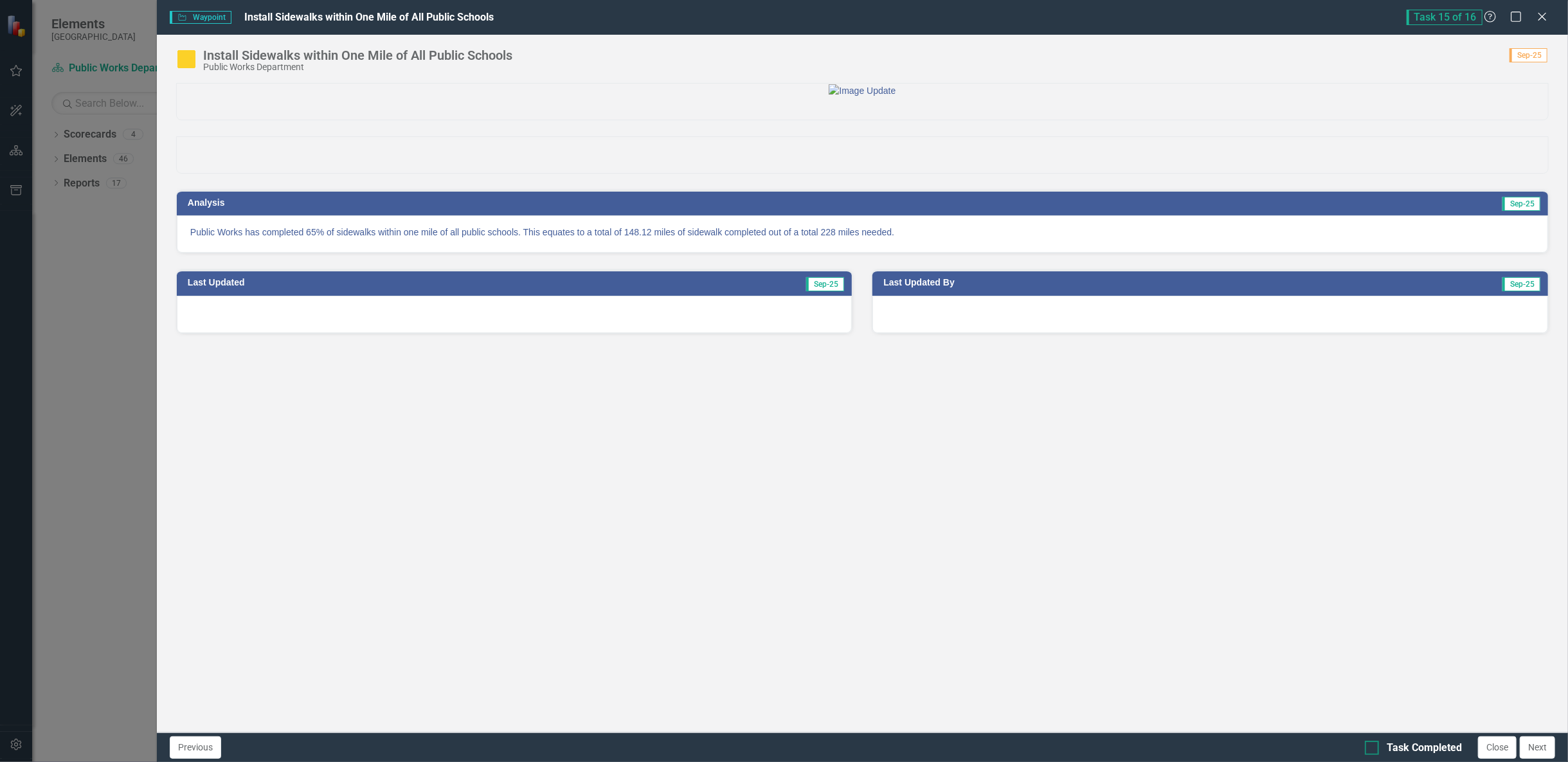
click at [1405, 748] on div "Task Completed" at bounding box center [1425, 748] width 75 height 15
click at [1373, 748] on input "Task Completed" at bounding box center [1369, 744] width 8 height 8
checkbox input "true"
click at [1499, 748] on button "Close" at bounding box center [1497, 747] width 38 height 23
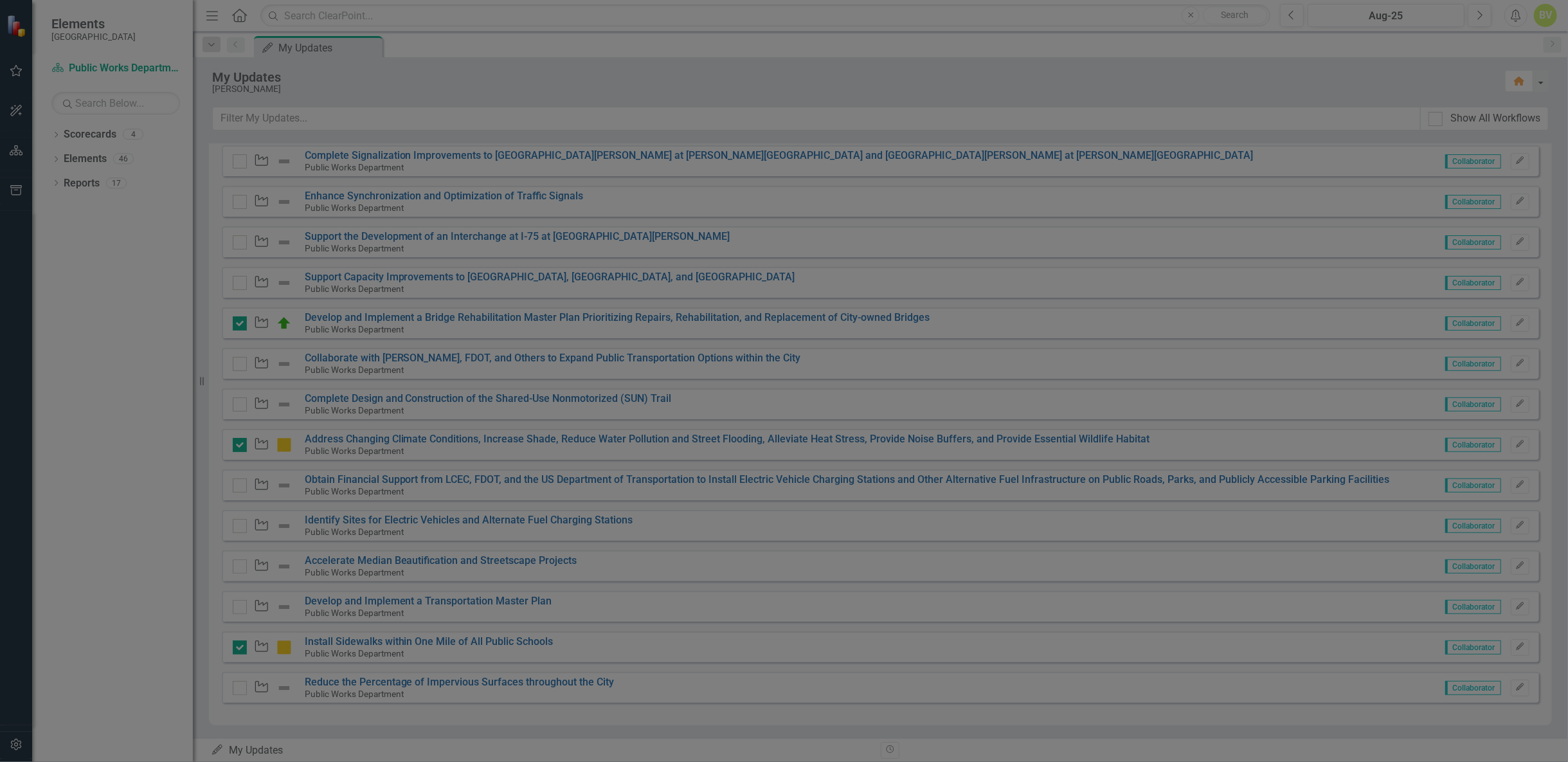
checkbox input "true"
